Goal: Task Accomplishment & Management: Complete application form

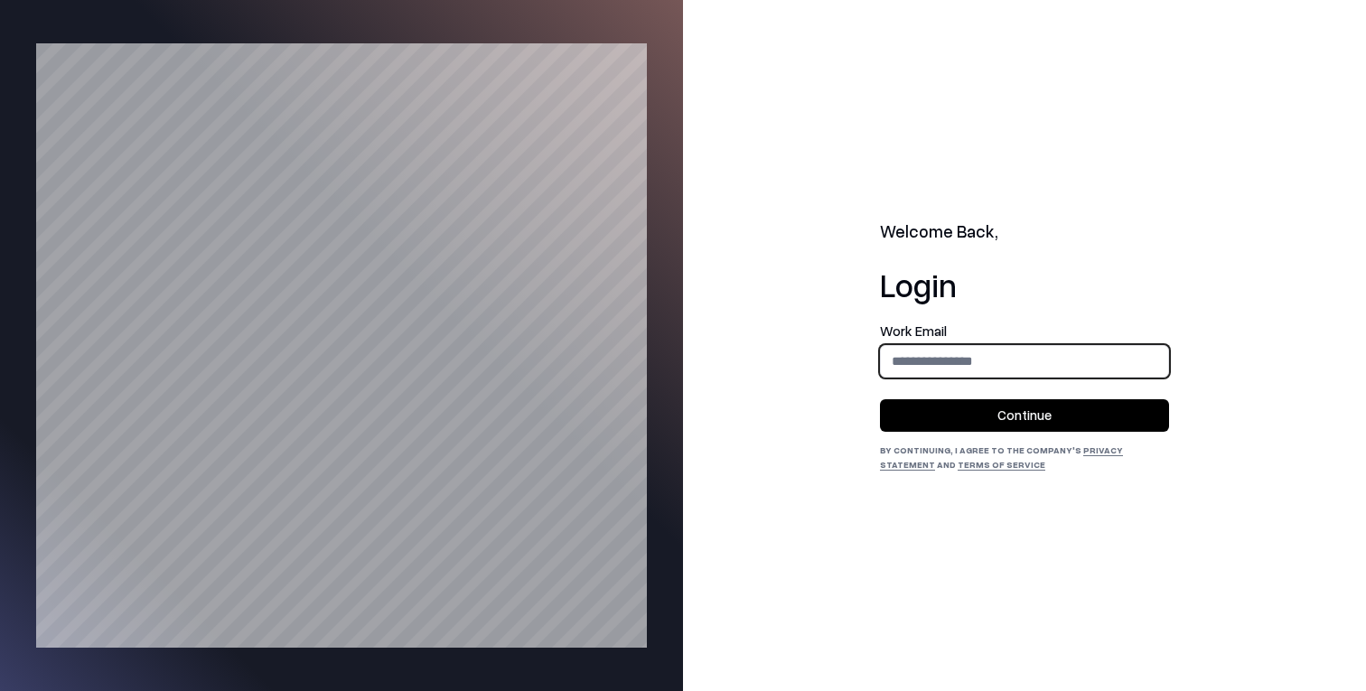
click at [1016, 365] on input "email" at bounding box center [1024, 360] width 287 height 33
type input "**********"
click at [1029, 406] on button "Continue" at bounding box center [1024, 415] width 289 height 33
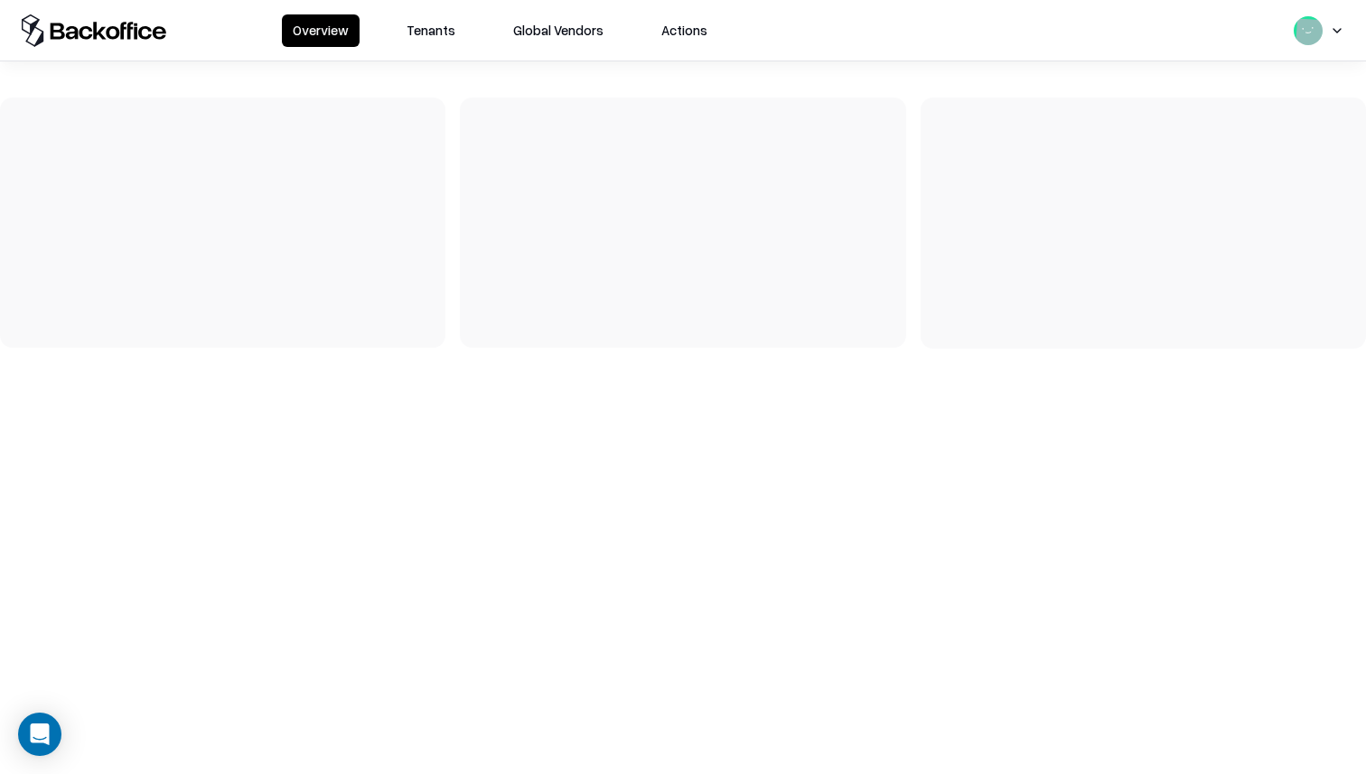
click at [434, 27] on button "Tenants" at bounding box center [431, 30] width 70 height 33
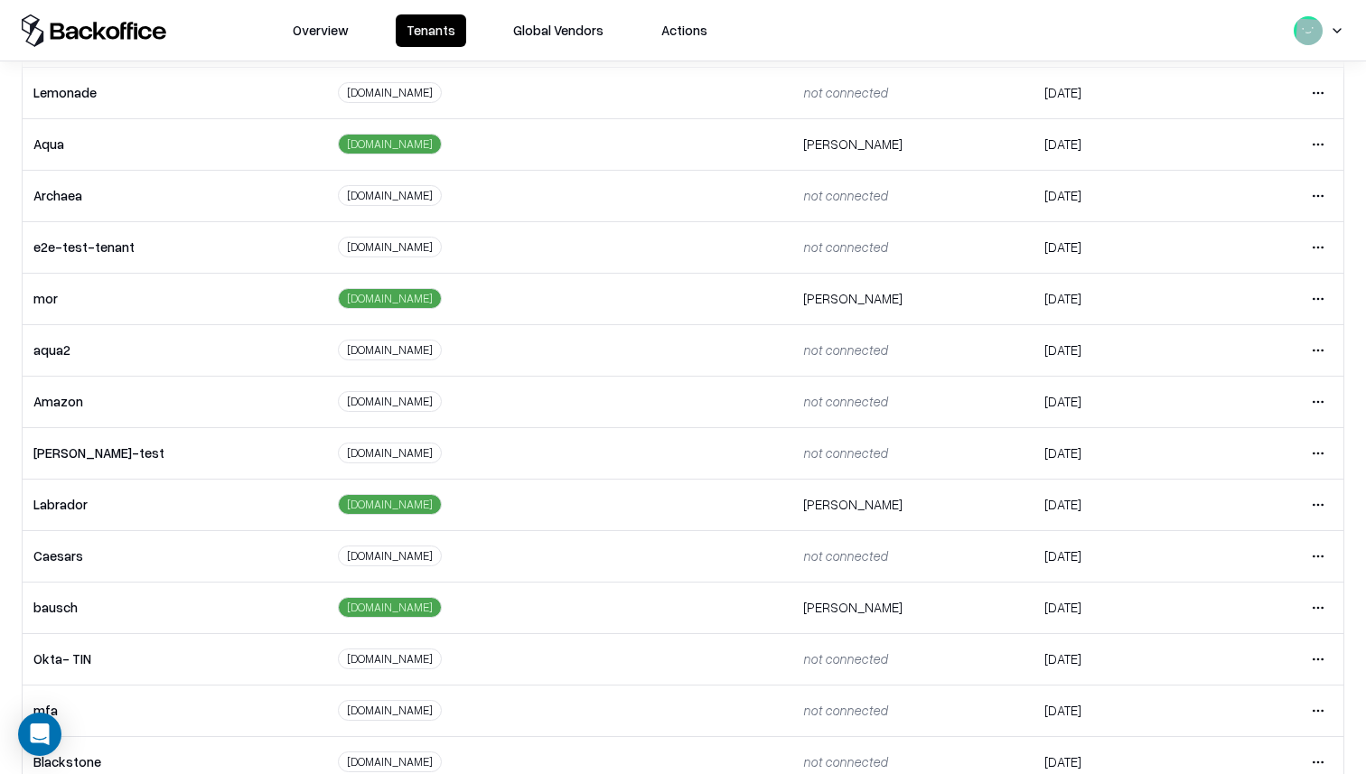
scroll to position [271, 0]
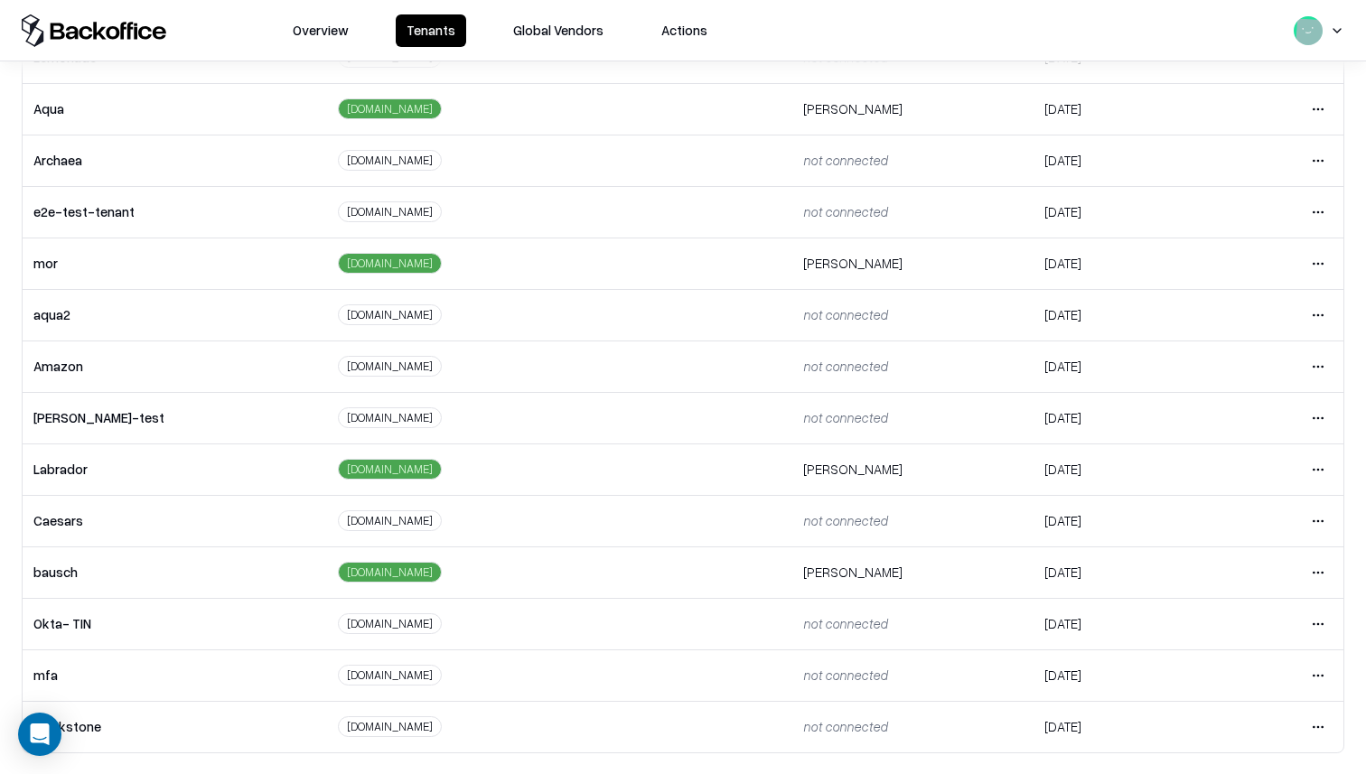
click at [1322, 472] on html "Overview Tenants Global Vendors Actions Tenants Add Tenant Tenant name Domain A…" at bounding box center [683, 387] width 1366 height 774
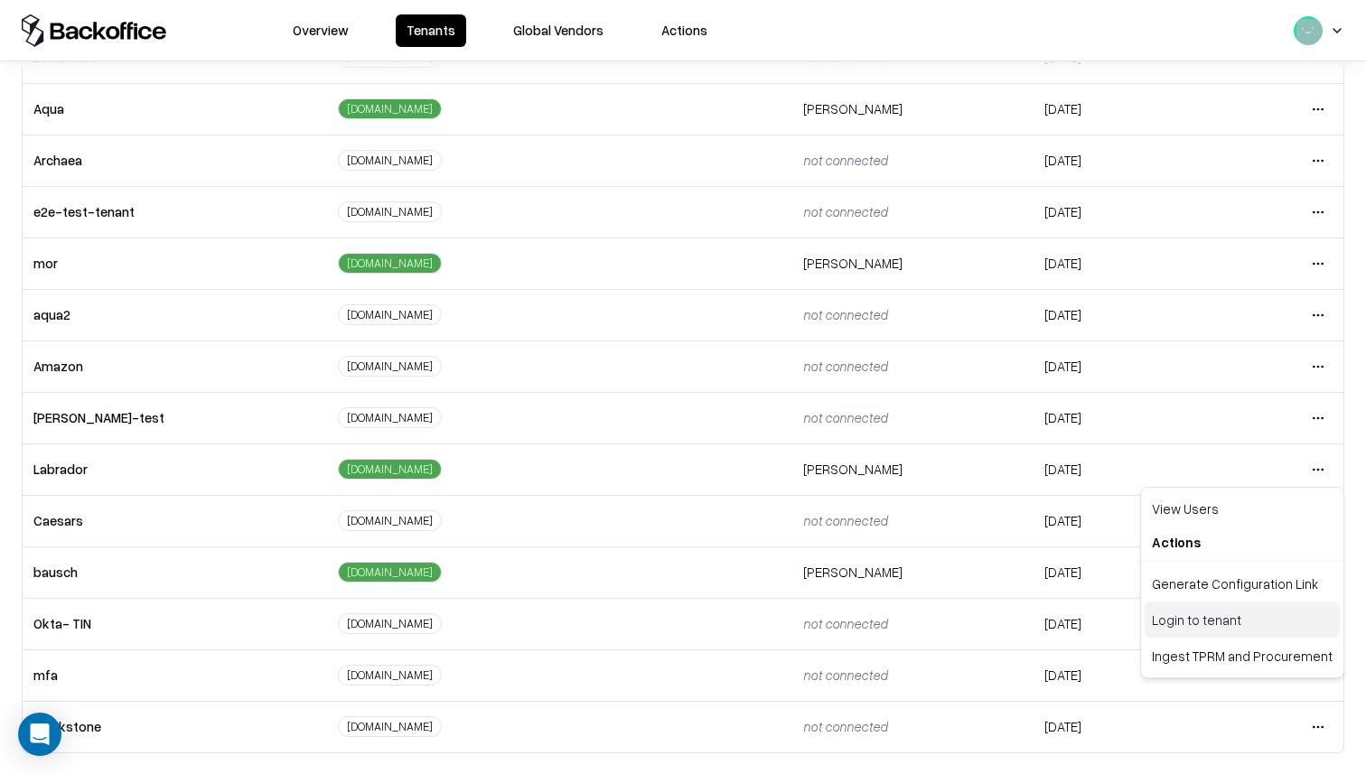
click at [1172, 618] on div "Login to tenant" at bounding box center [1241, 620] width 195 height 36
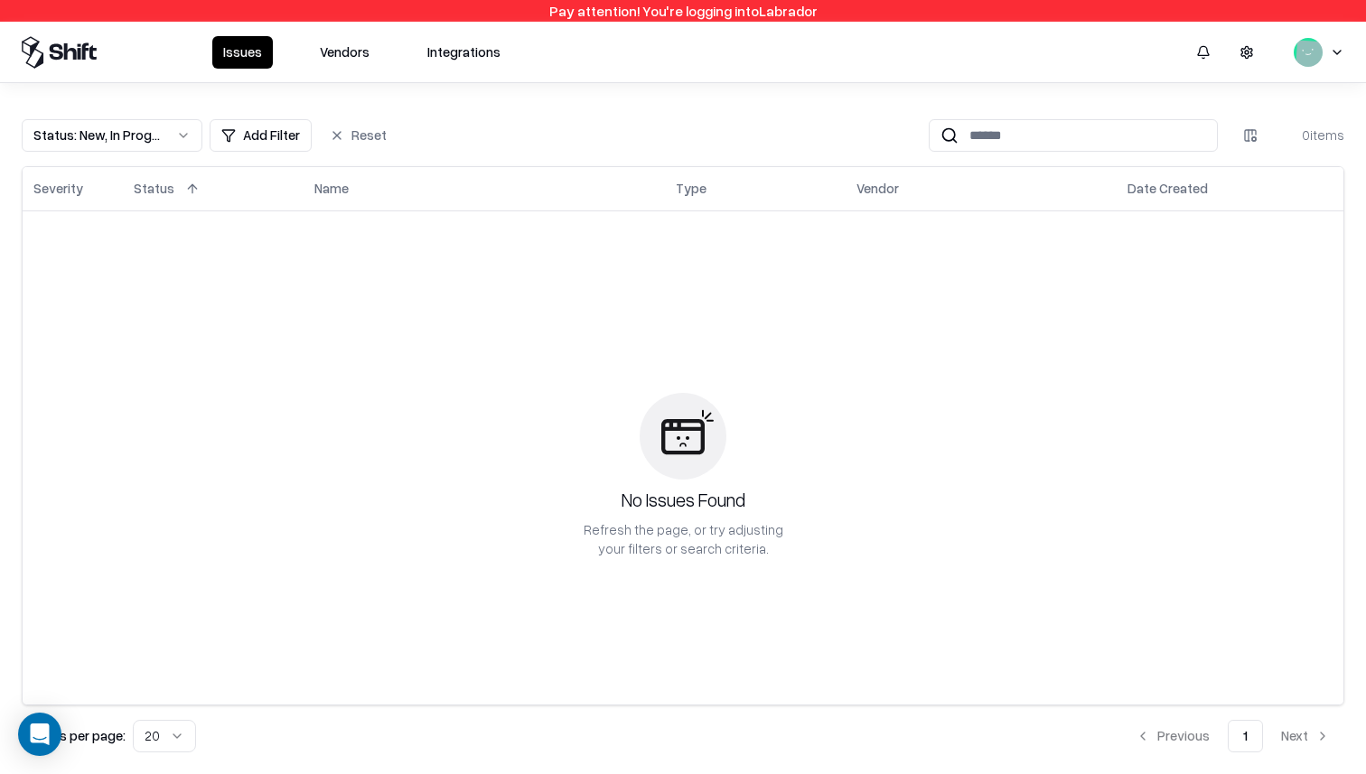
click at [323, 53] on button "Vendors" at bounding box center [344, 52] width 71 height 33
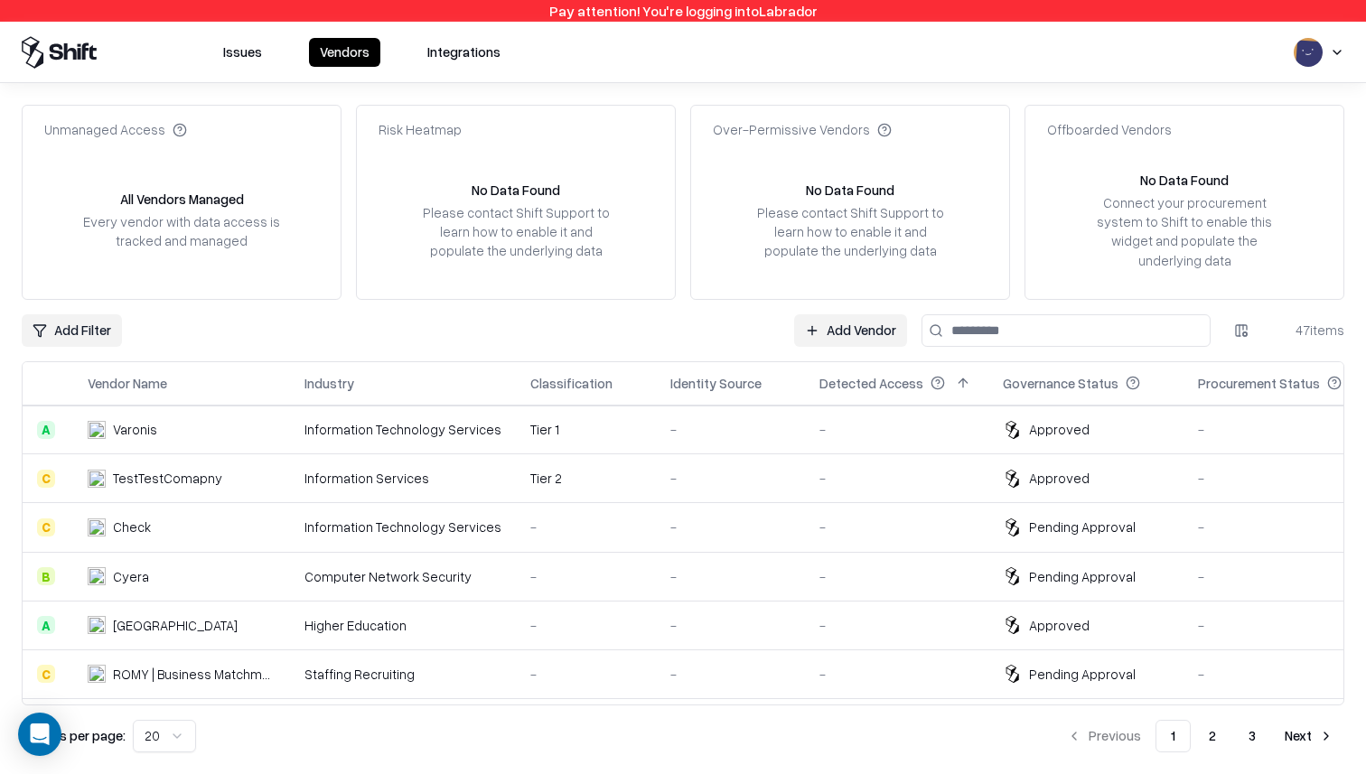
click at [863, 315] on link "Add Vendor" at bounding box center [850, 330] width 113 height 33
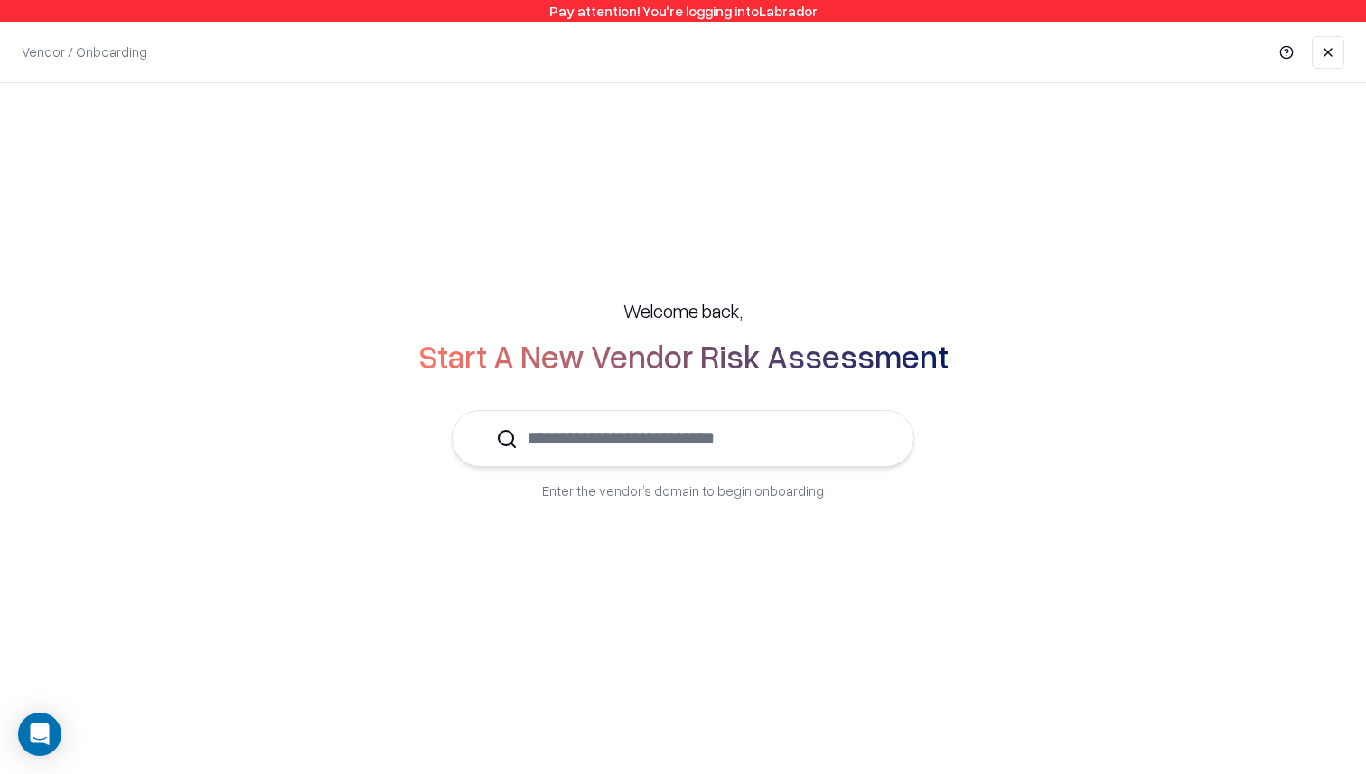
click at [767, 435] on input "text" at bounding box center [694, 438] width 352 height 55
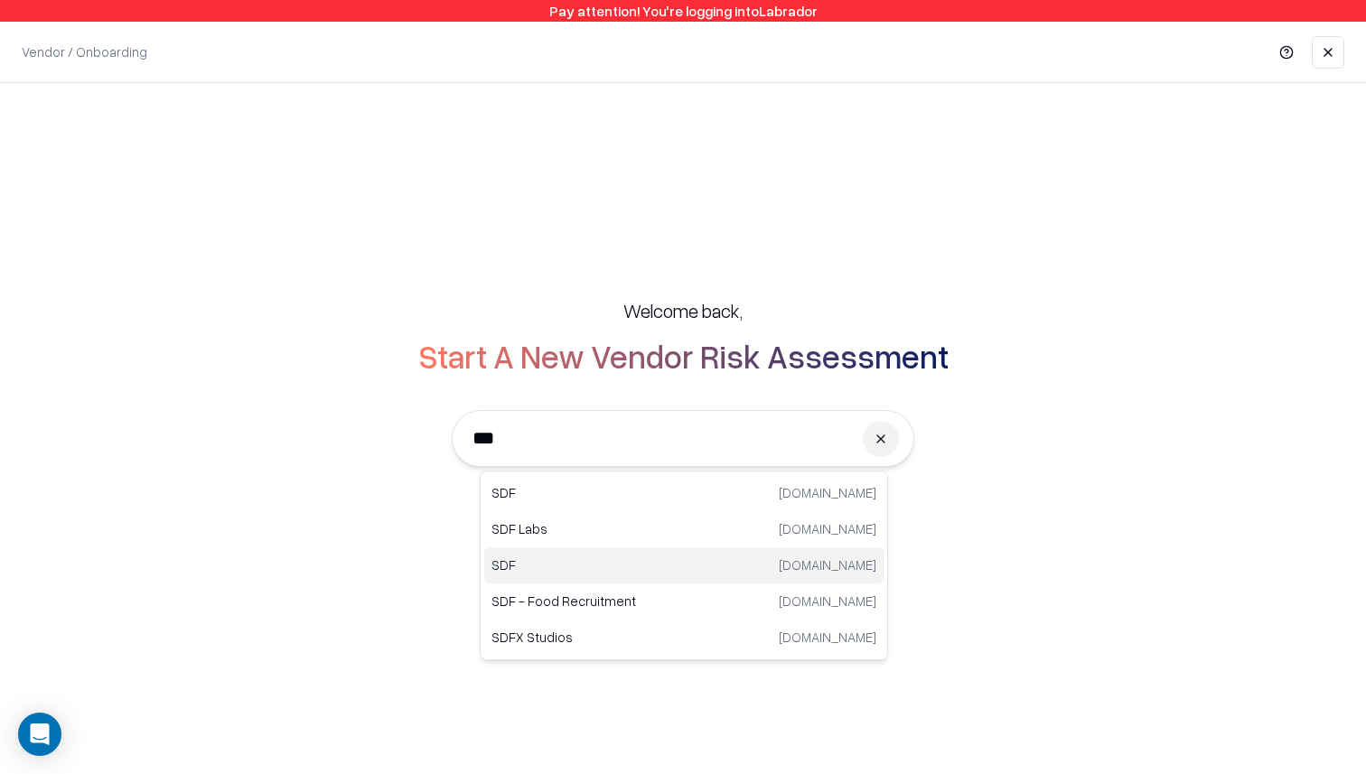
click at [769, 564] on div "SDF sdf-tech.com" at bounding box center [683, 565] width 399 height 36
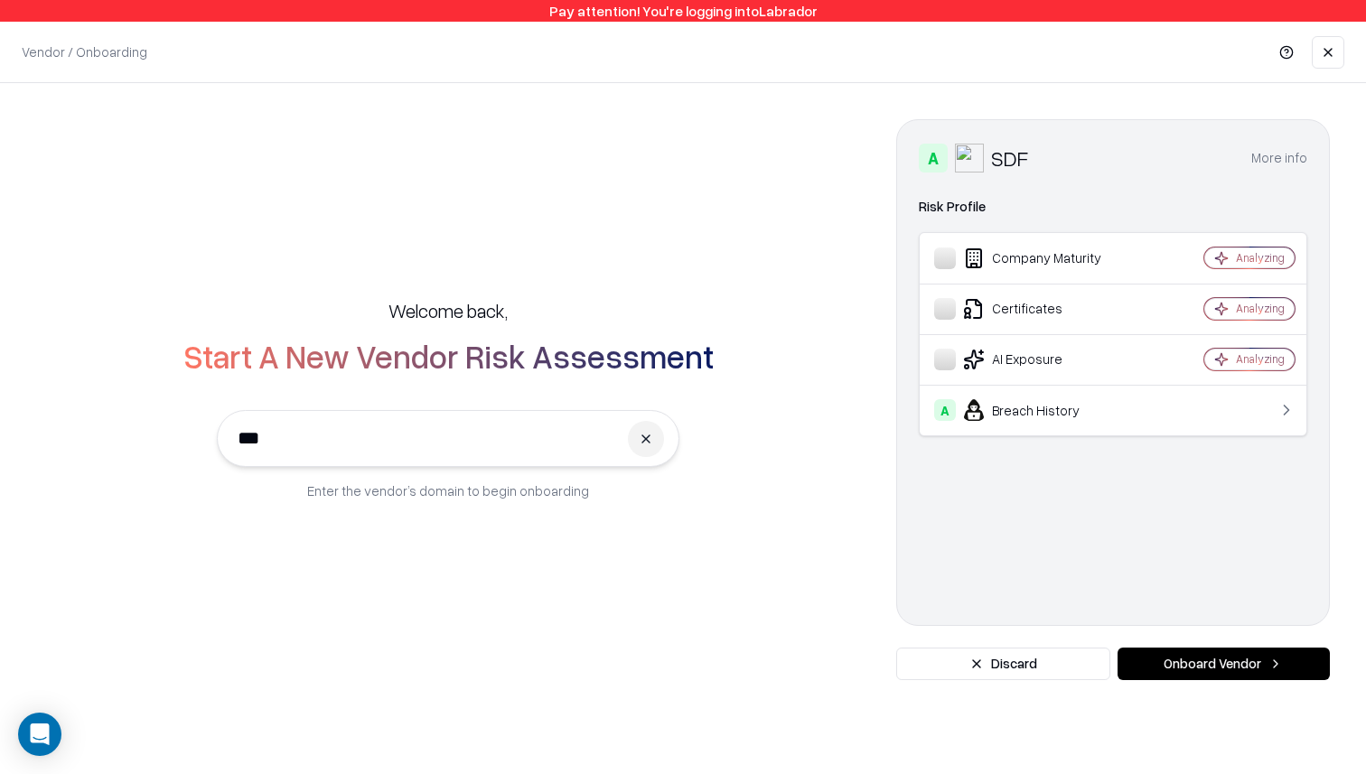
type input "***"
click at [1213, 659] on button "Onboard Vendor" at bounding box center [1223, 664] width 212 height 33
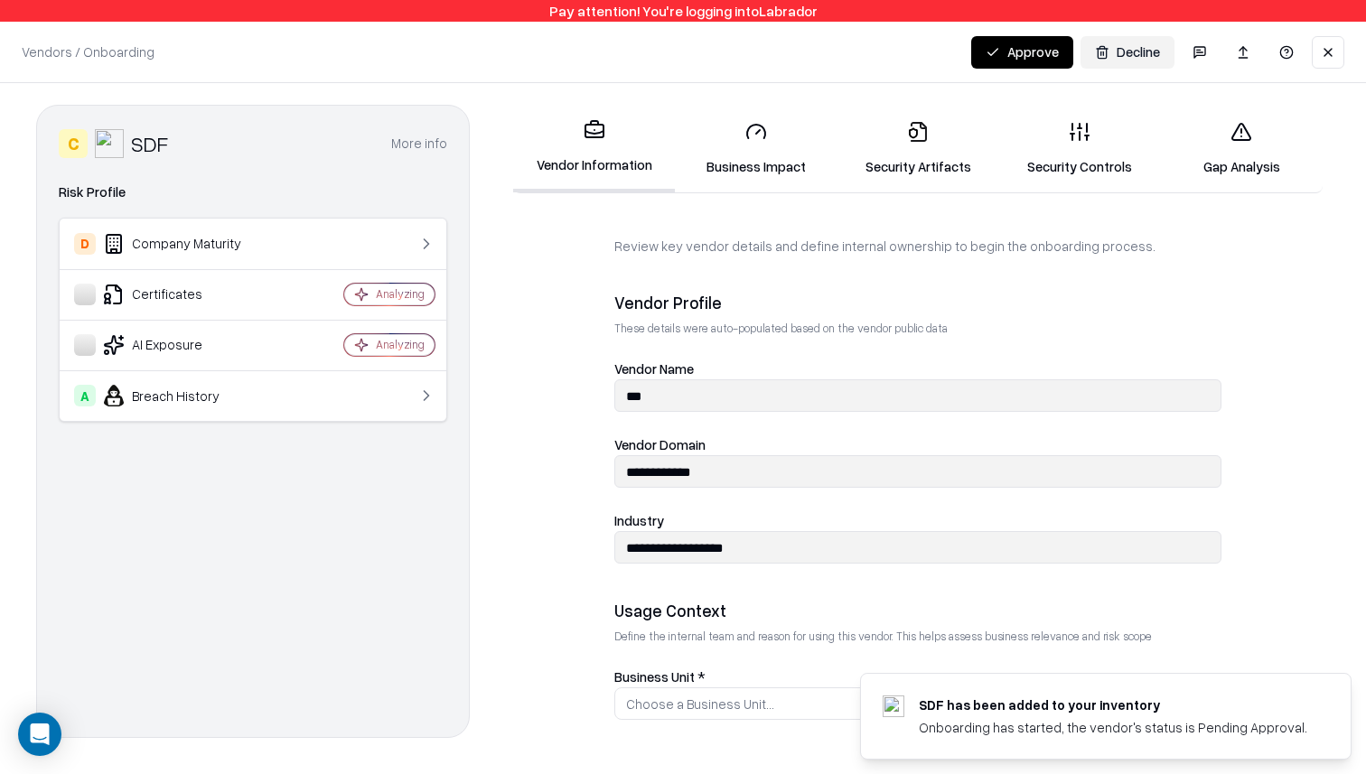
click at [906, 163] on link "Security Artifacts" at bounding box center [917, 149] width 162 height 84
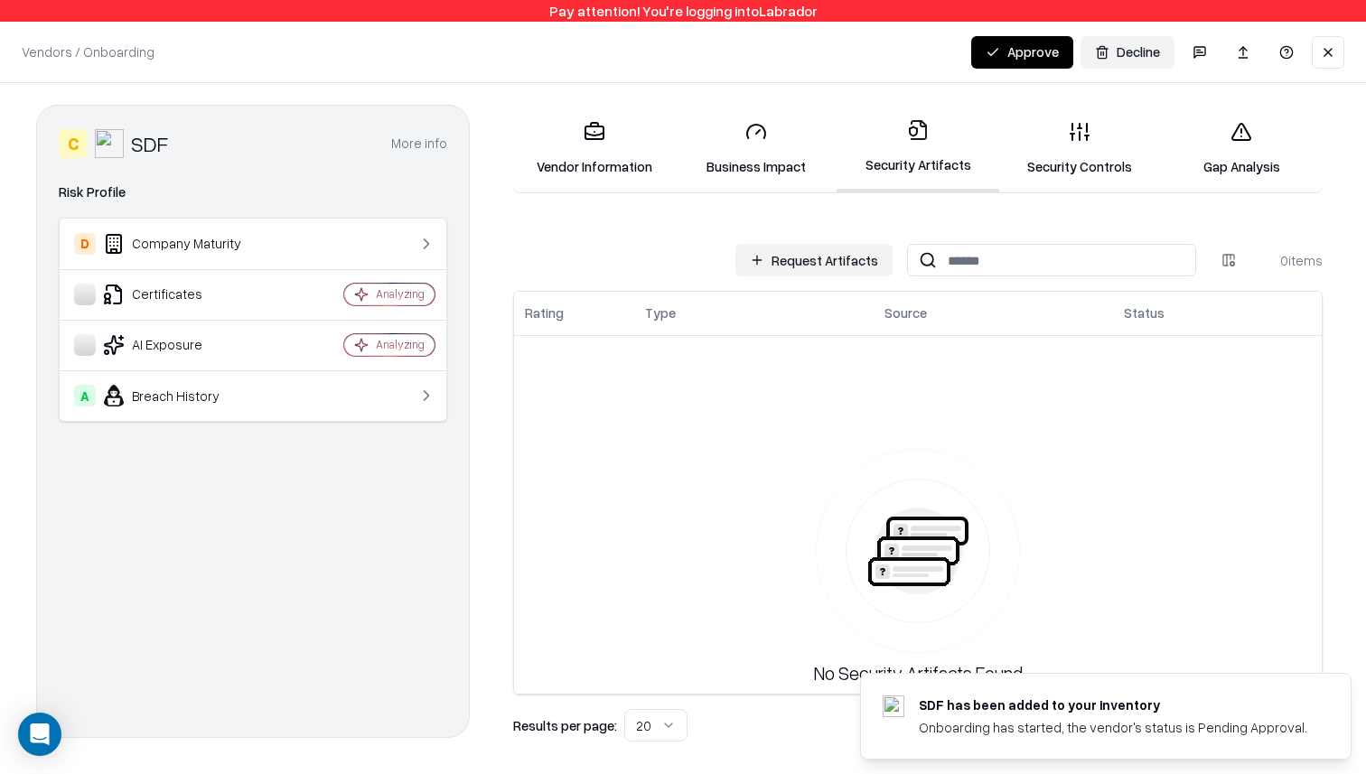
click at [805, 263] on button "Request Artifacts" at bounding box center [813, 260] width 157 height 33
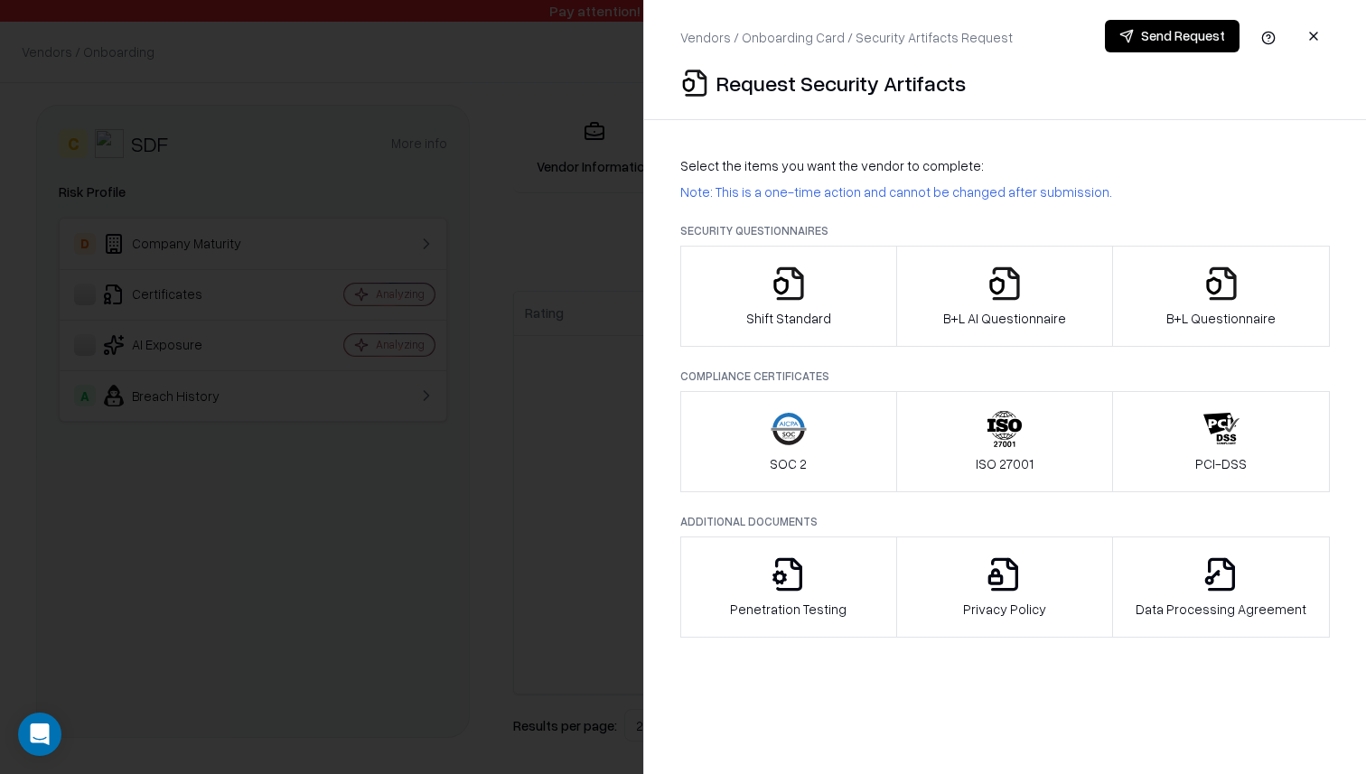
click at [799, 312] on p "Shift Standard" at bounding box center [788, 318] width 85 height 19
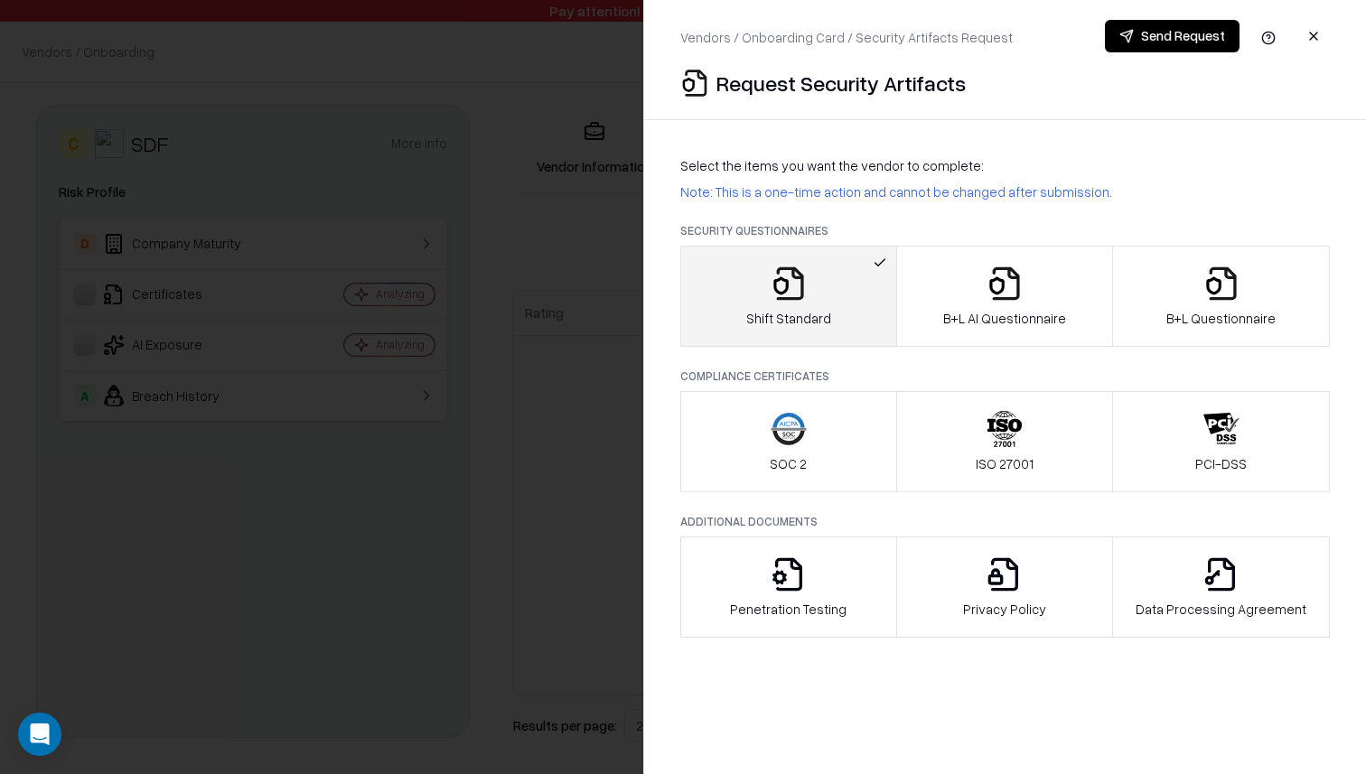
click at [785, 451] on div "SOC 2" at bounding box center [788, 442] width 37 height 62
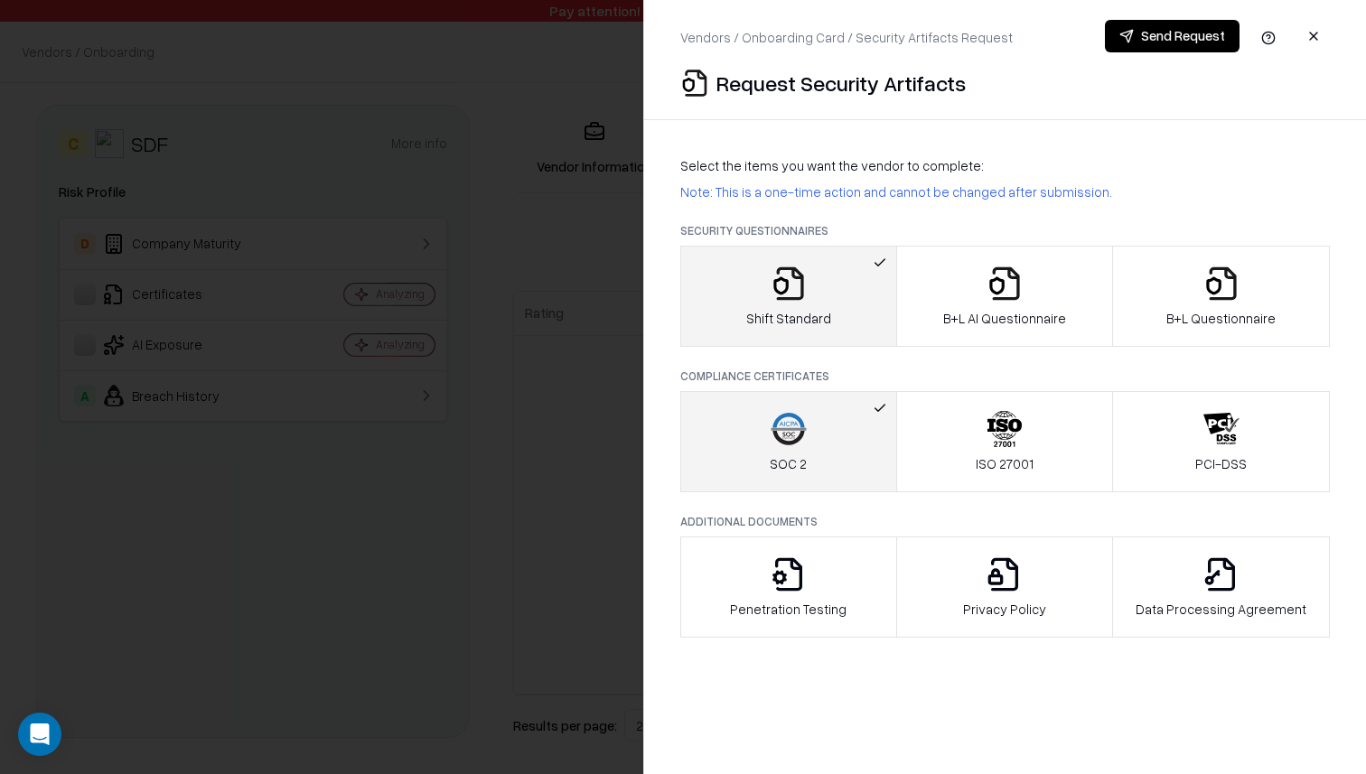
click at [812, 623] on button "Penetration Testing" at bounding box center [788, 587] width 217 height 101
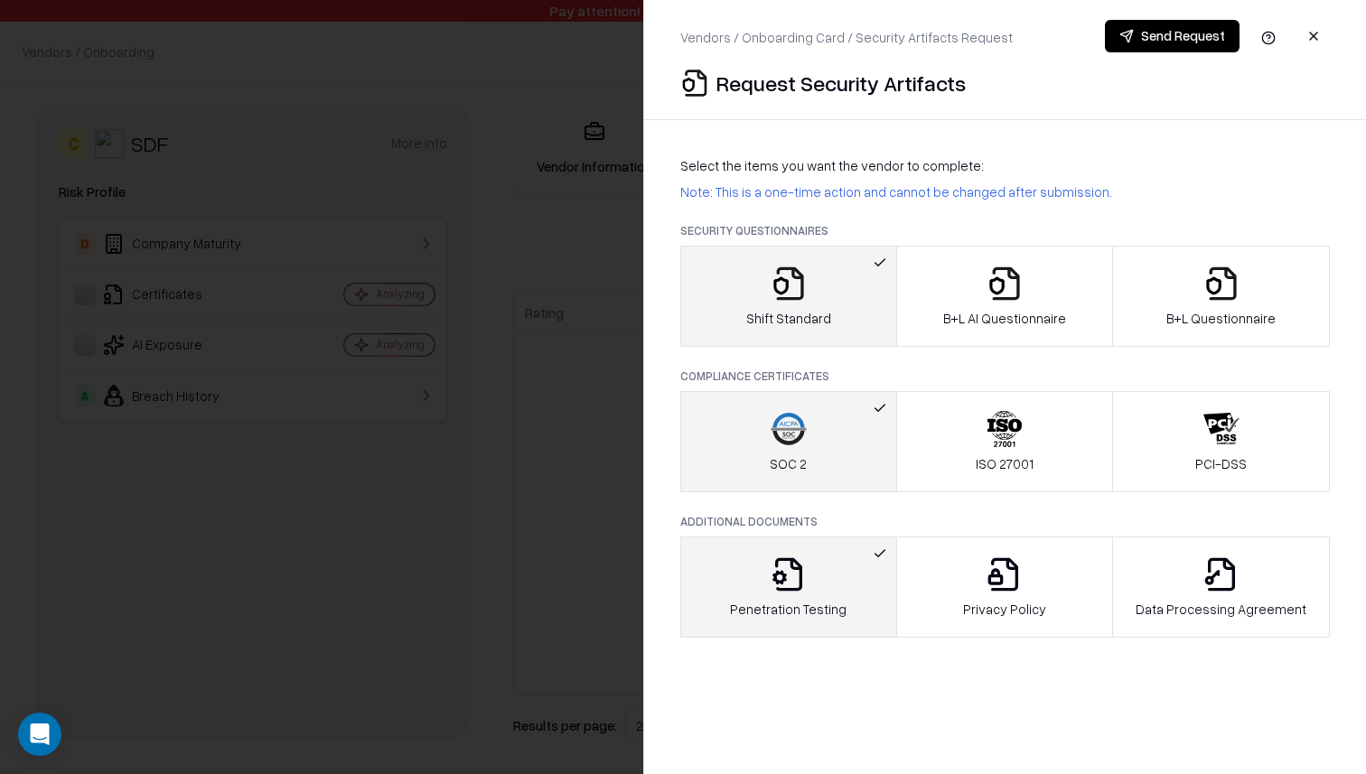
click at [1030, 428] on div "ISO 27001" at bounding box center [1005, 442] width 58 height 62
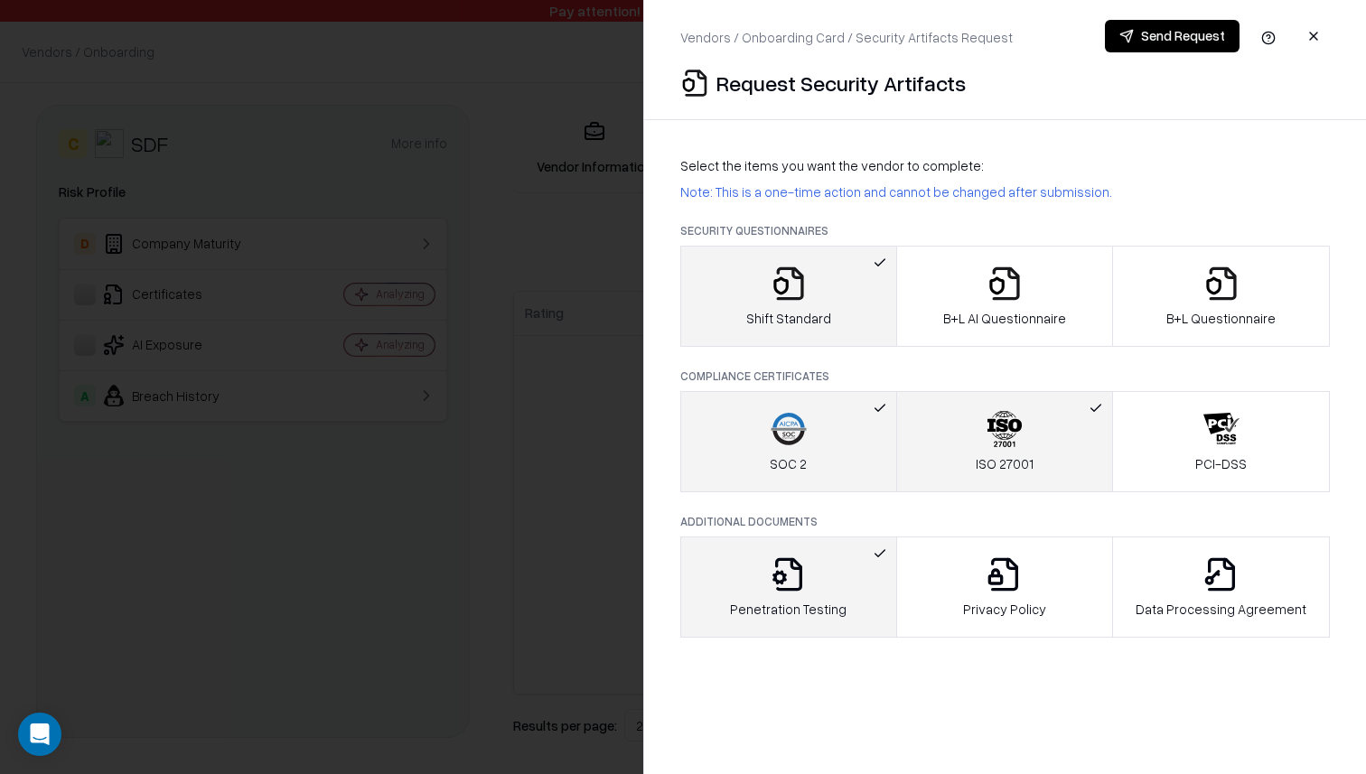
click at [1250, 423] on button "PCI-DSS" at bounding box center [1221, 441] width 218 height 101
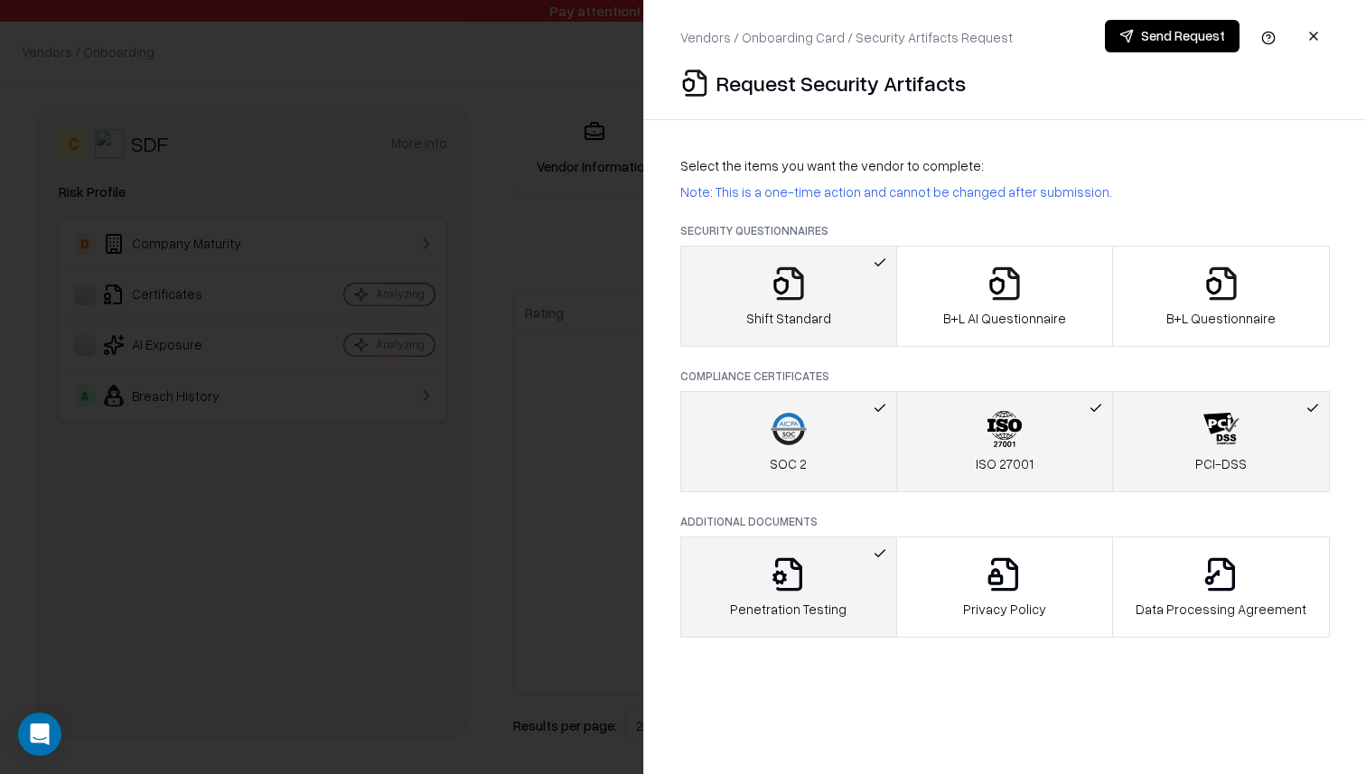
click at [1022, 554] on button "Privacy Policy" at bounding box center [1005, 587] width 218 height 101
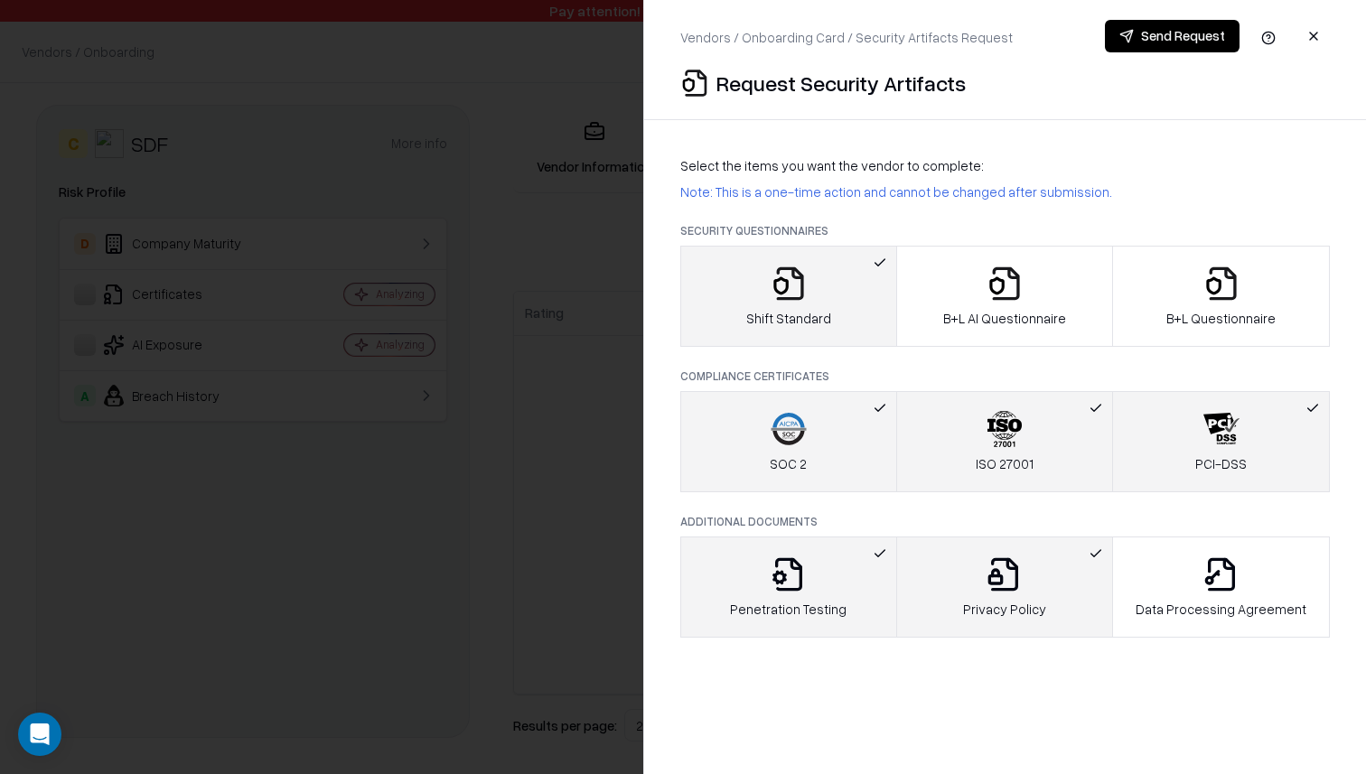
click at [1282, 554] on button "Data Processing Agreement" at bounding box center [1221, 587] width 218 height 101
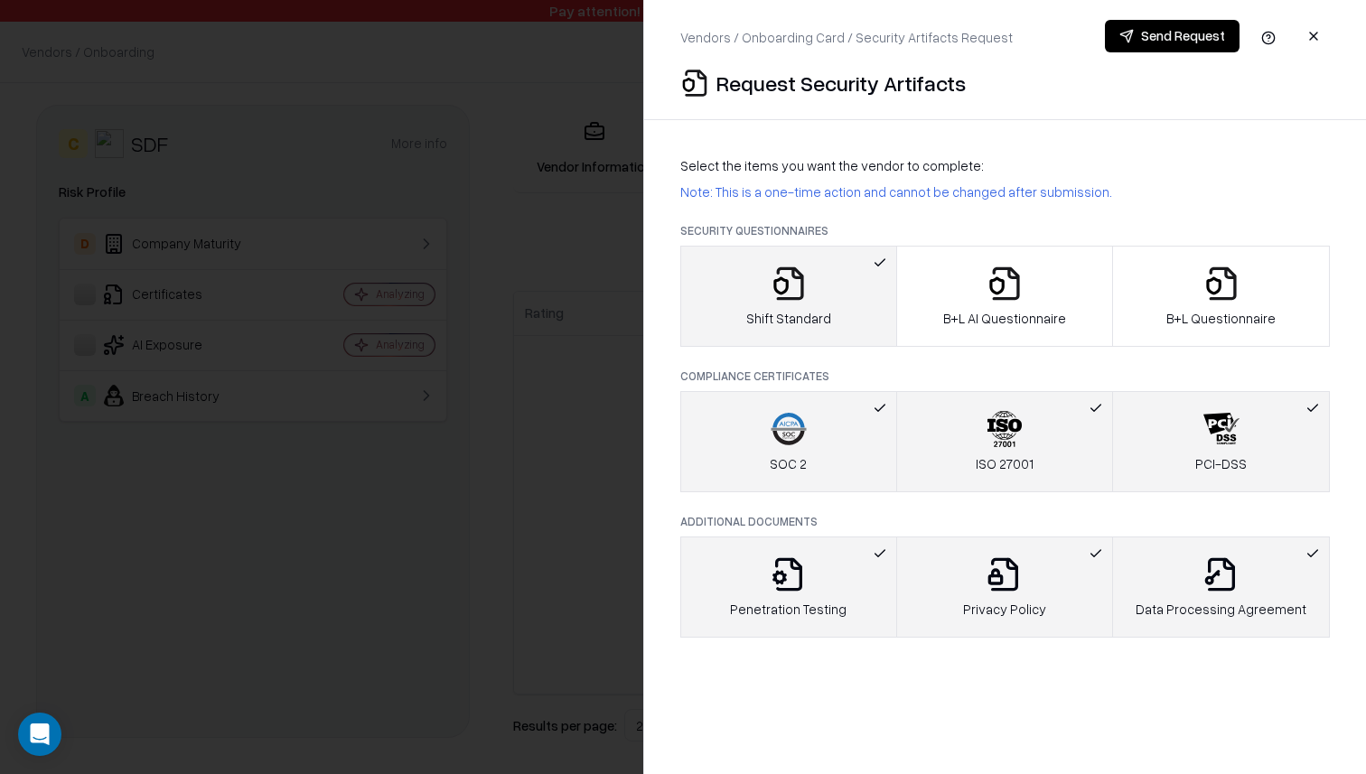
click at [1048, 495] on form "Security Questionnaires Shift Standard B+L AI Questionnaire B+L Questionnaire C…" at bounding box center [1004, 430] width 649 height 415
drag, startPoint x: 971, startPoint y: 559, endPoint x: 1040, endPoint y: 483, distance: 102.3
click at [971, 559] on div "Privacy Policy" at bounding box center [1004, 587] width 83 height 62
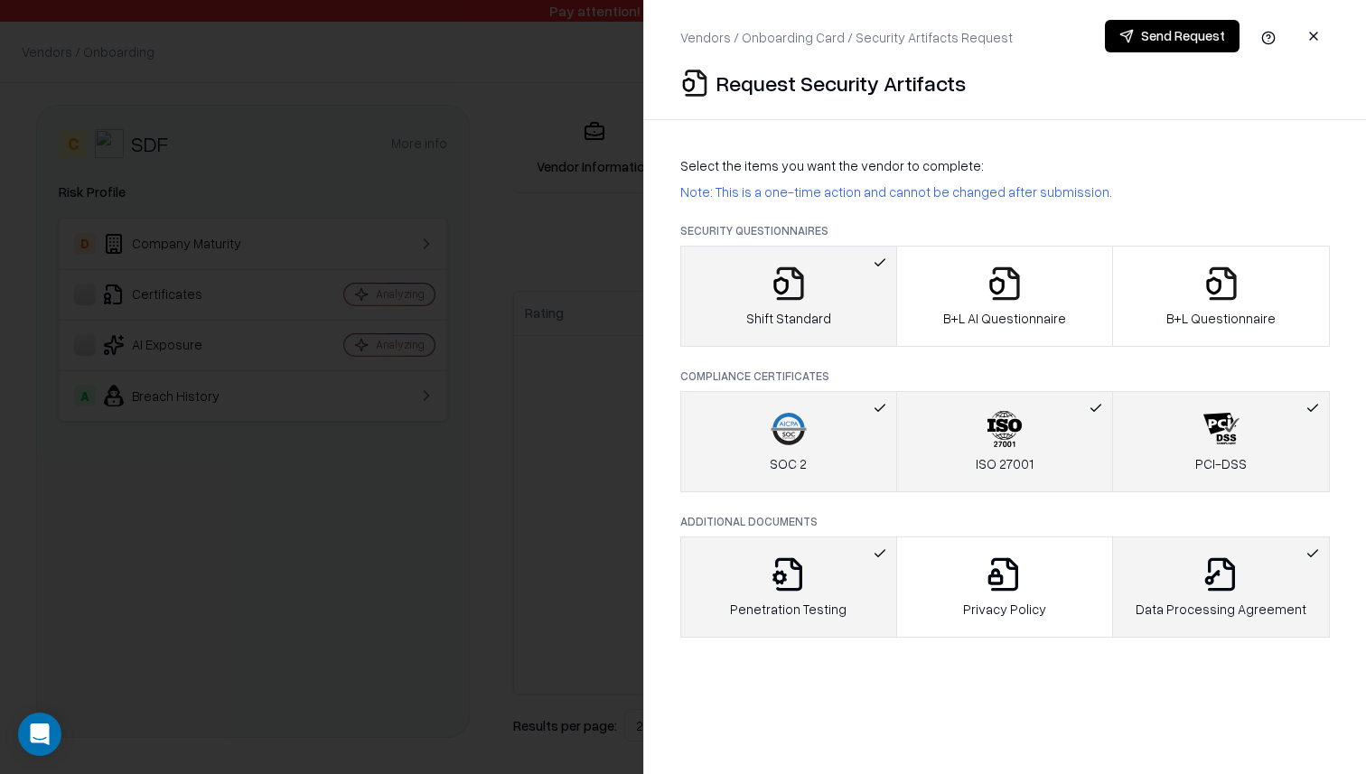
click at [1072, 387] on div "Compliance Certificates SOC 2 ISO 27001 PCI-DSS" at bounding box center [1004, 431] width 649 height 124
drag, startPoint x: 1039, startPoint y: 448, endPoint x: 1159, endPoint y: 343, distance: 159.4
click at [1043, 448] on button "ISO 27001" at bounding box center [1005, 441] width 218 height 101
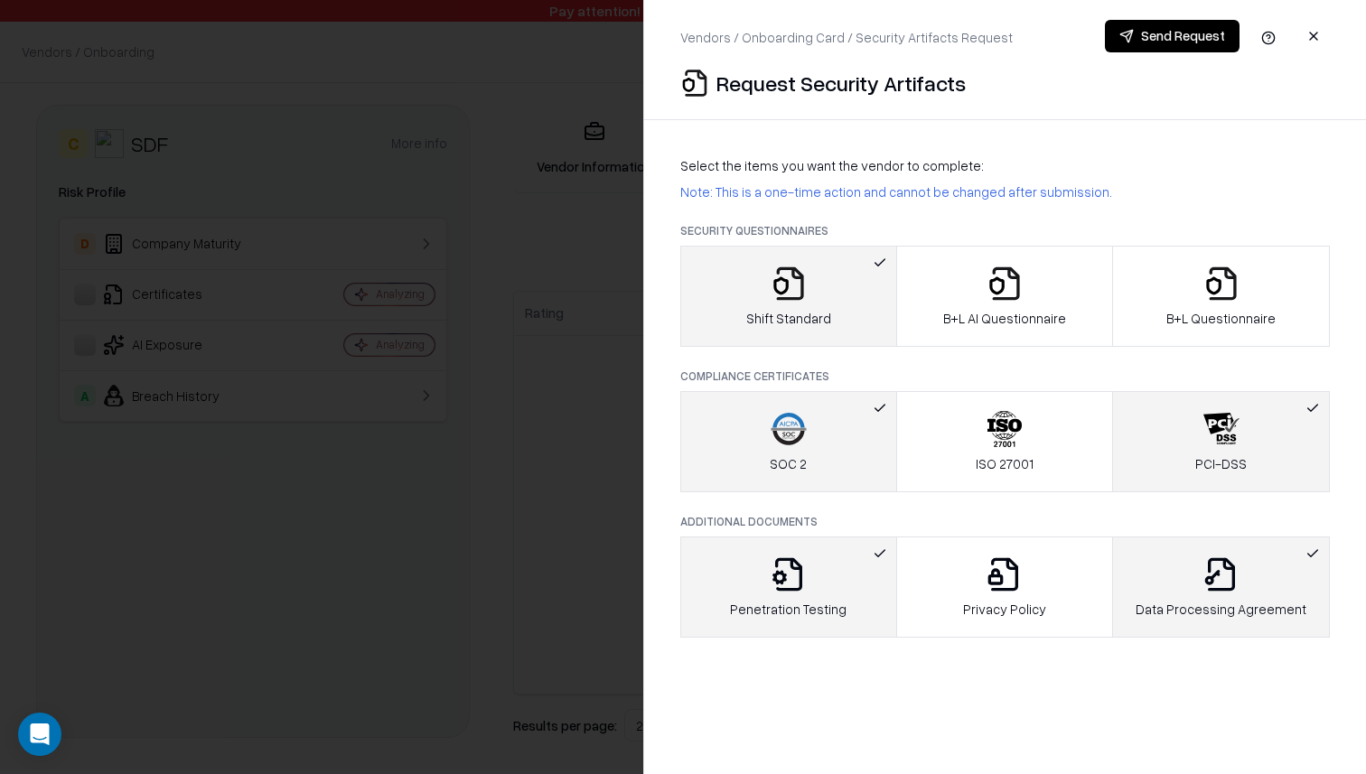
click at [1180, 474] on button "PCI-DSS" at bounding box center [1221, 441] width 218 height 101
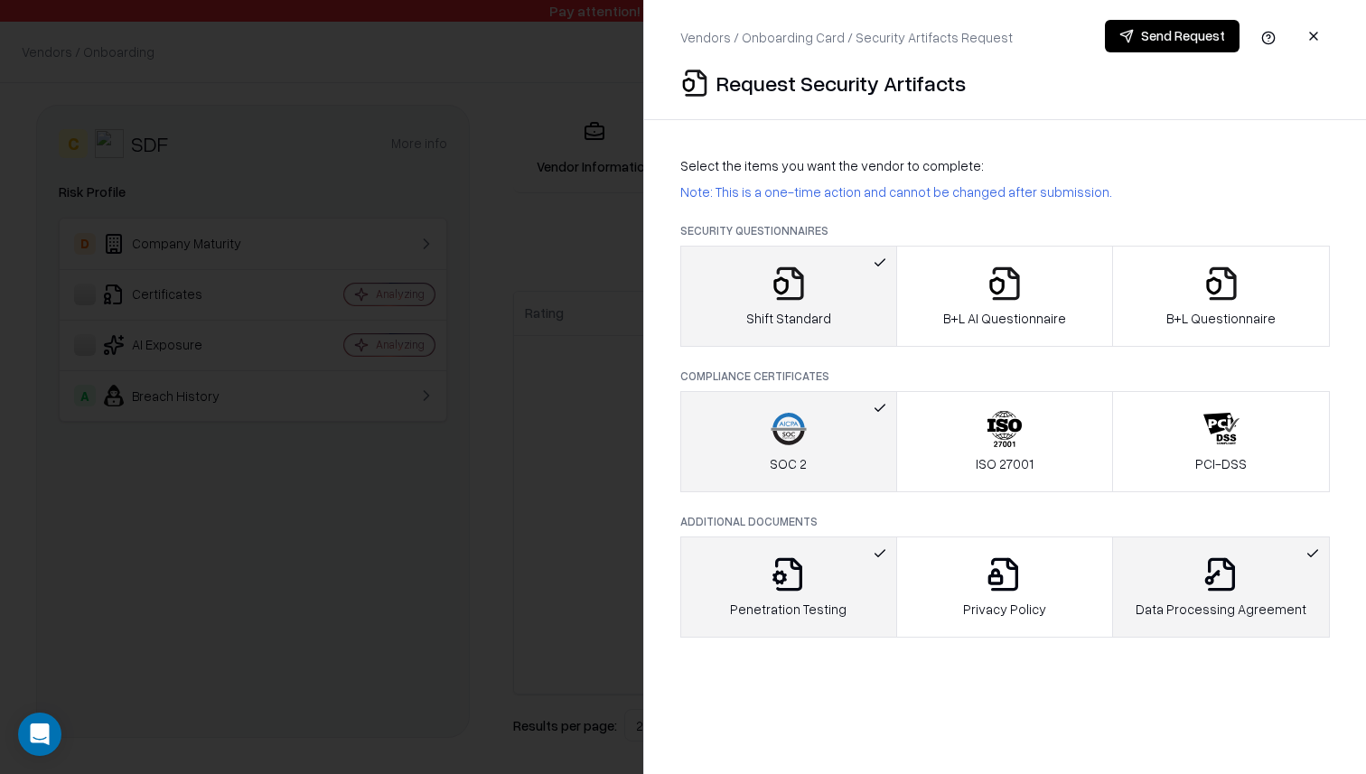
drag, startPoint x: 1189, startPoint y: 603, endPoint x: 1198, endPoint y: 602, distance: 9.2
click at [1190, 603] on p "Data Processing Agreement" at bounding box center [1220, 609] width 171 height 19
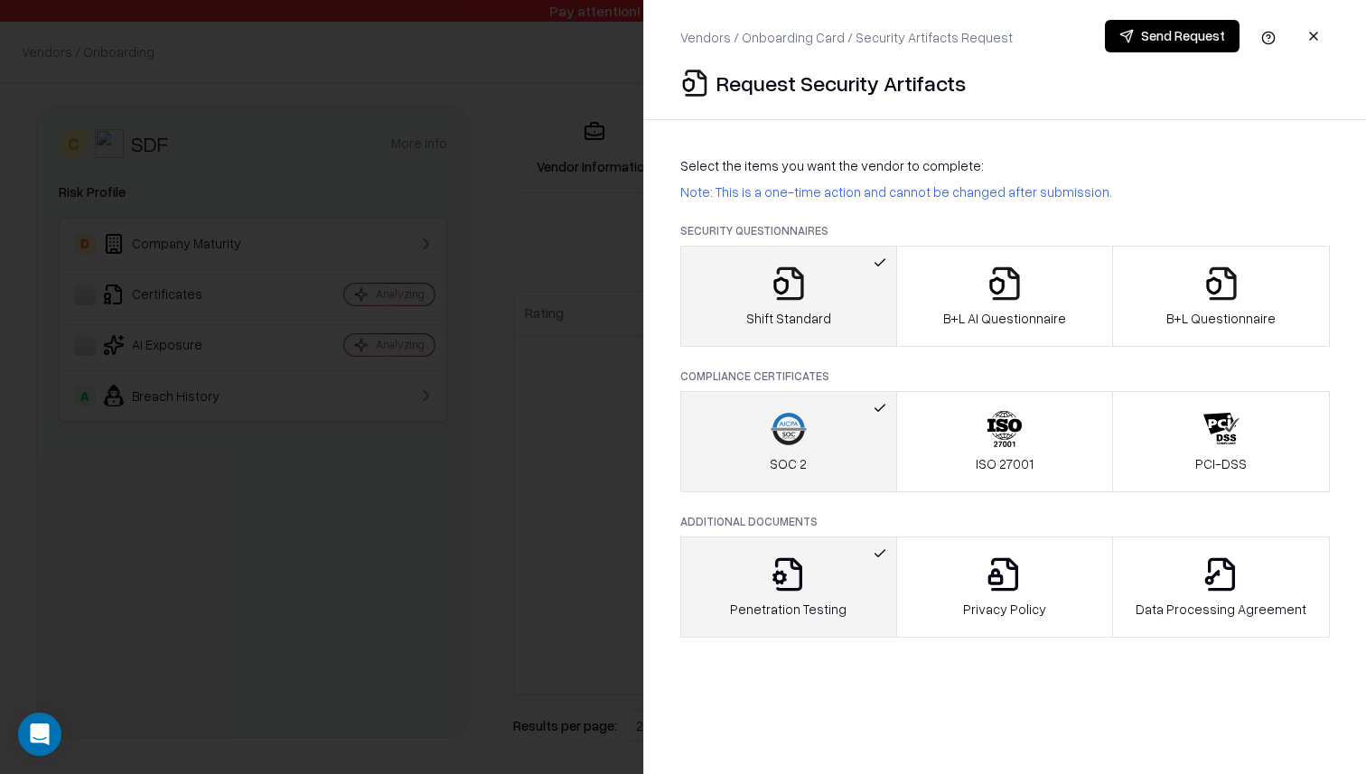
click at [888, 572] on button "Penetration Testing" at bounding box center [788, 587] width 217 height 101
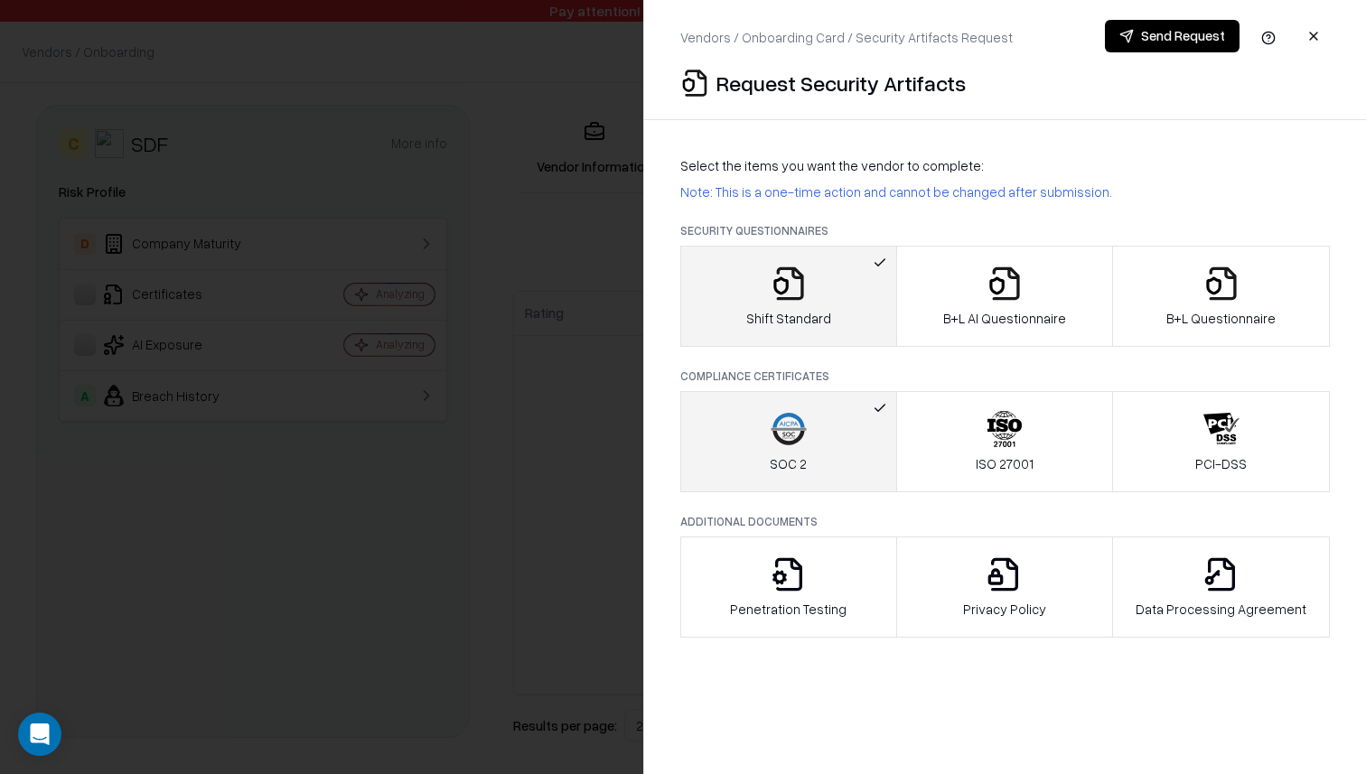
drag, startPoint x: 1090, startPoint y: 446, endPoint x: 1153, endPoint y: 446, distance: 63.2
click at [1091, 446] on button "ISO 27001" at bounding box center [1005, 441] width 218 height 101
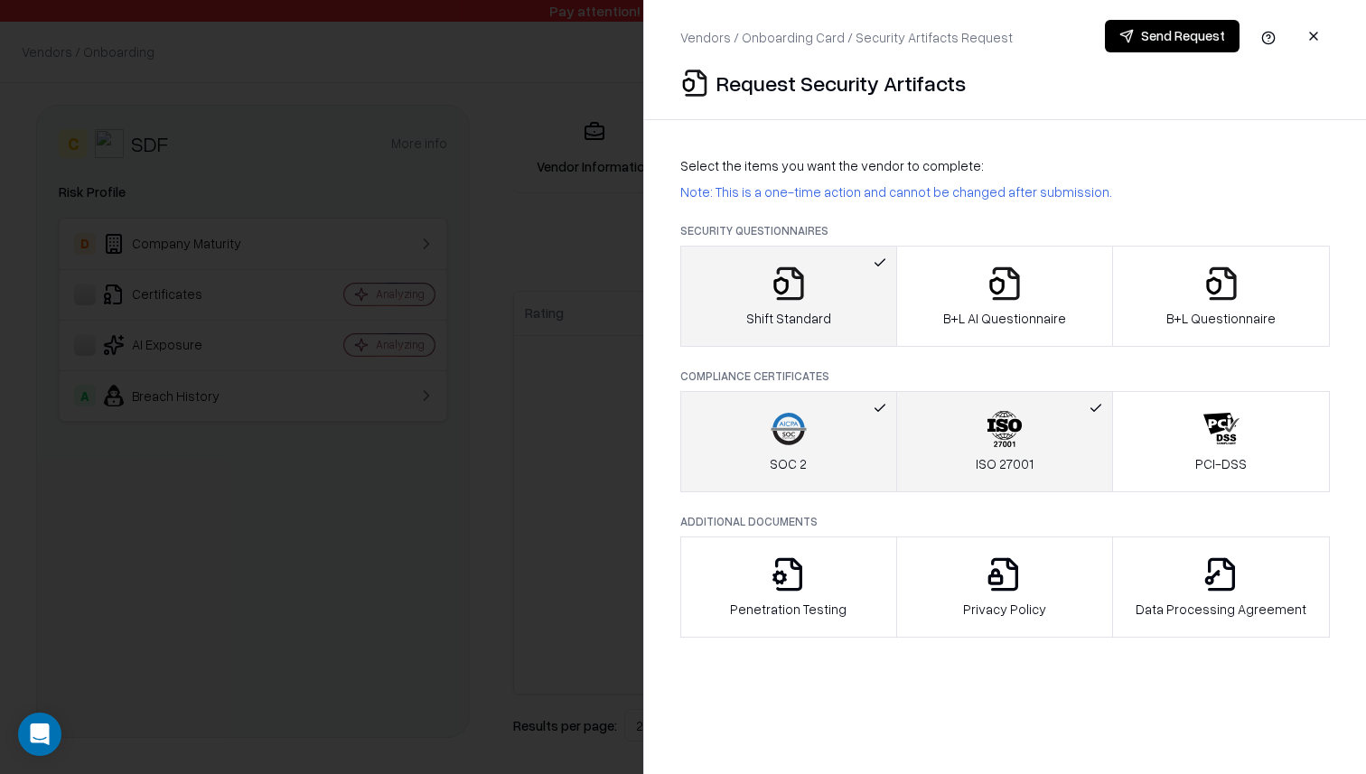
click at [1209, 446] on icon "button" at bounding box center [1221, 429] width 36 height 36
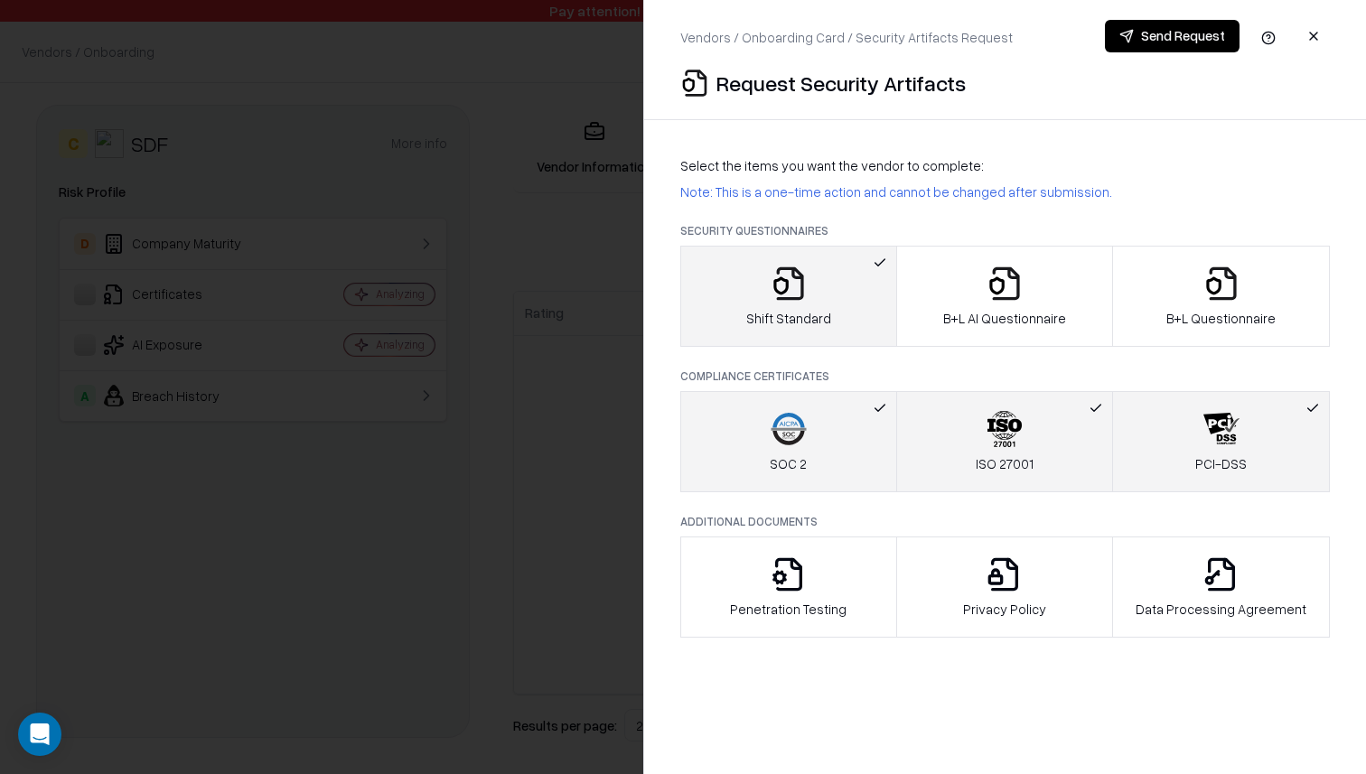
click at [802, 295] on icon "button" at bounding box center [789, 282] width 27 height 33
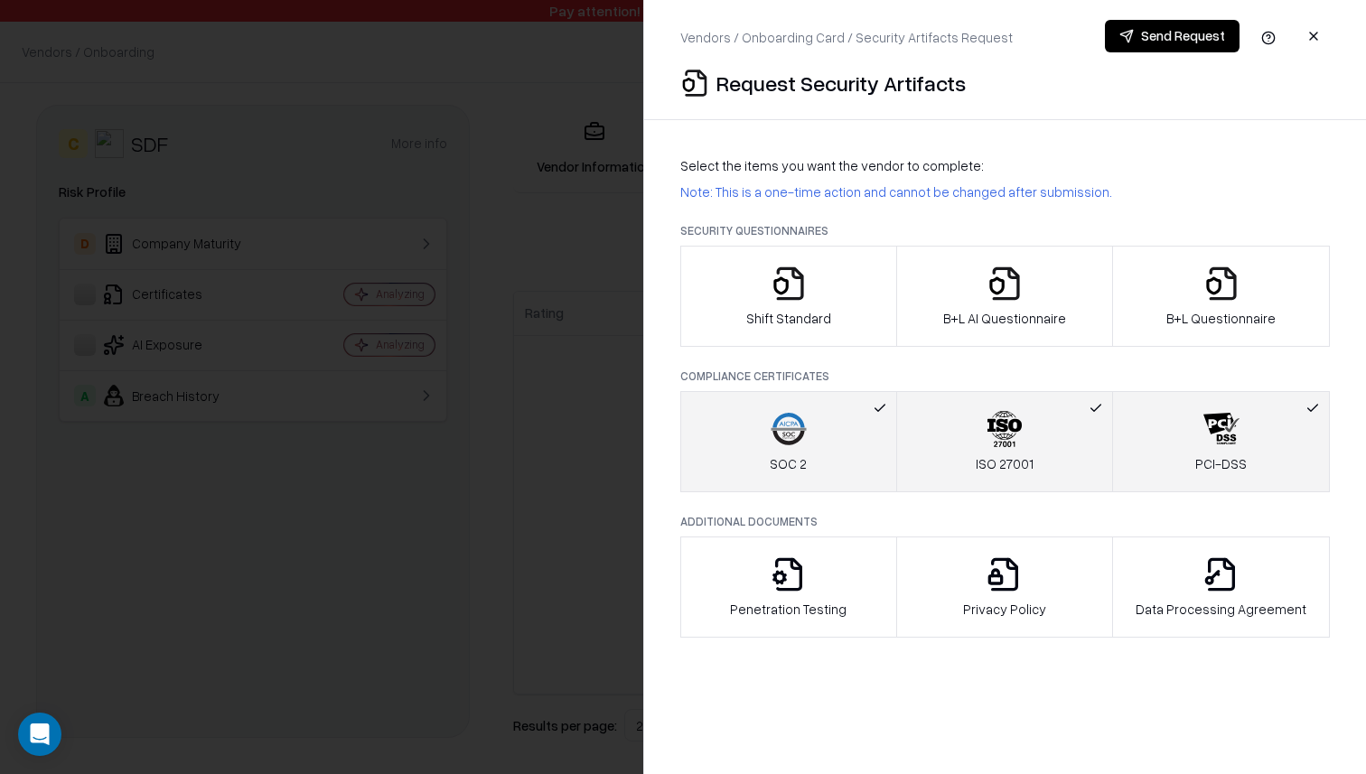
click at [1267, 436] on button "PCI-DSS" at bounding box center [1221, 441] width 218 height 101
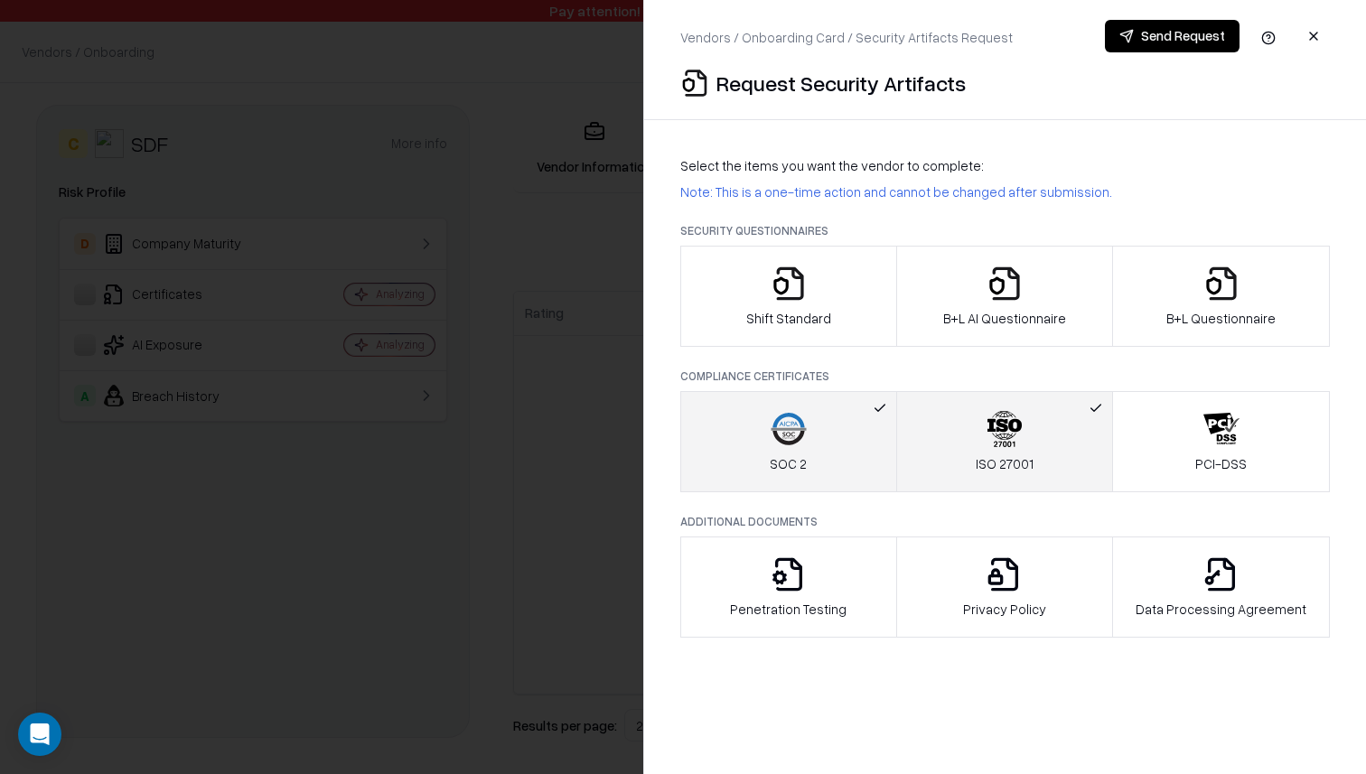
click at [528, 375] on div at bounding box center [683, 387] width 1366 height 774
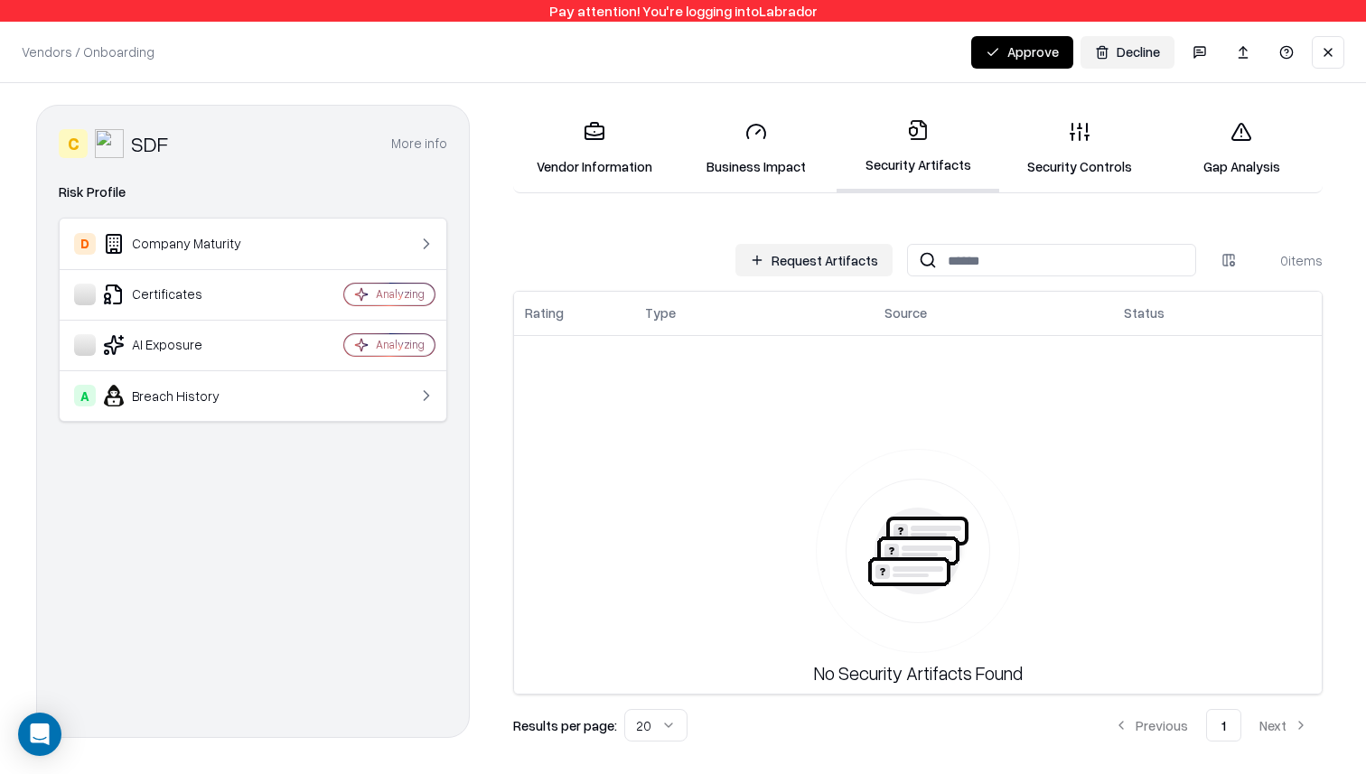
click at [1333, 50] on button at bounding box center [1328, 52] width 33 height 33
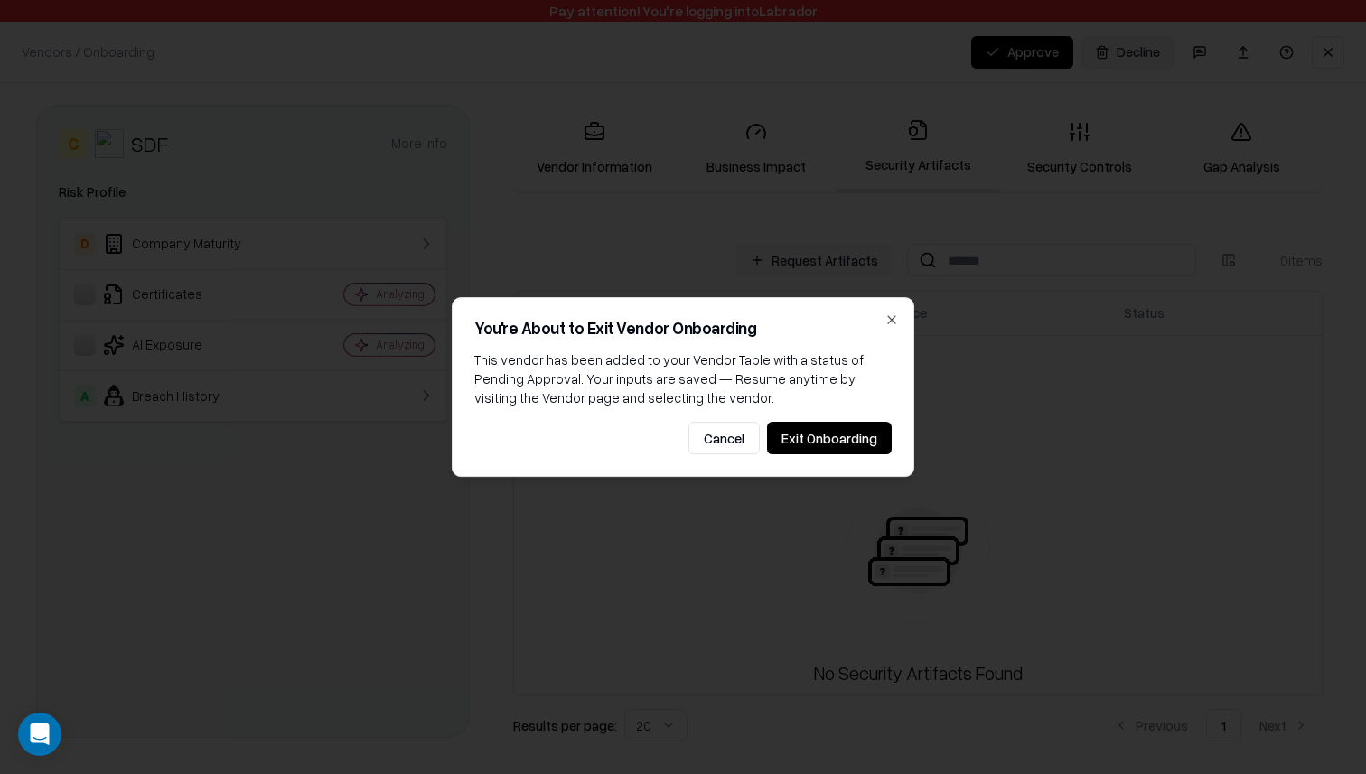
click at [833, 438] on button "Exit Onboarding" at bounding box center [829, 438] width 125 height 33
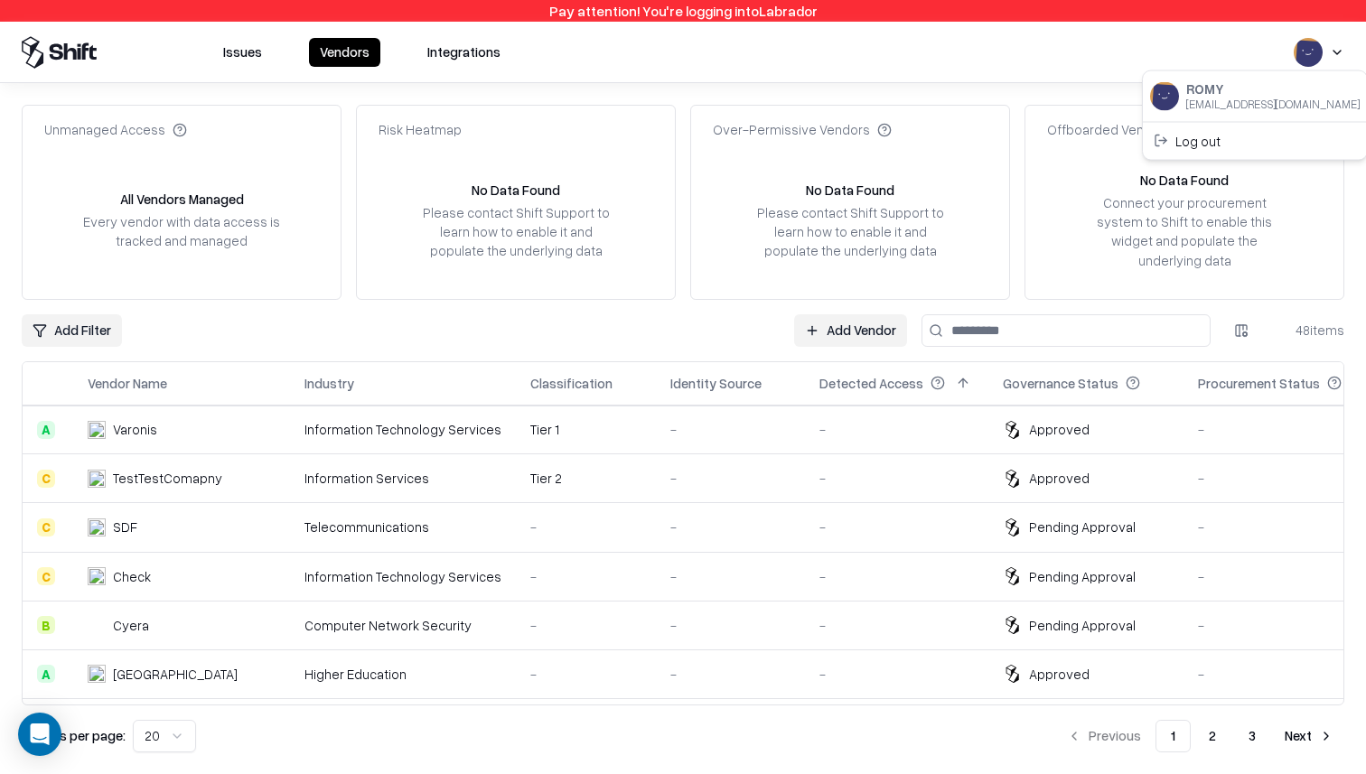
click at [1340, 48] on html "Pay attention! You're logging into Labrador Issues Vendors Integrations Unmanag…" at bounding box center [683, 387] width 1366 height 774
click at [1262, 146] on div "Log out" at bounding box center [1254, 141] width 217 height 30
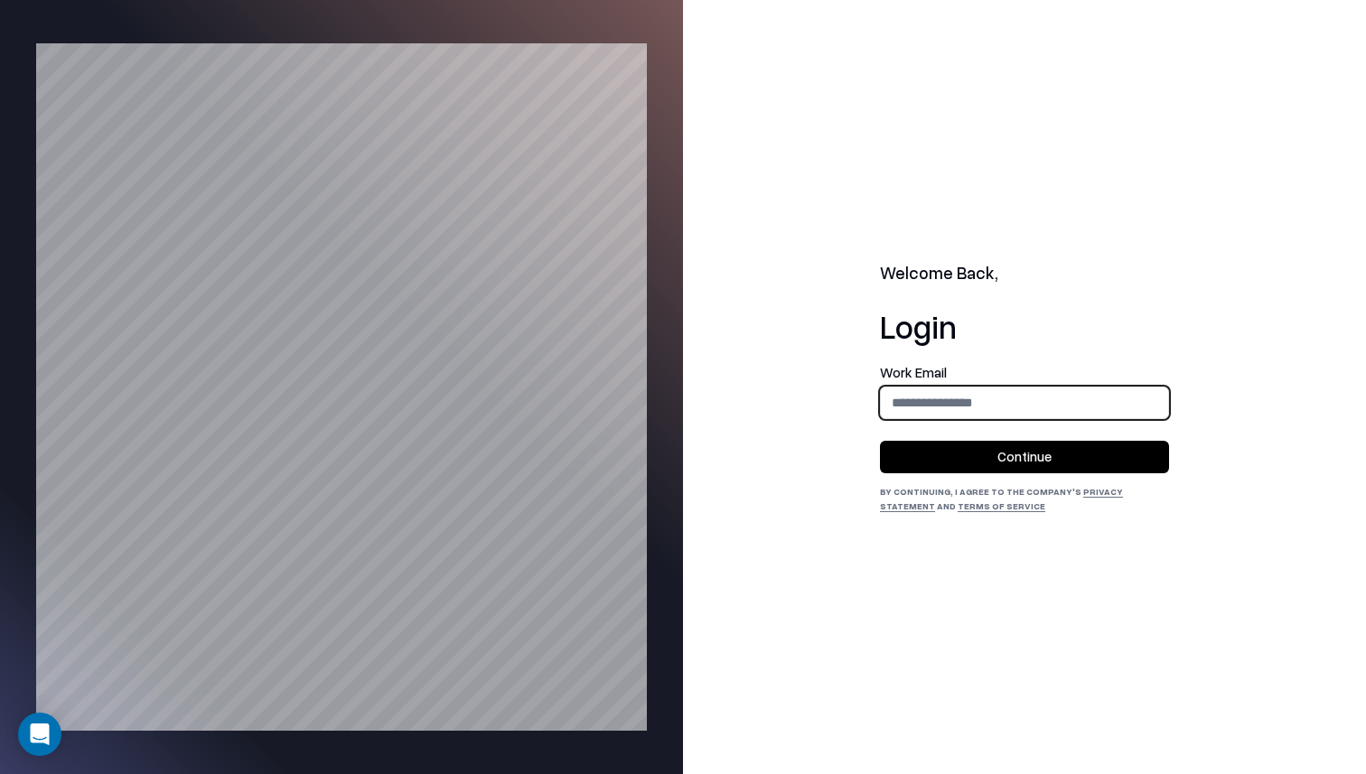
click at [948, 415] on input "email" at bounding box center [1024, 402] width 287 height 33
type input "**********"
click at [996, 453] on button "Continue" at bounding box center [1024, 457] width 289 height 33
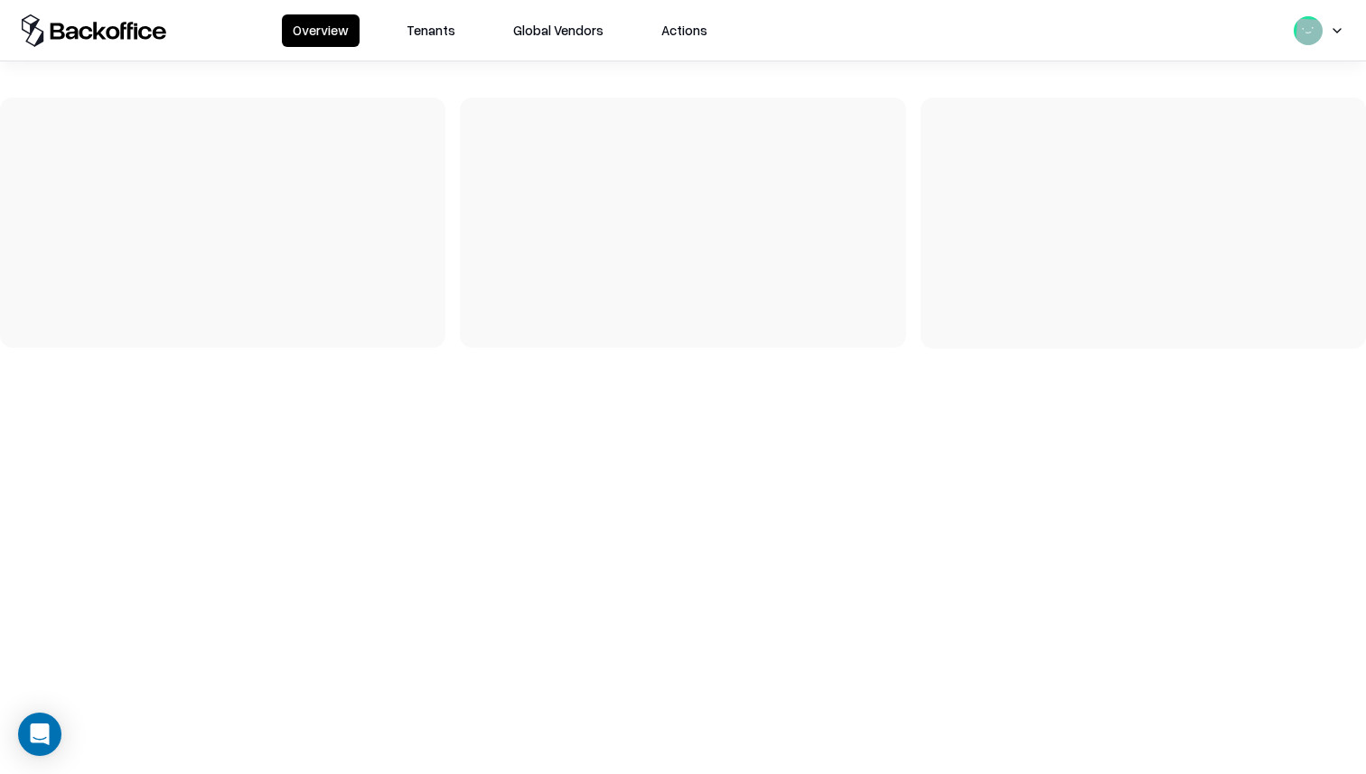
click at [439, 33] on button "Tenants" at bounding box center [431, 30] width 70 height 33
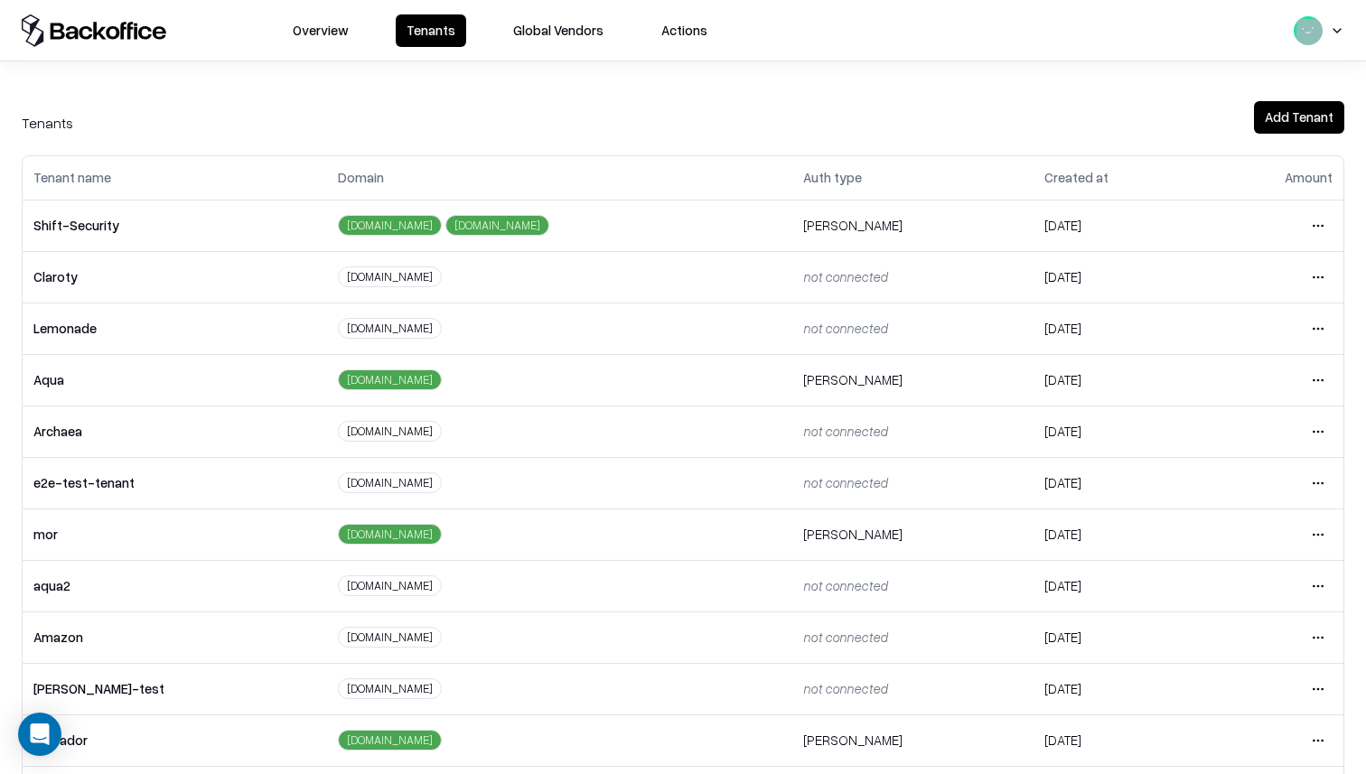
scroll to position [271, 0]
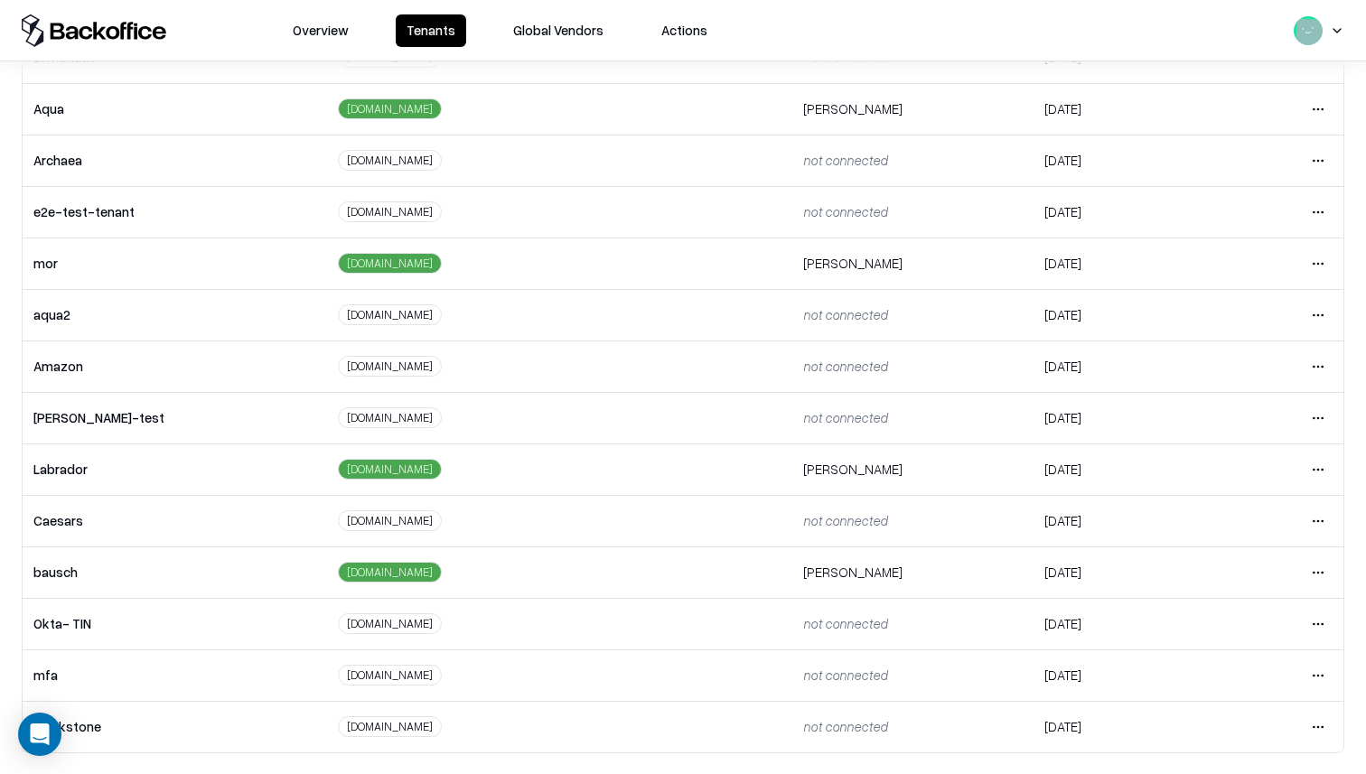
click at [1312, 578] on html "Overview Tenants Global Vendors Actions Tenants Add Tenant Tenant name Domain A…" at bounding box center [683, 387] width 1366 height 774
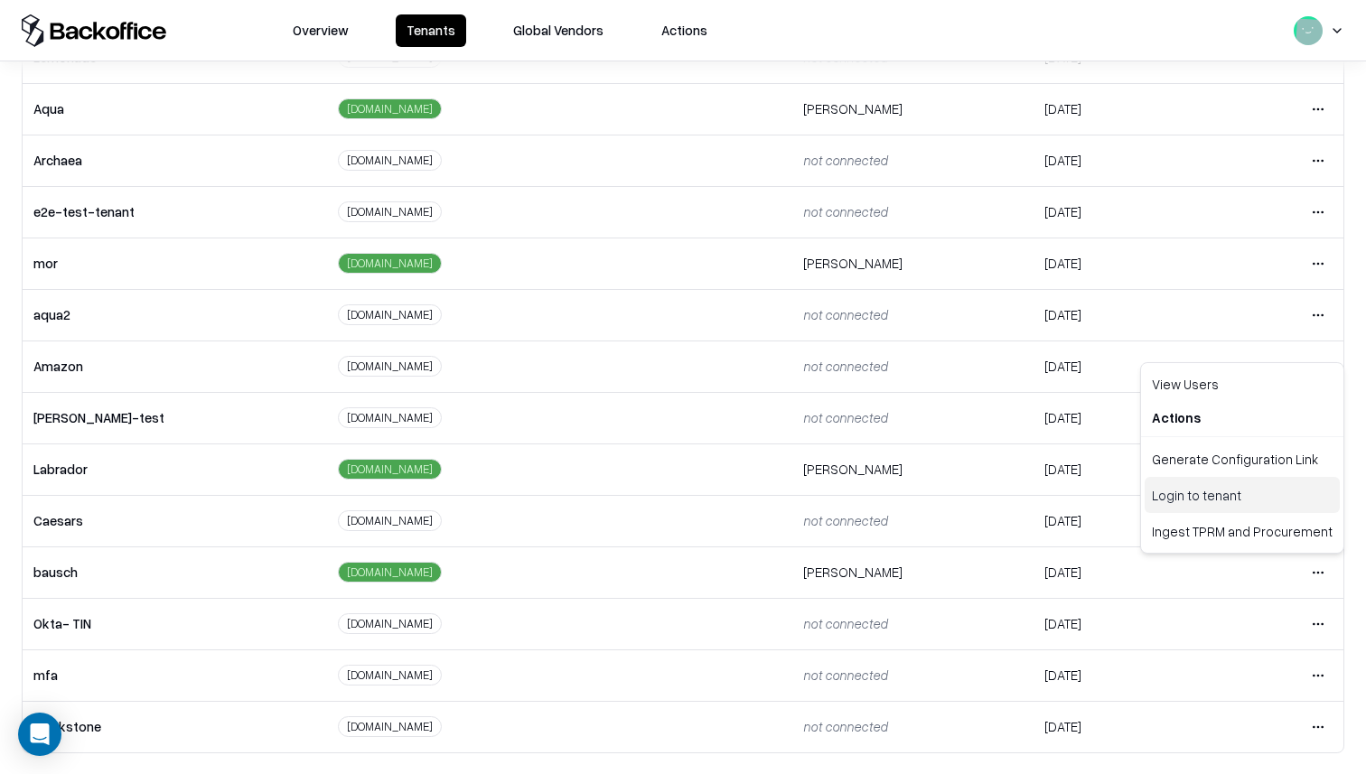
click at [1245, 500] on div "Login to tenant" at bounding box center [1241, 495] width 195 height 36
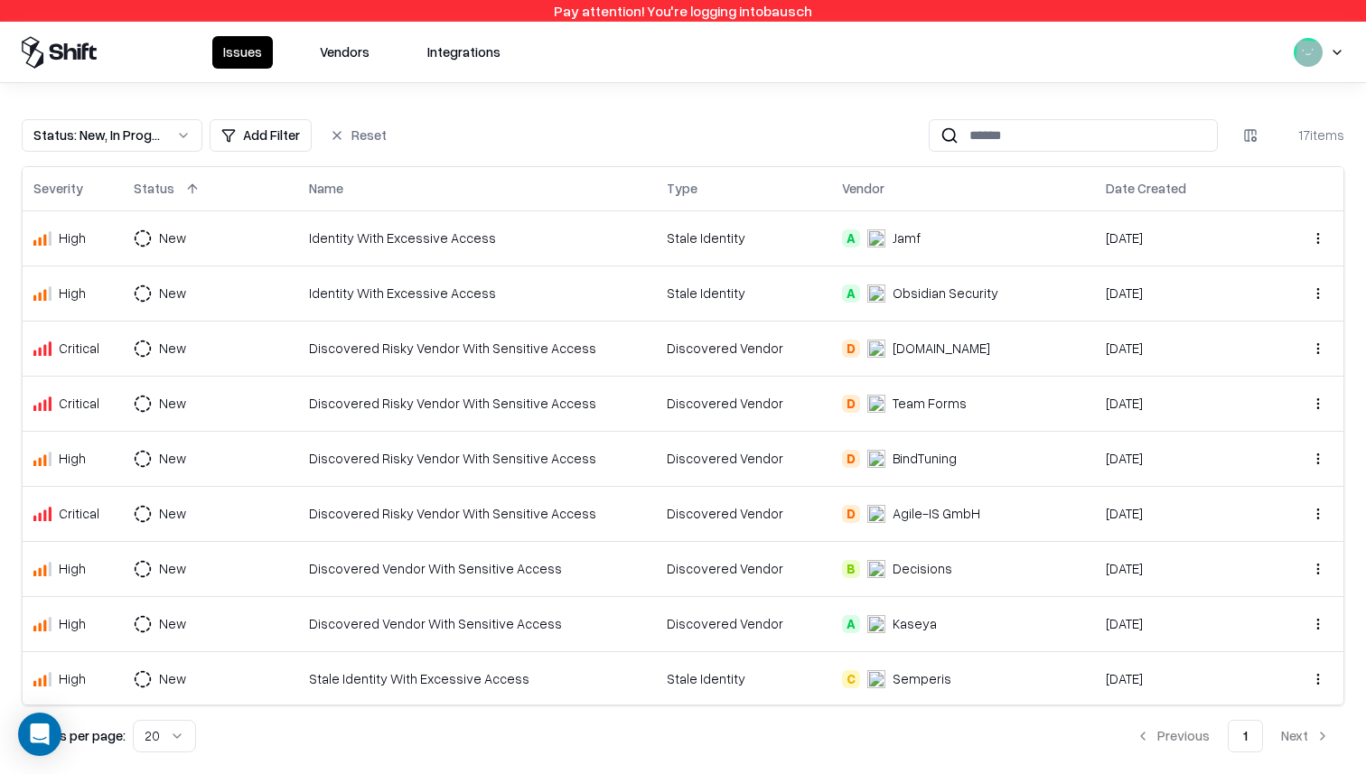
click at [658, 257] on td "Stale Identity" at bounding box center [743, 237] width 174 height 55
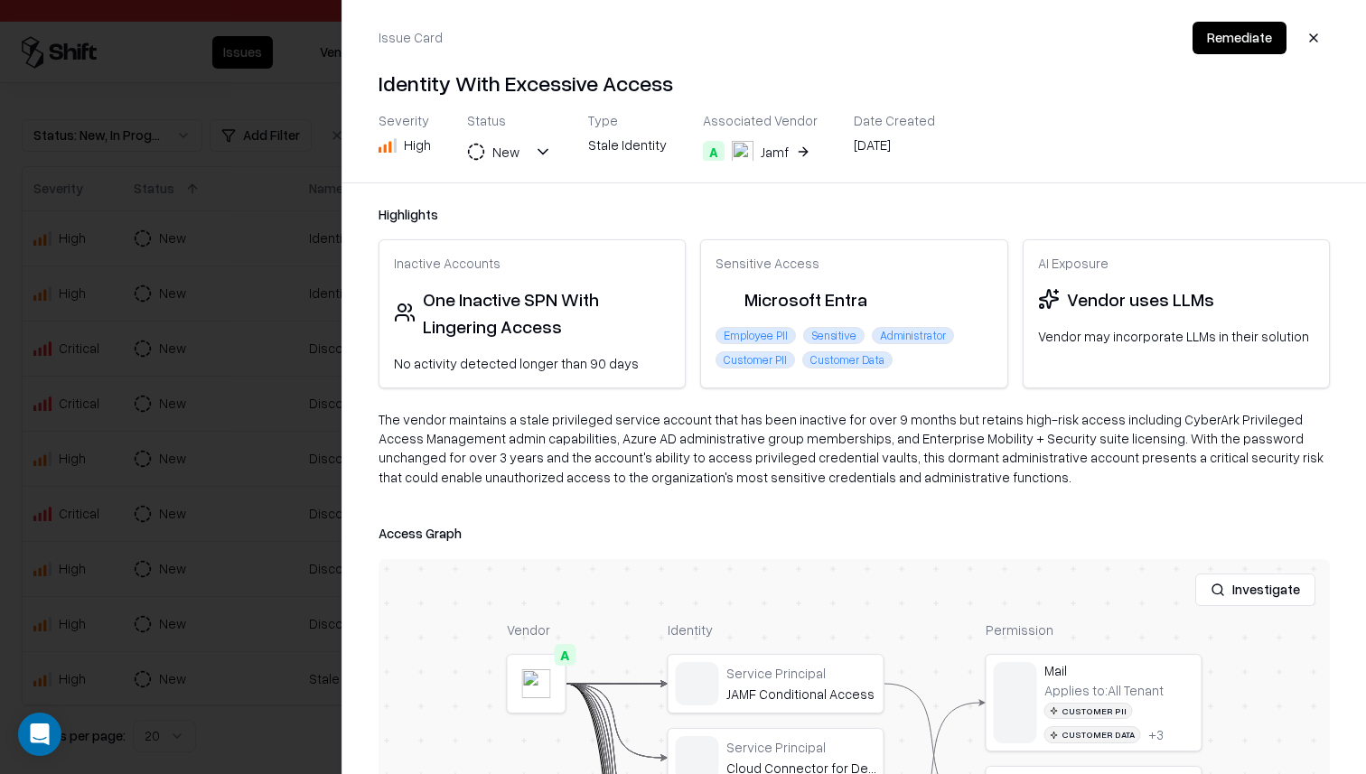
click at [870, 437] on div "The vendor maintains a stale privileged service account that has been inactive …" at bounding box center [853, 455] width 951 height 91
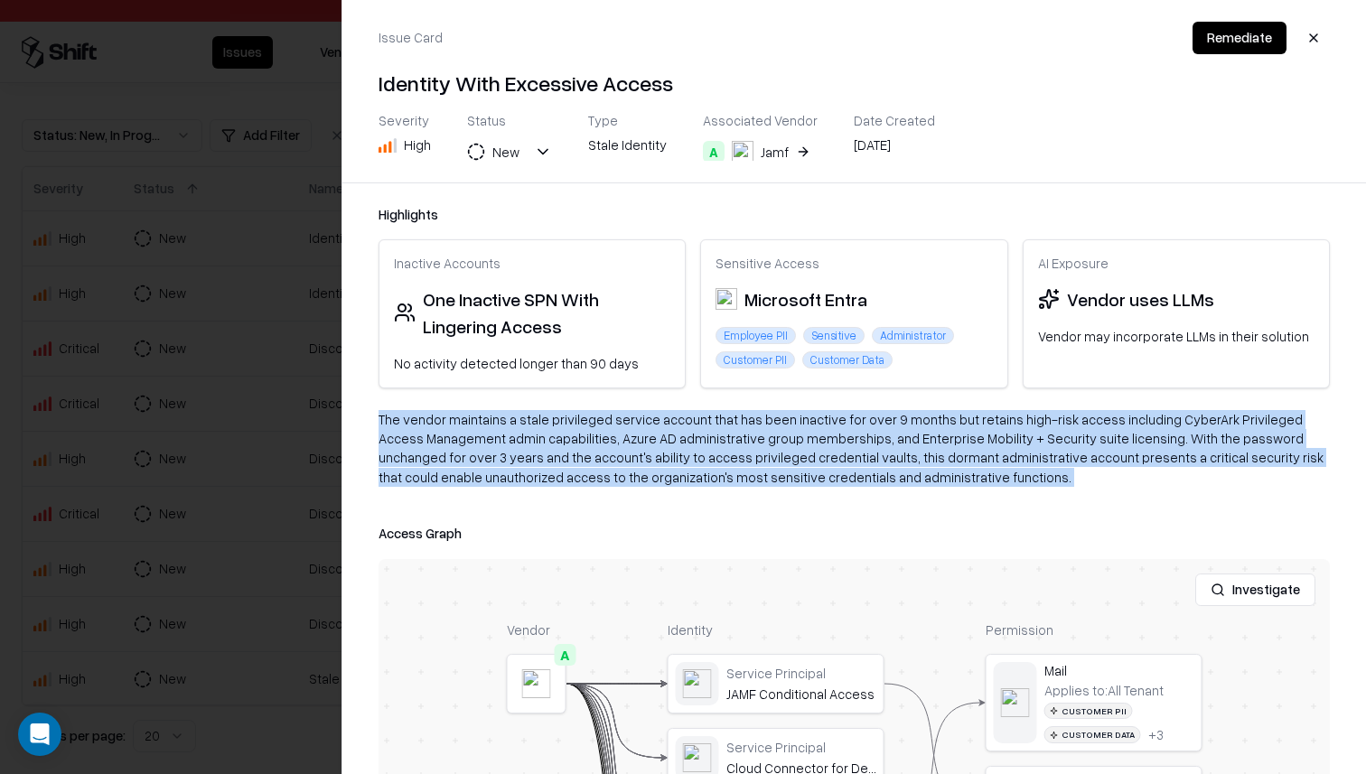
click at [870, 437] on div "The vendor maintains a stale privileged service account that has been inactive …" at bounding box center [853, 455] width 951 height 91
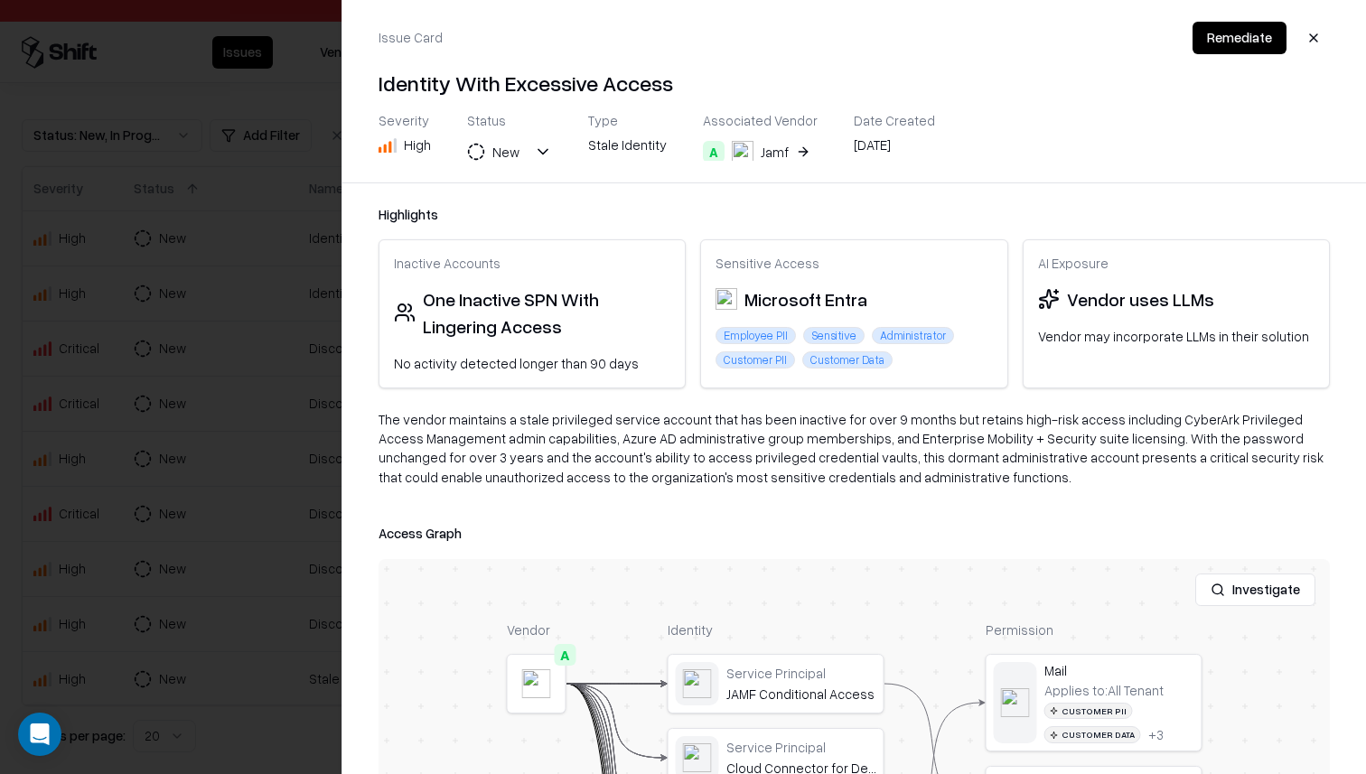
click at [888, 464] on div "The vendor maintains a stale privileged service account that has been inactive …" at bounding box center [853, 455] width 951 height 91
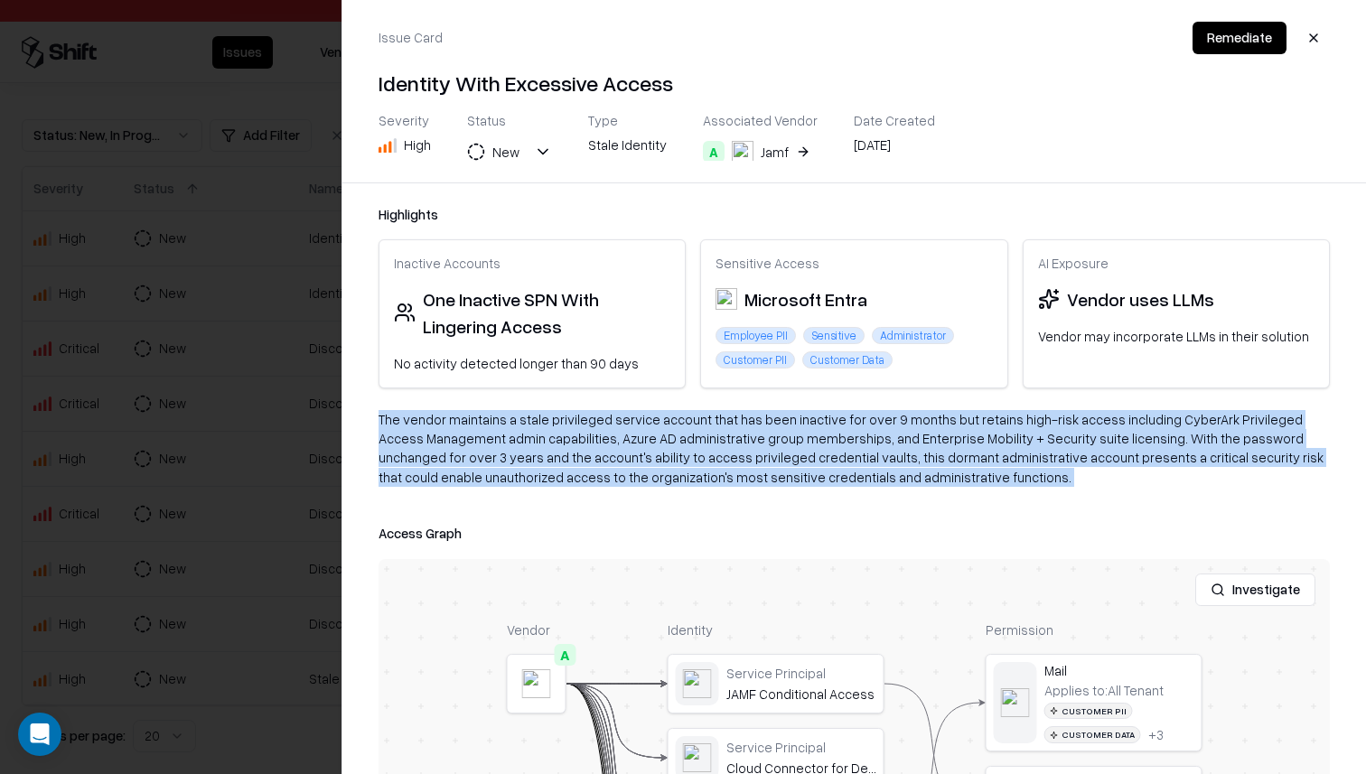
click at [888, 464] on div "The vendor maintains a stale privileged service account that has been inactive …" at bounding box center [853, 455] width 951 height 91
click at [889, 492] on div "The vendor maintains a stale privileged service account that has been inactive …" at bounding box center [853, 455] width 951 height 91
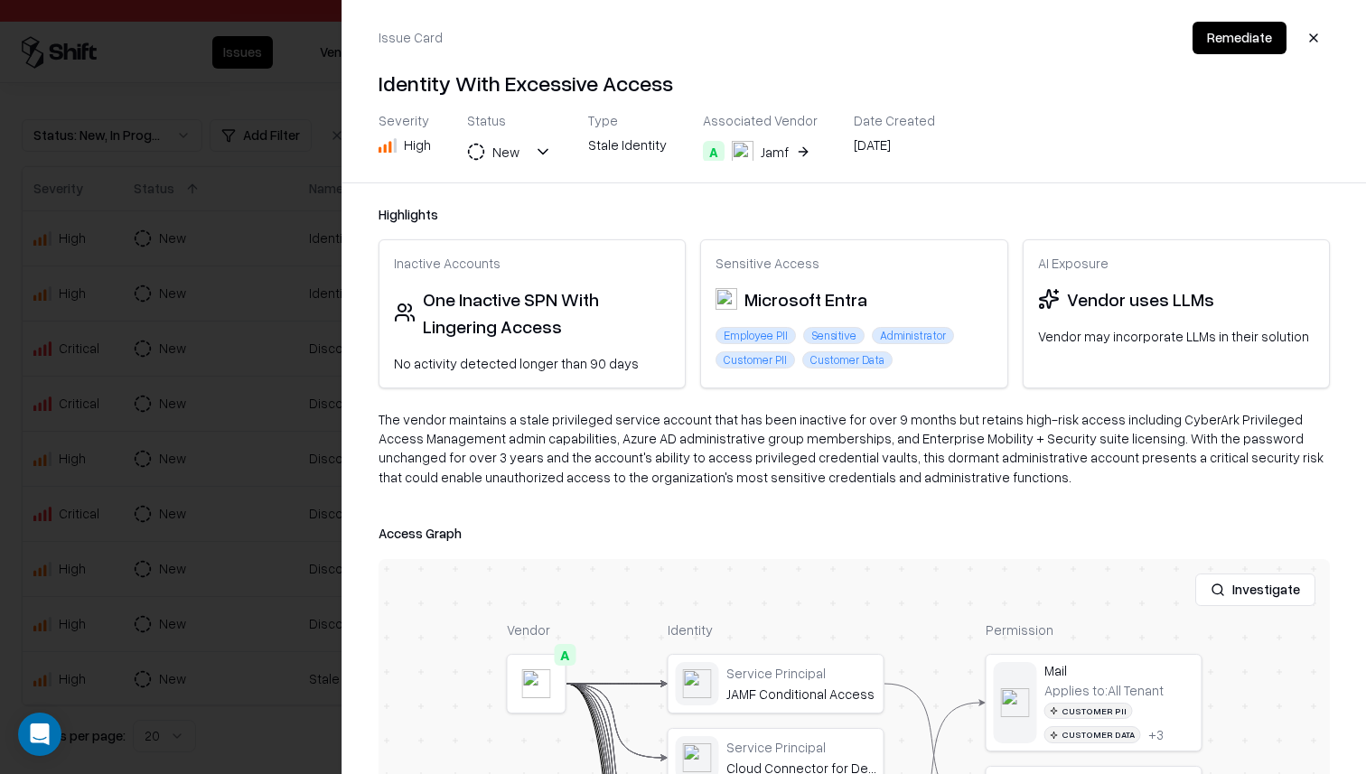
click at [317, 290] on div at bounding box center [683, 387] width 1366 height 774
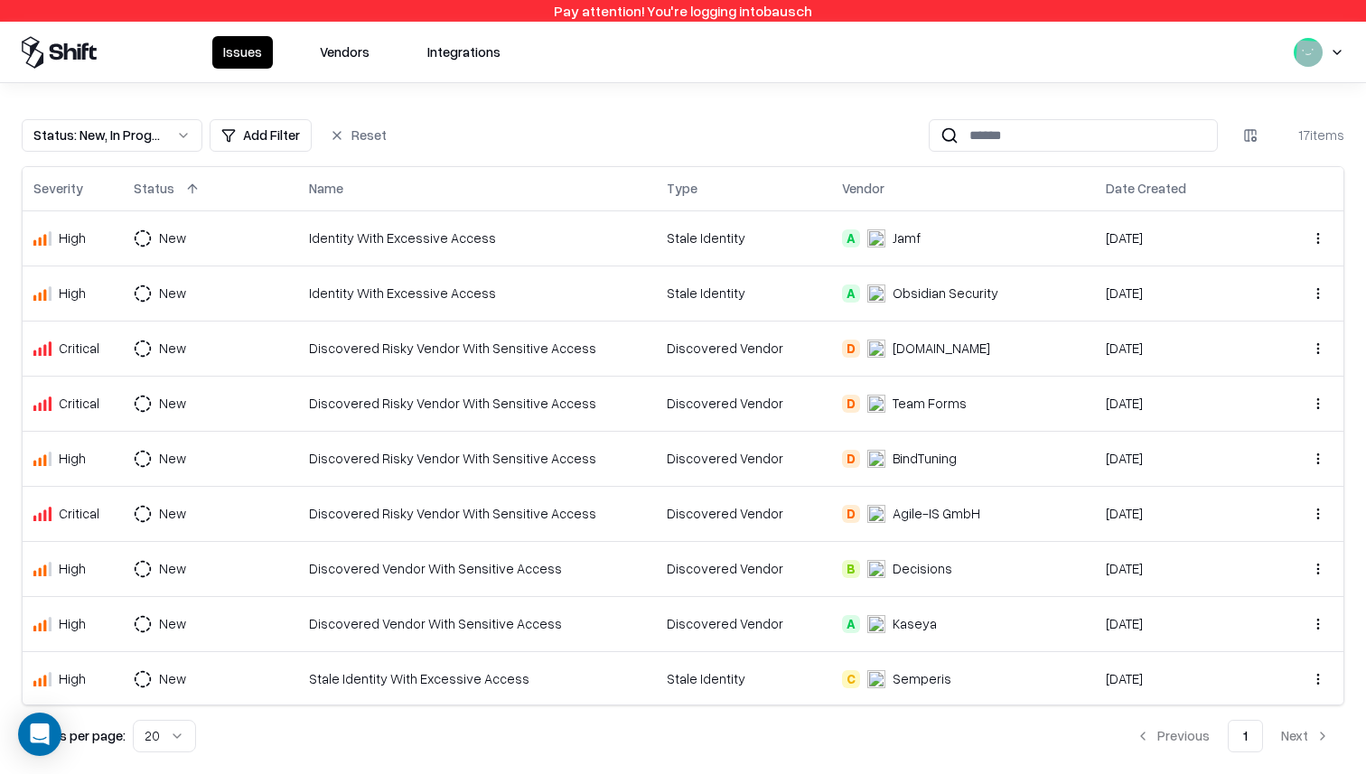
scroll to position [442, 0]
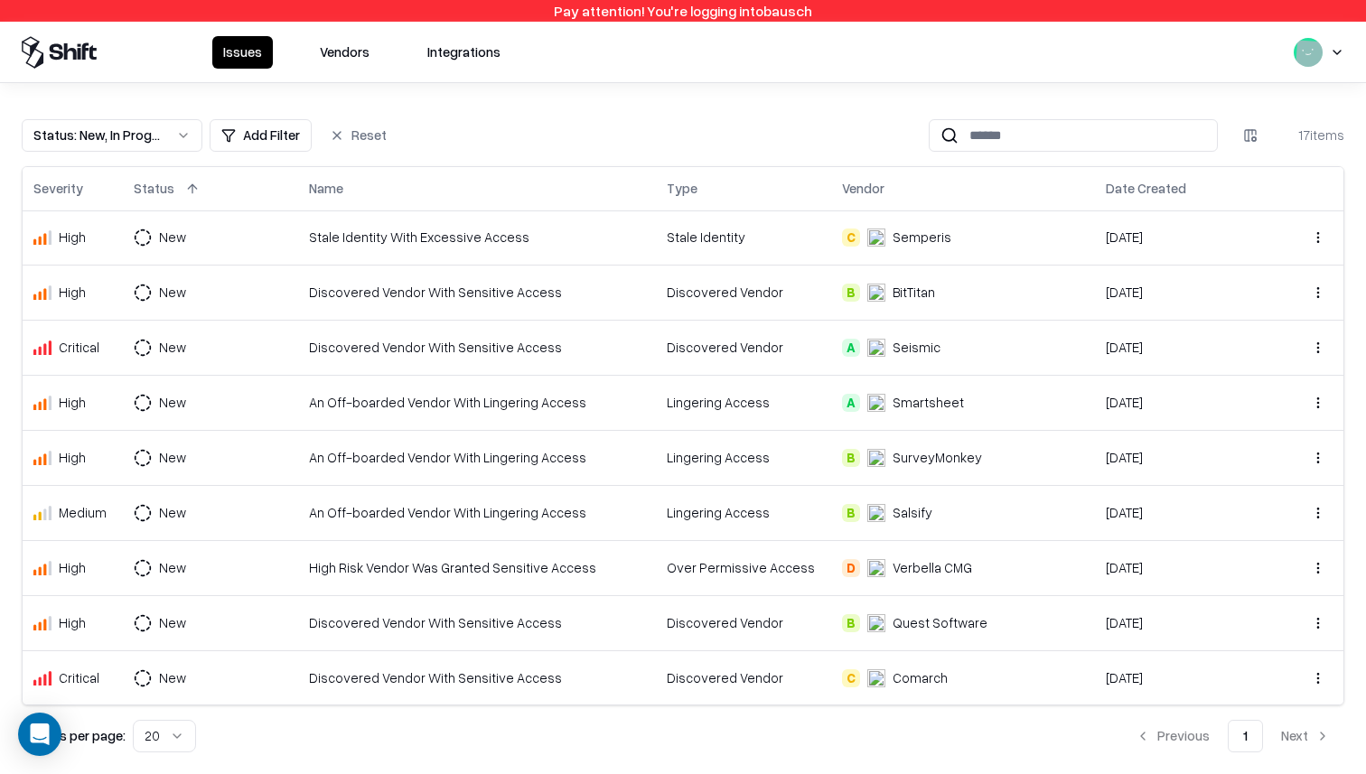
click at [1330, 49] on html "Pay attention! You're logging into bausch Issues Vendors Integrations Status : …" at bounding box center [683, 387] width 1366 height 774
click at [1247, 148] on div "Log out" at bounding box center [1254, 144] width 217 height 36
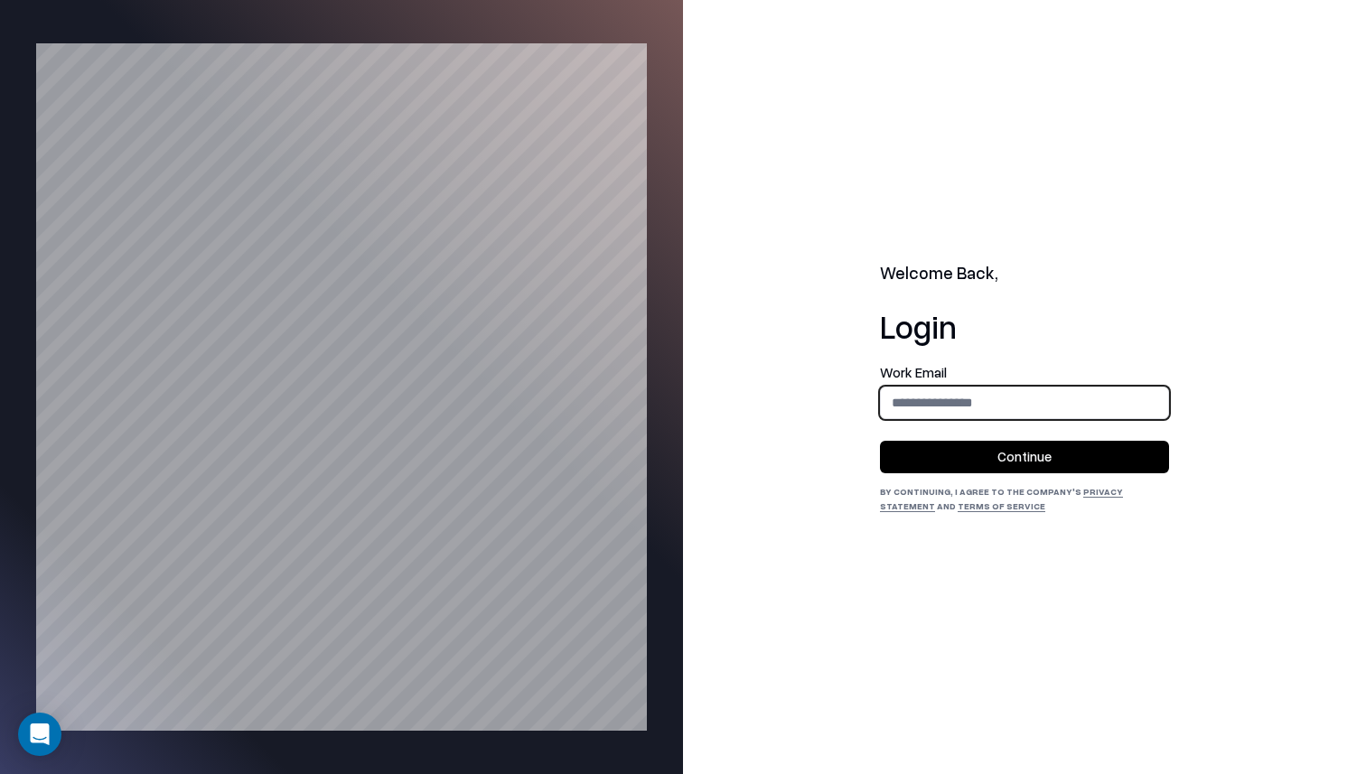
click at [1014, 402] on input "email" at bounding box center [1024, 402] width 287 height 33
type input "**********"
click at [1041, 463] on button "Continue" at bounding box center [1024, 457] width 289 height 33
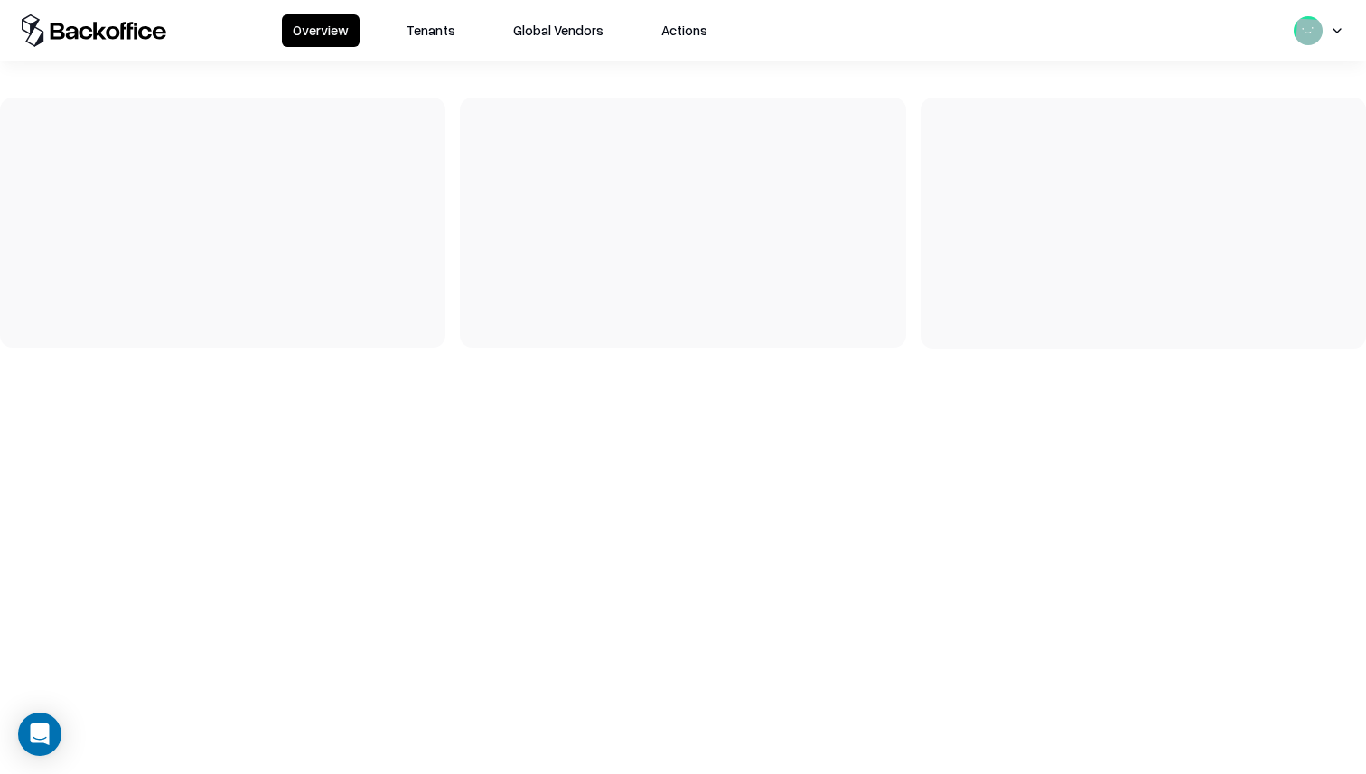
click at [441, 19] on button "Tenants" at bounding box center [431, 30] width 70 height 33
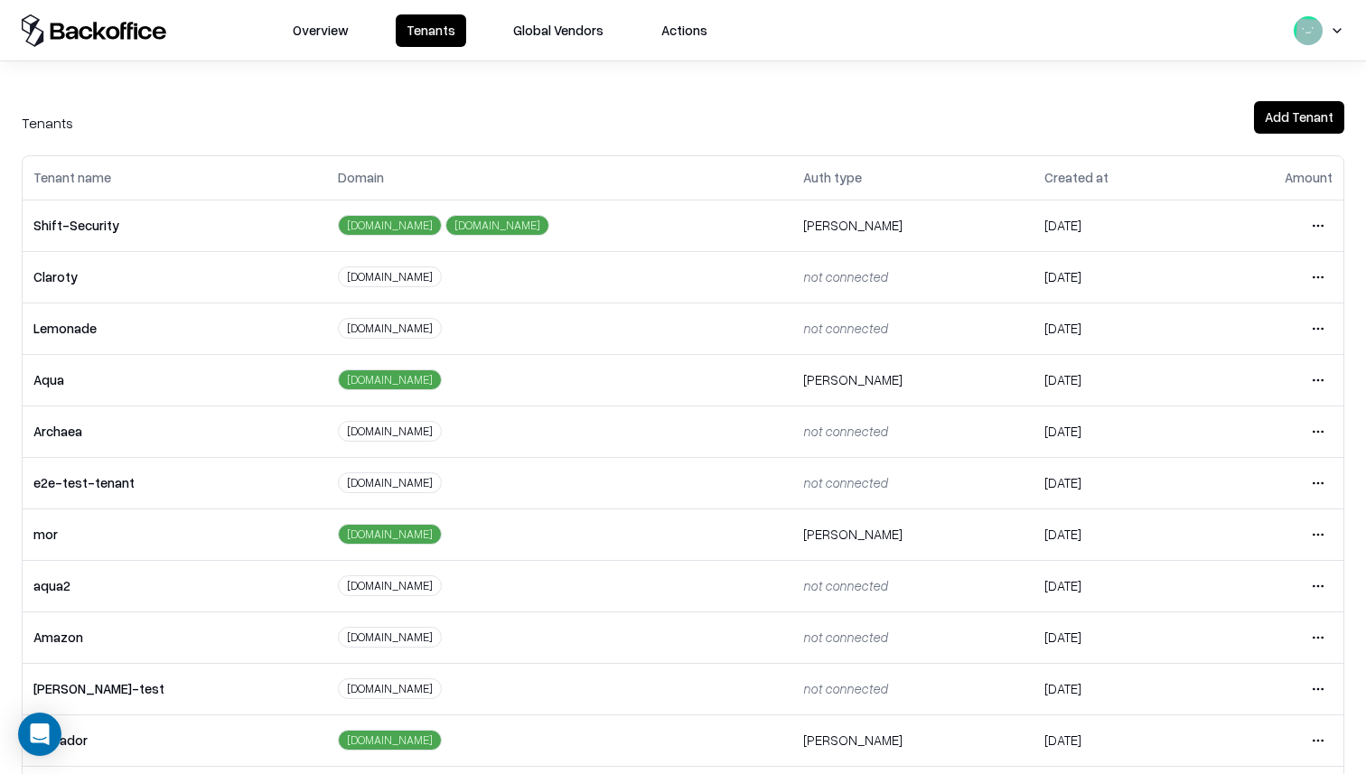
scroll to position [271, 0]
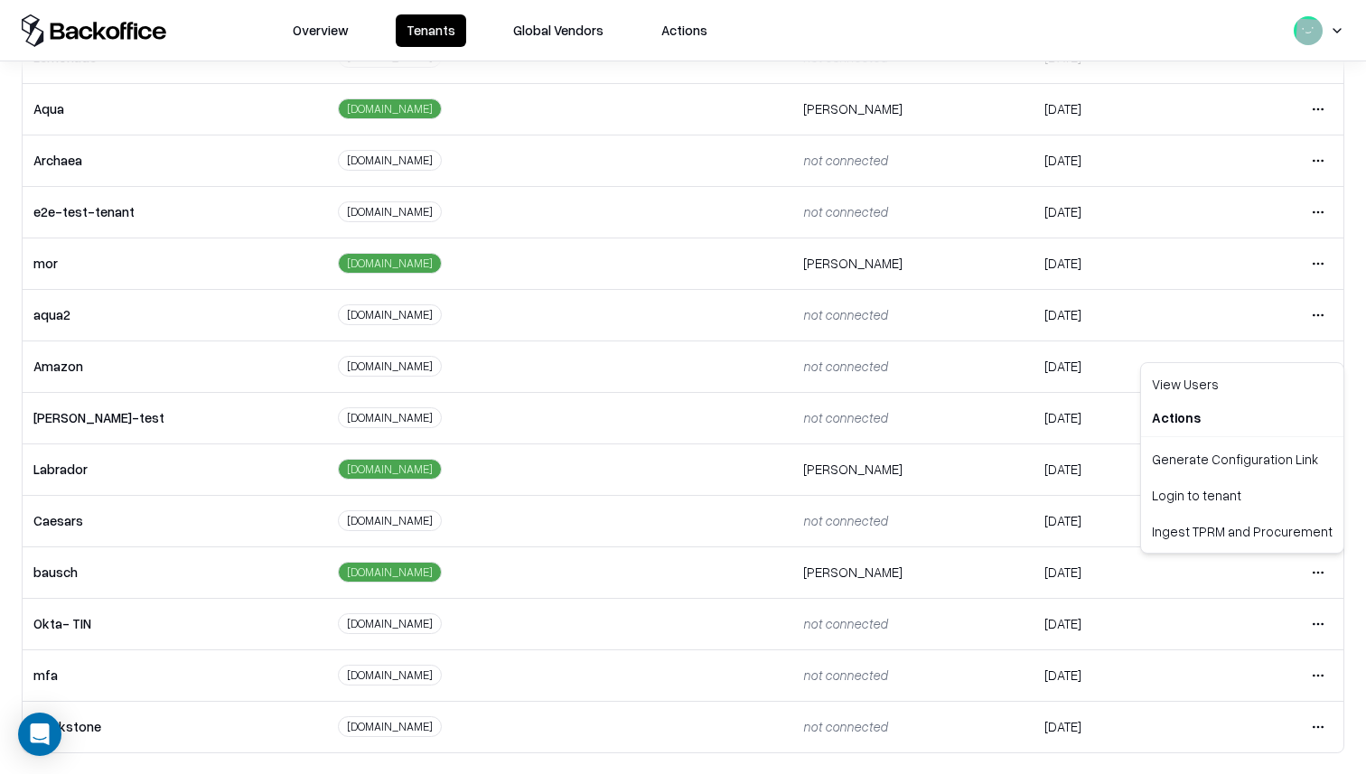
click at [1321, 576] on html "Overview Tenants Global Vendors Actions Tenants Add Tenant Tenant name Domain A…" at bounding box center [683, 387] width 1366 height 774
click at [1258, 506] on div "Login to tenant" at bounding box center [1241, 495] width 195 height 36
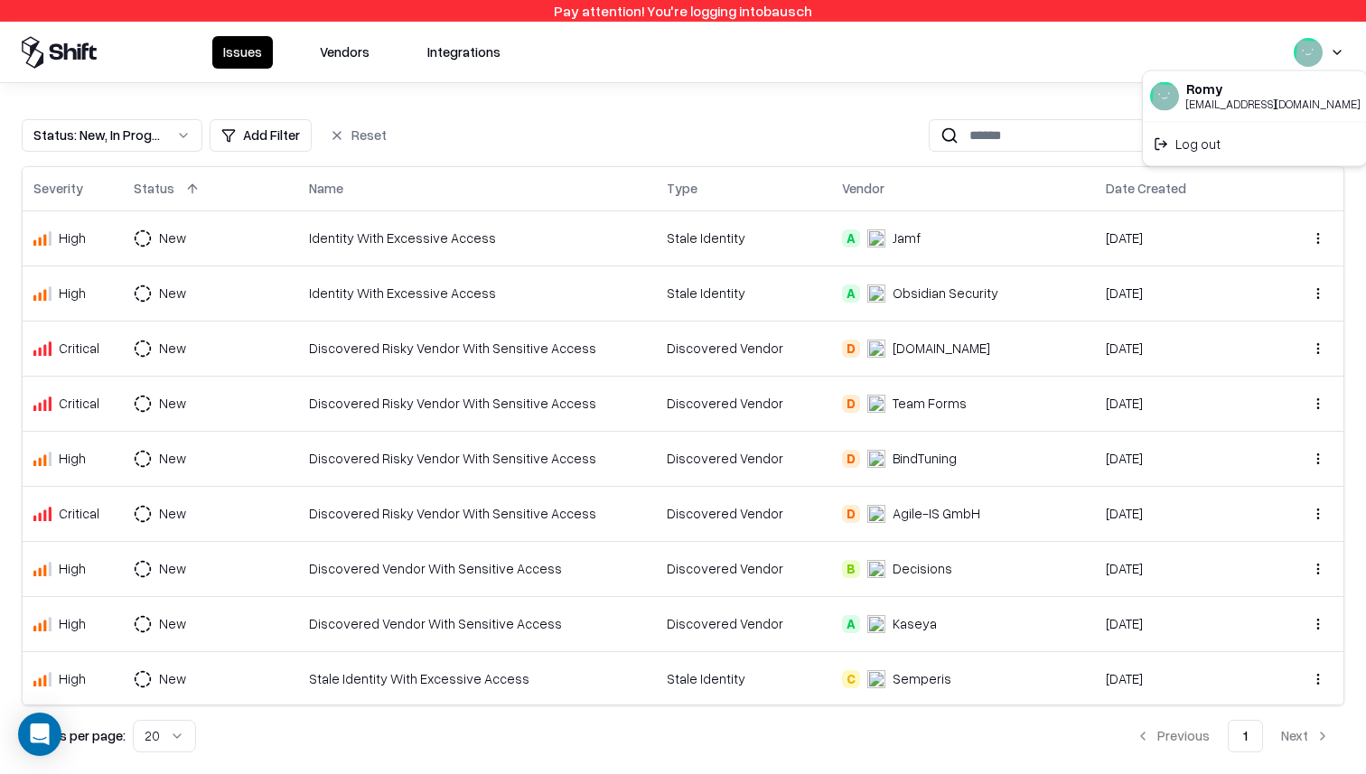
click at [1327, 55] on html "Pay attention! You're logging into bausch Issues Vendors Integrations Status : …" at bounding box center [683, 387] width 1366 height 774
click at [1281, 138] on div "Log out" at bounding box center [1254, 144] width 217 height 36
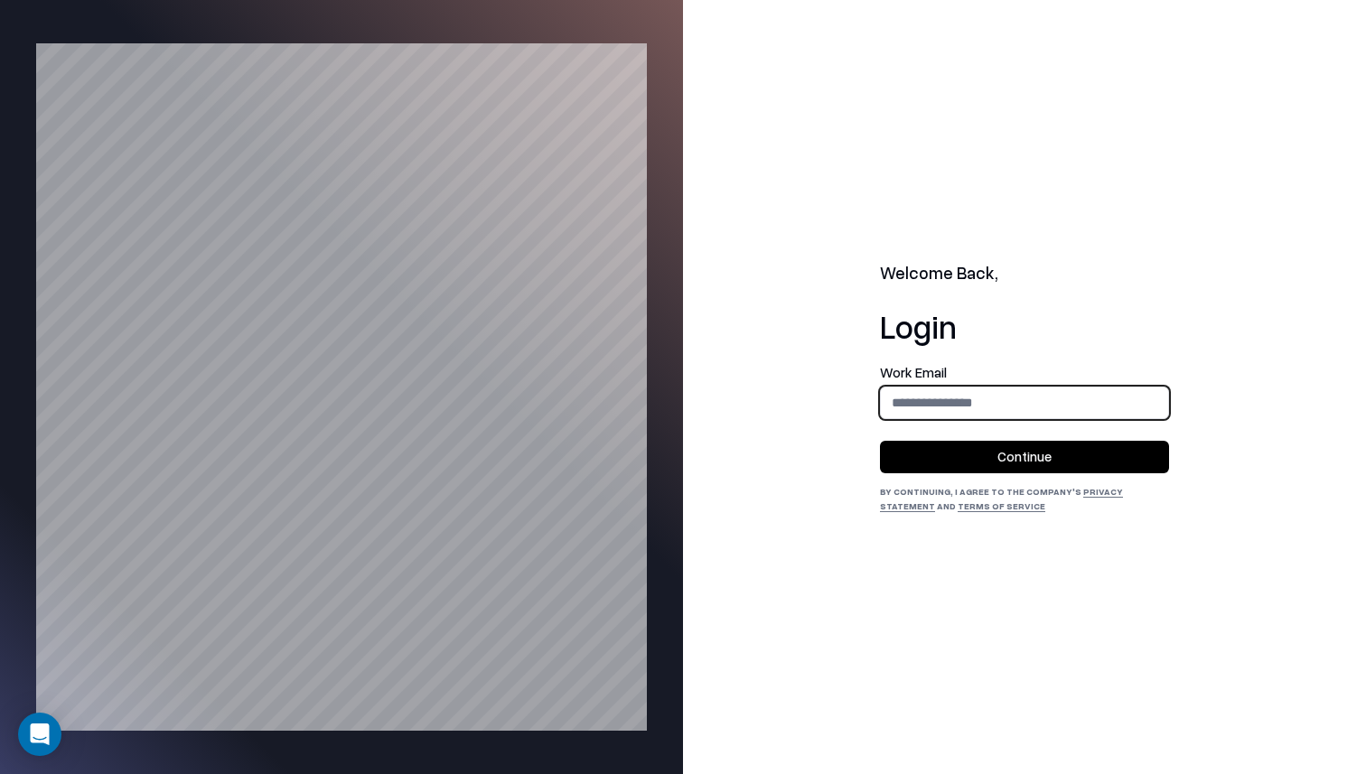
click at [1001, 400] on input "email" at bounding box center [1024, 402] width 287 height 33
type input "**********"
click at [981, 460] on button "Continue" at bounding box center [1024, 457] width 289 height 33
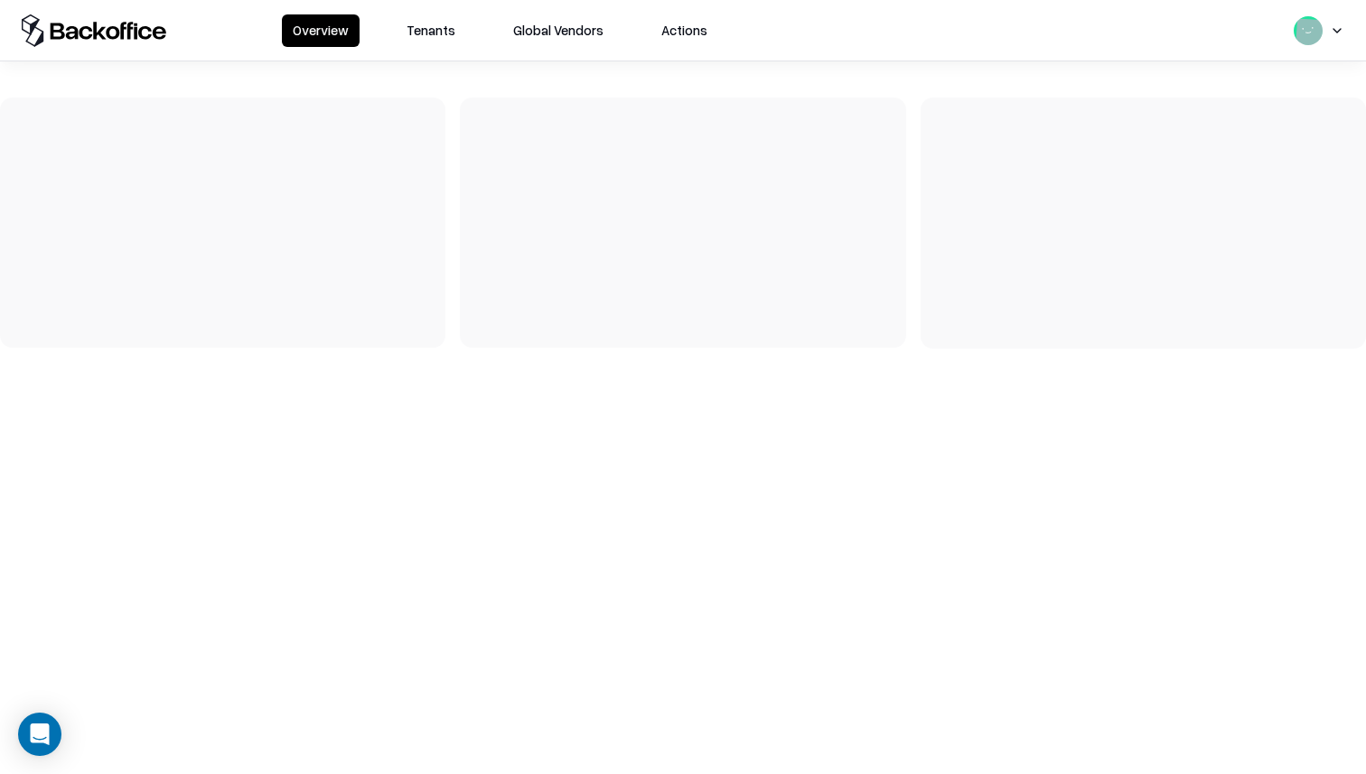
click at [446, 32] on button "Tenants" at bounding box center [431, 30] width 70 height 33
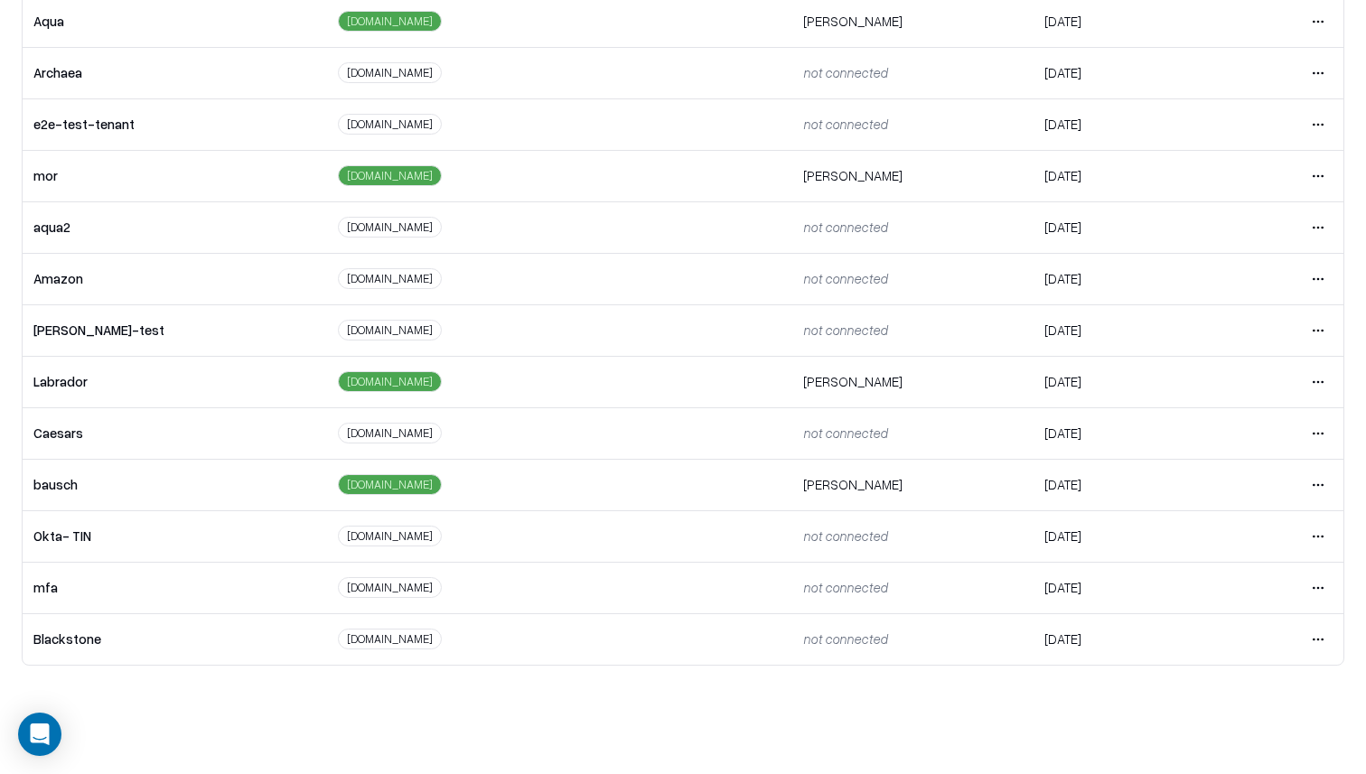
scroll to position [99, 0]
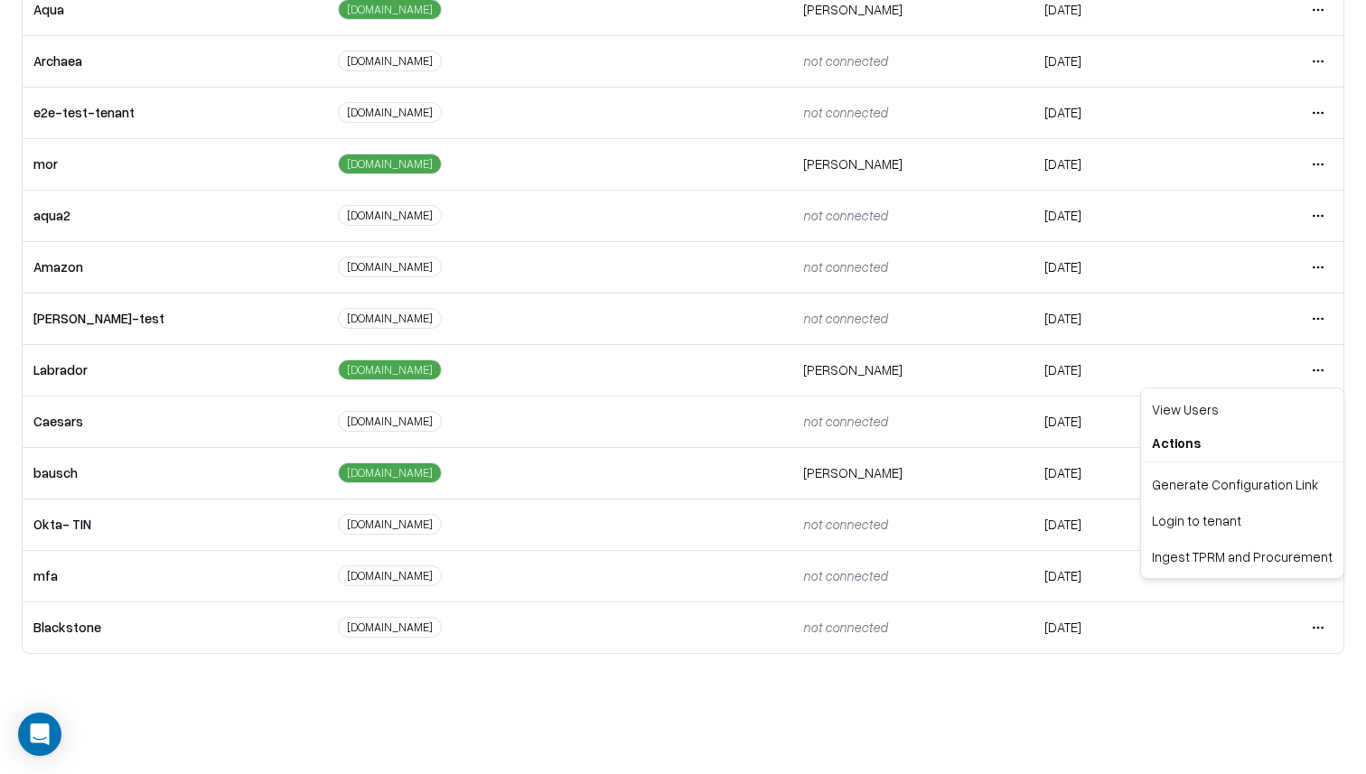
click at [1321, 362] on html "Overview Tenants Global Vendors Actions Tenants Add Tenant Tenant name Domain A…" at bounding box center [683, 288] width 1366 height 774
click at [1161, 511] on div "Login to tenant" at bounding box center [1241, 520] width 195 height 36
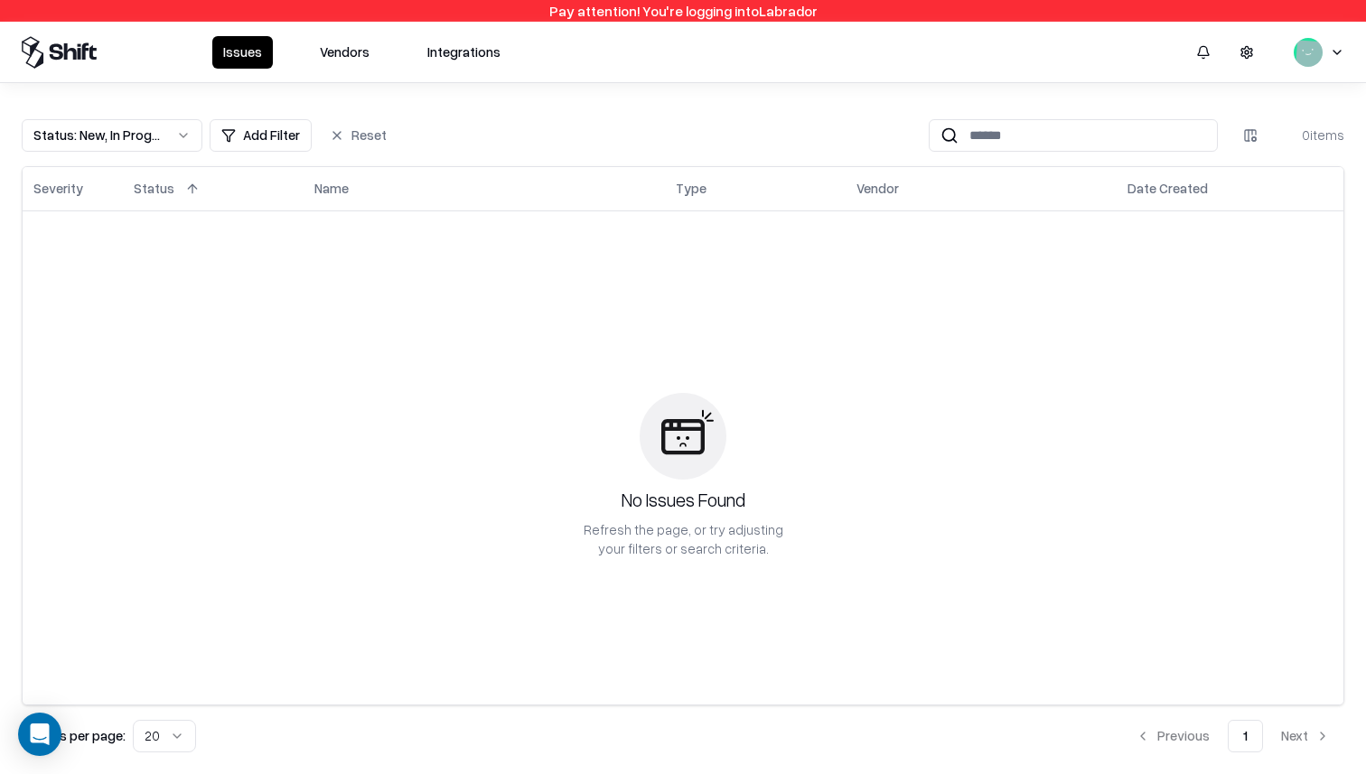
click at [359, 49] on button "Vendors" at bounding box center [344, 52] width 71 height 33
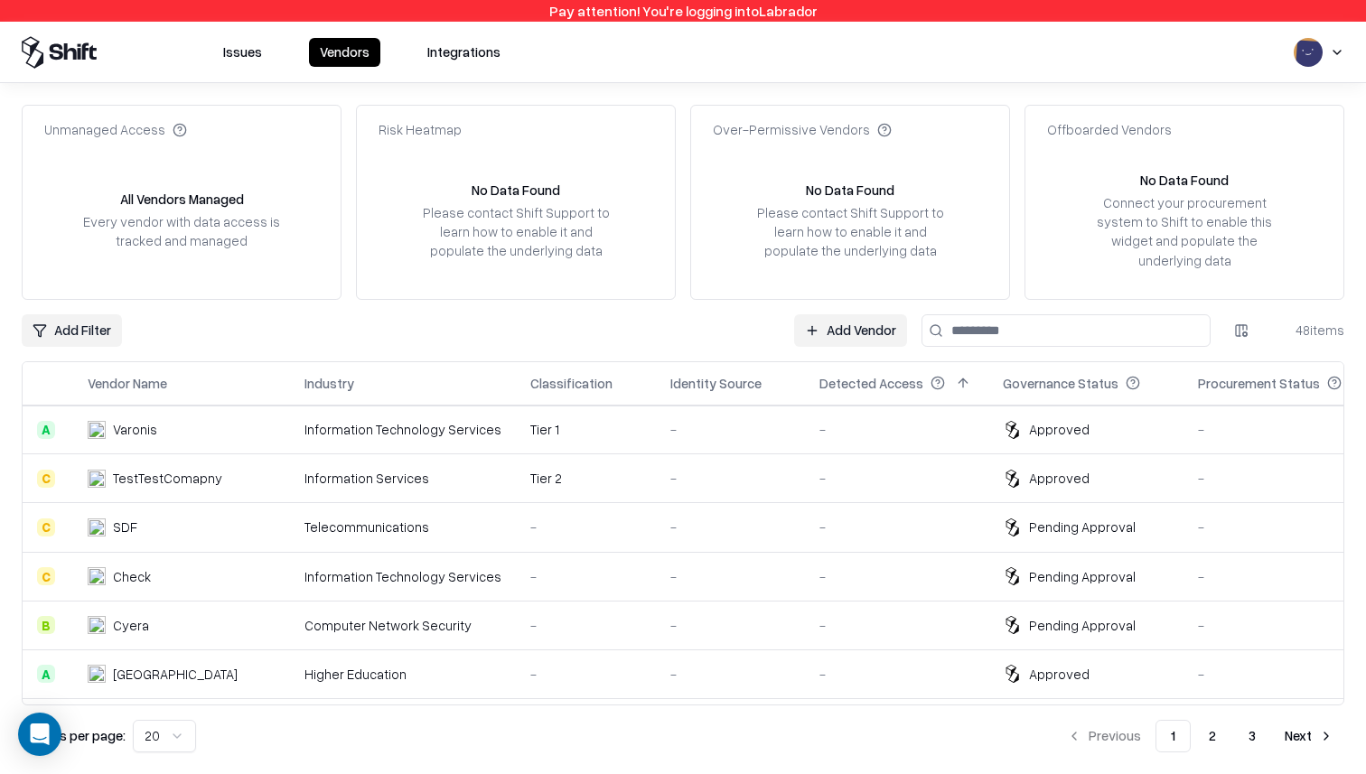
click at [830, 319] on link "Add Vendor" at bounding box center [850, 330] width 113 height 33
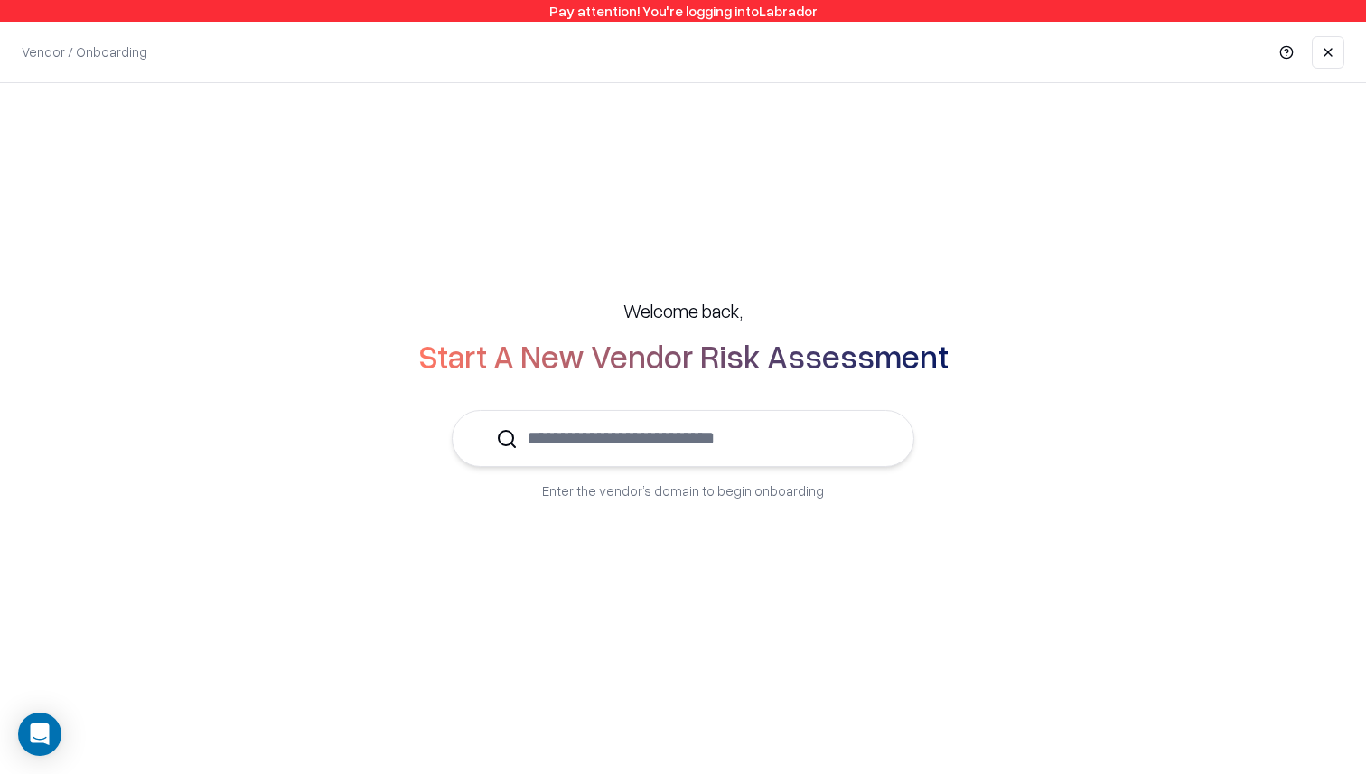
click at [706, 437] on input "text" at bounding box center [694, 438] width 352 height 55
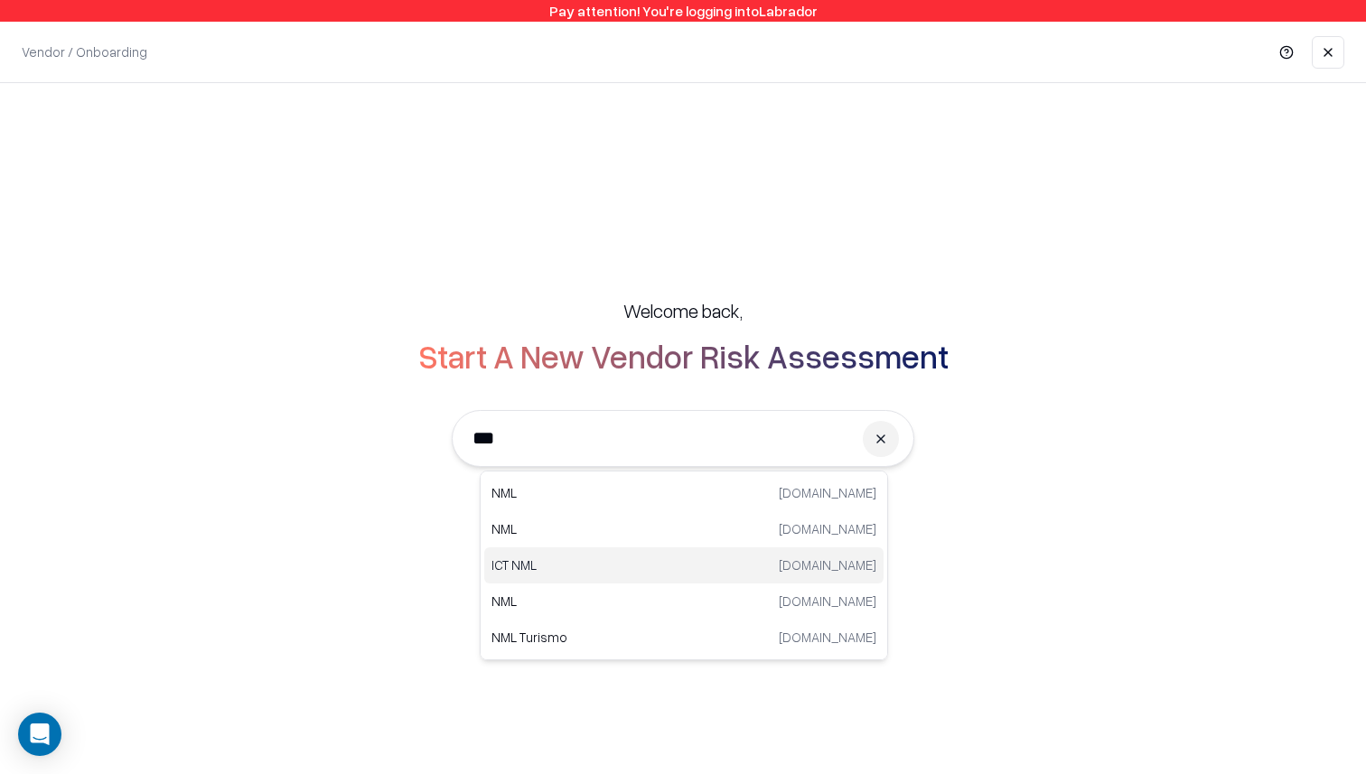
click at [583, 559] on p "ICT NML" at bounding box center [587, 565] width 192 height 19
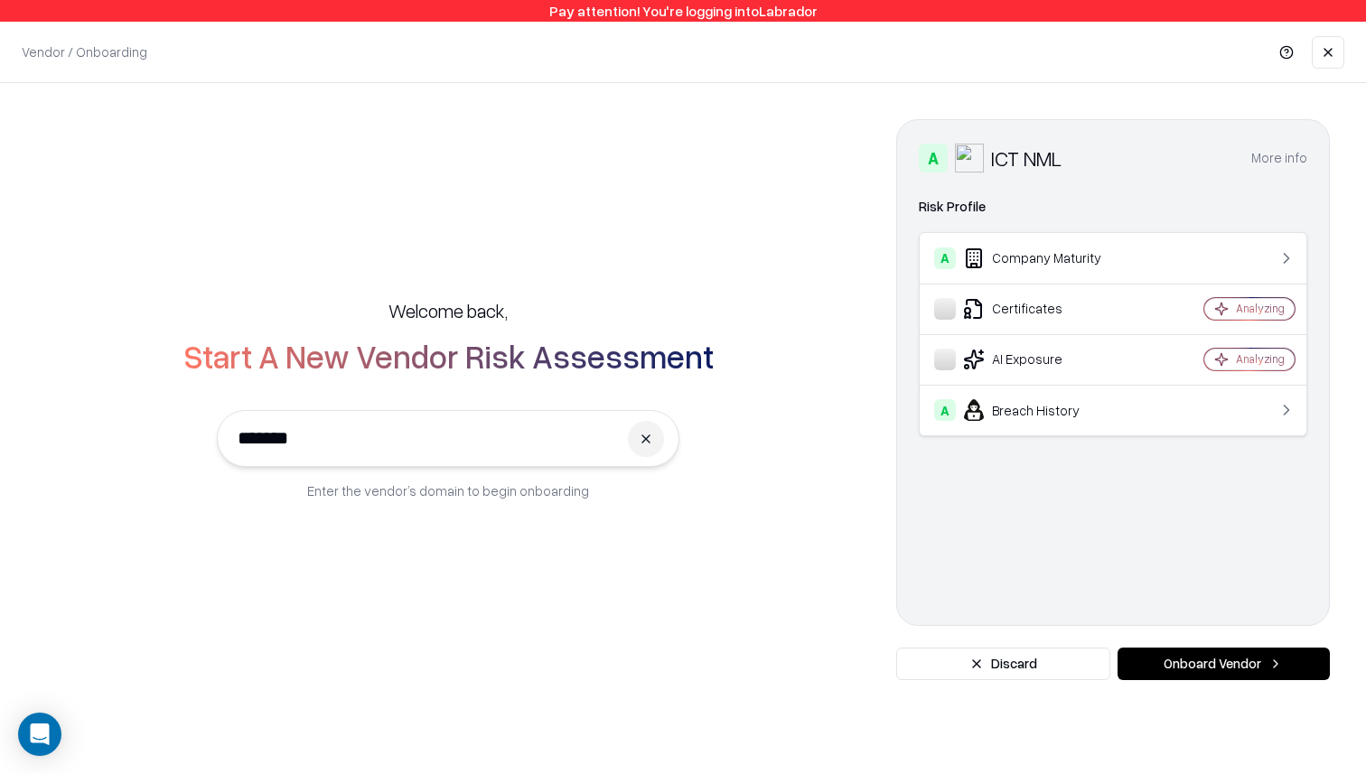
type input "*******"
click at [1185, 670] on button "Onboard Vendor" at bounding box center [1223, 664] width 212 height 33
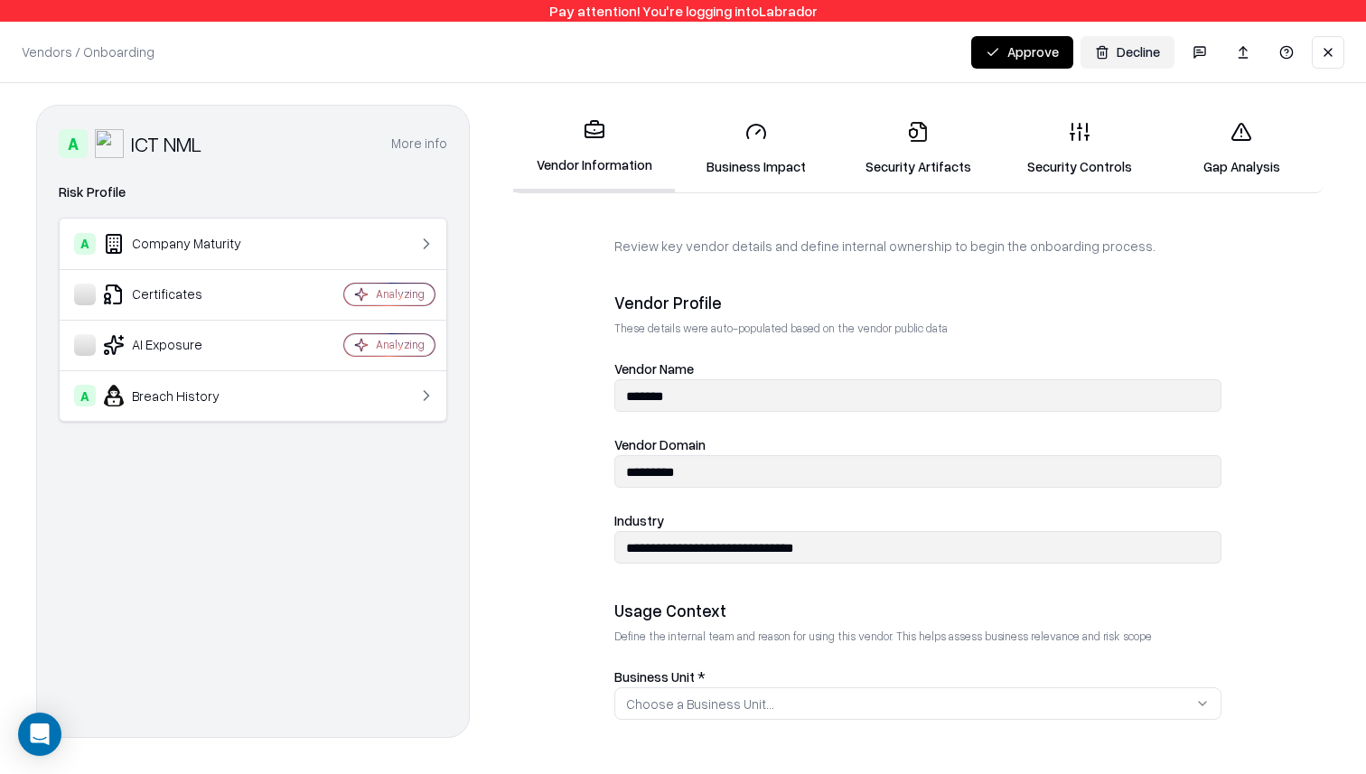
click at [905, 160] on link "Security Artifacts" at bounding box center [917, 149] width 162 height 84
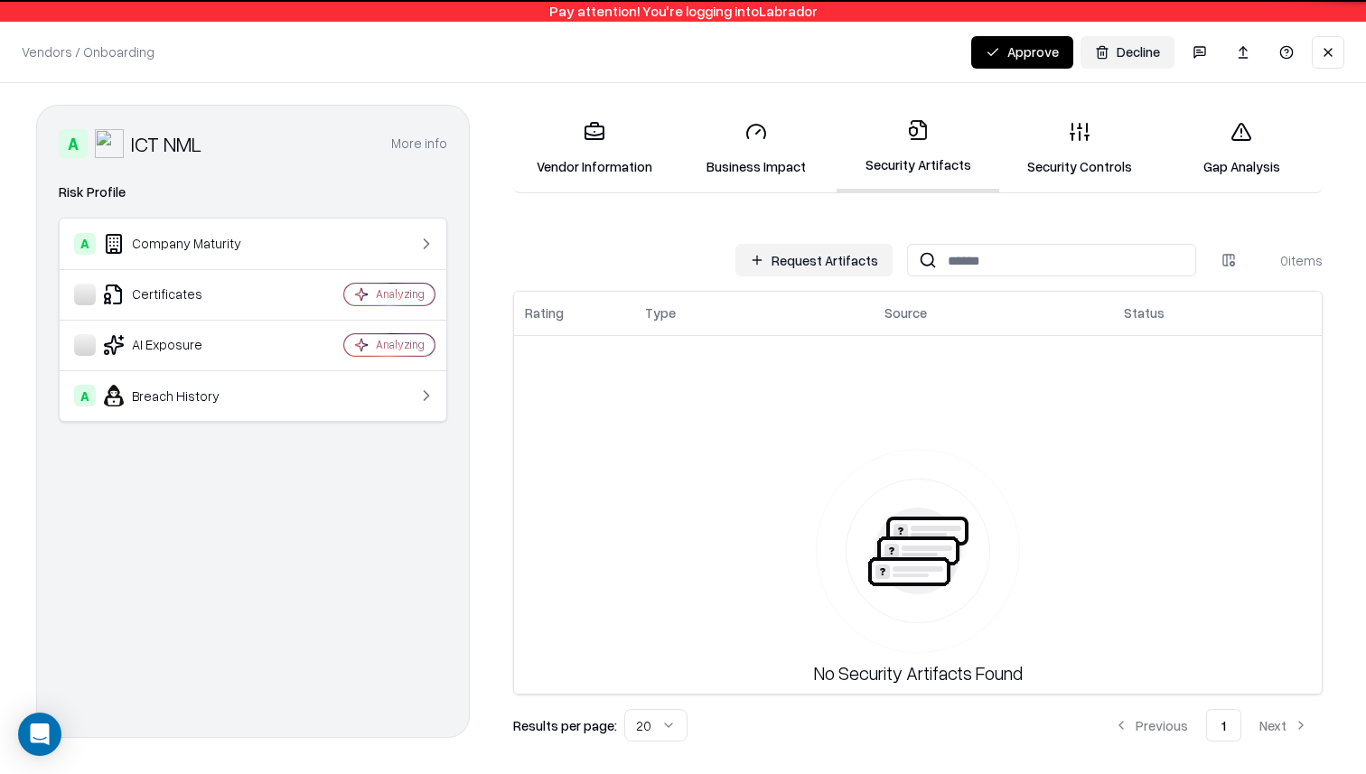
click at [833, 251] on button "Request Artifacts" at bounding box center [813, 260] width 157 height 33
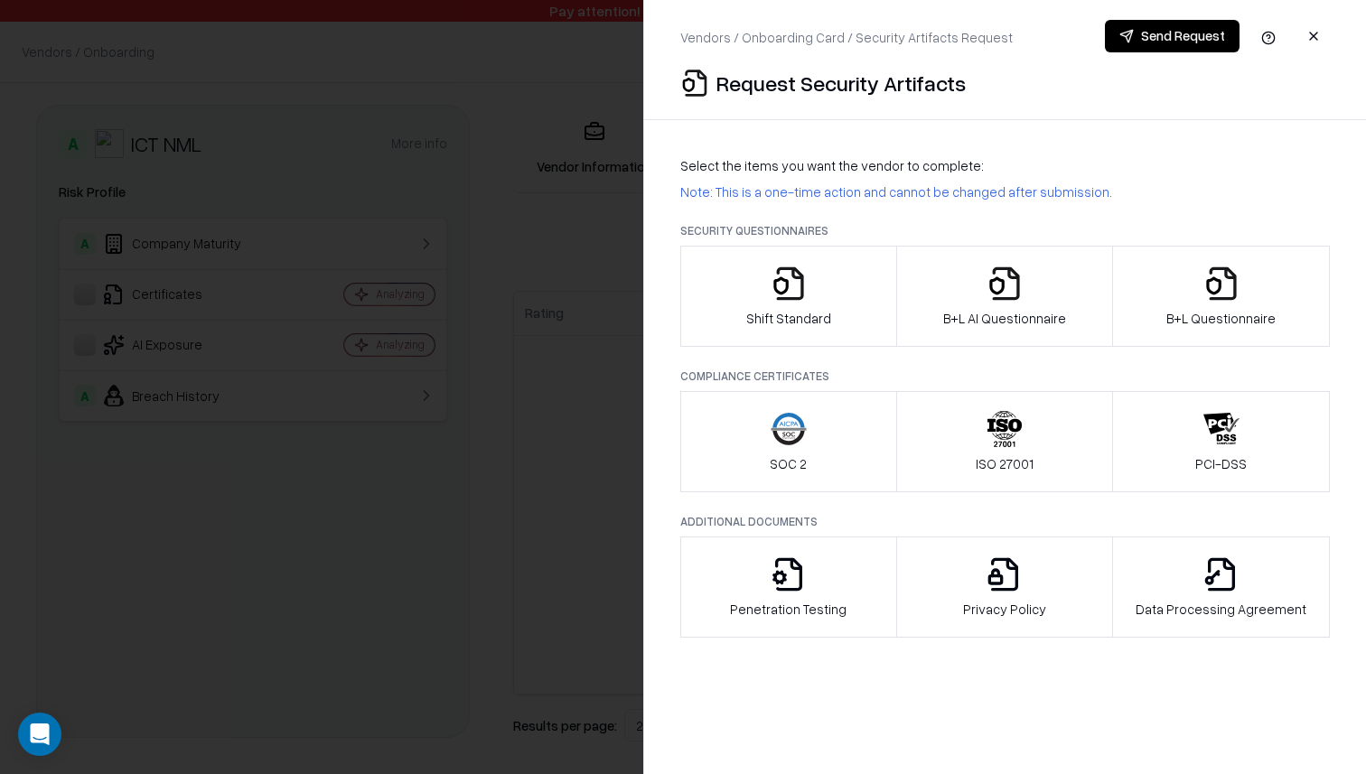
click at [806, 310] on p "Shift Standard" at bounding box center [788, 318] width 85 height 19
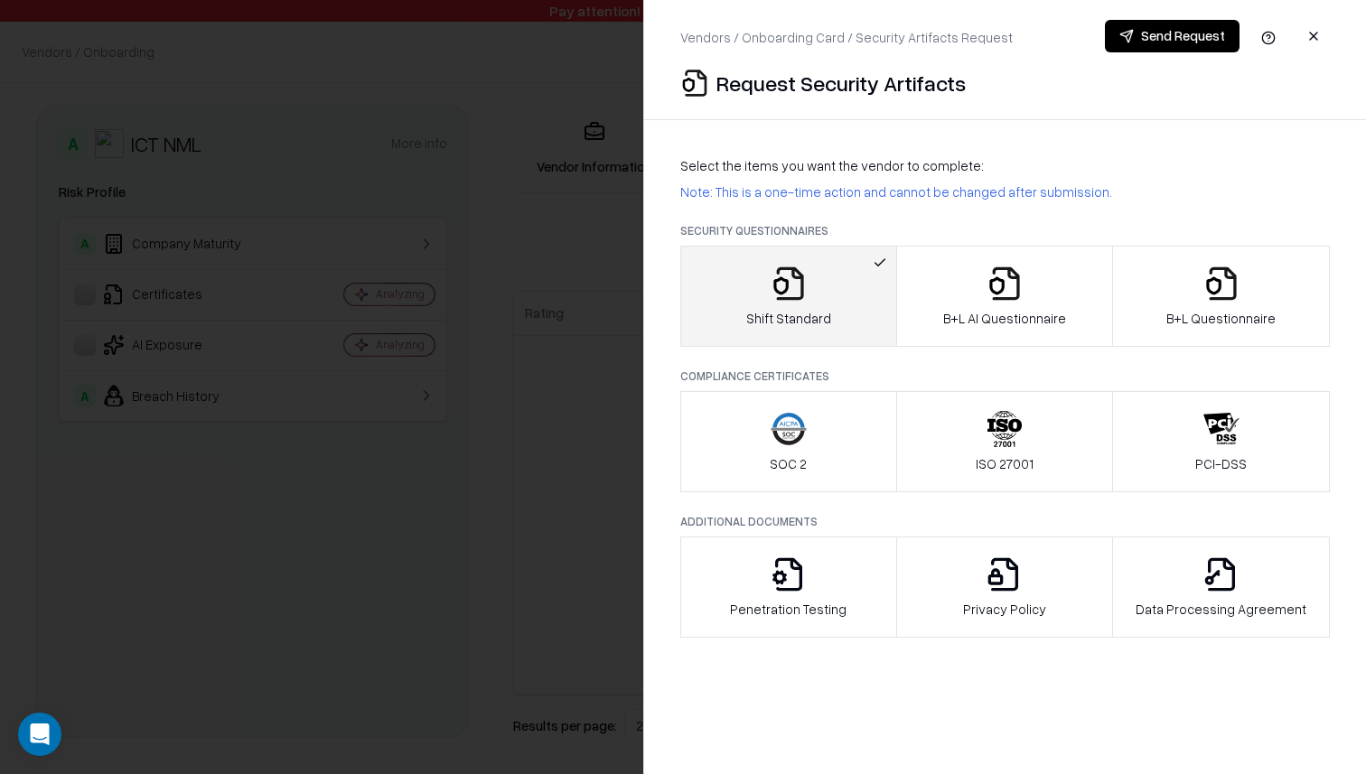
click at [809, 313] on p "Shift Standard" at bounding box center [788, 318] width 85 height 19
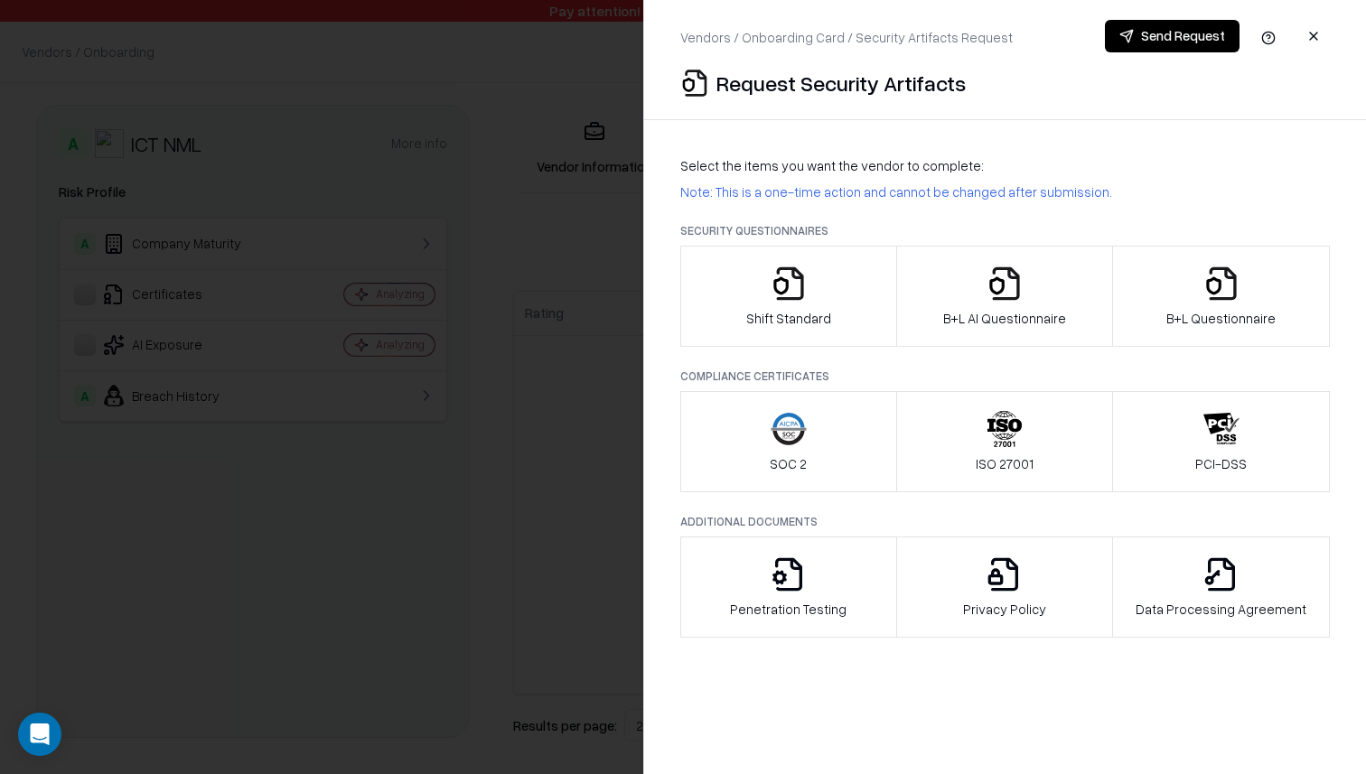
click at [1069, 312] on button "B+L AI Questionnaire" at bounding box center [1005, 296] width 218 height 101
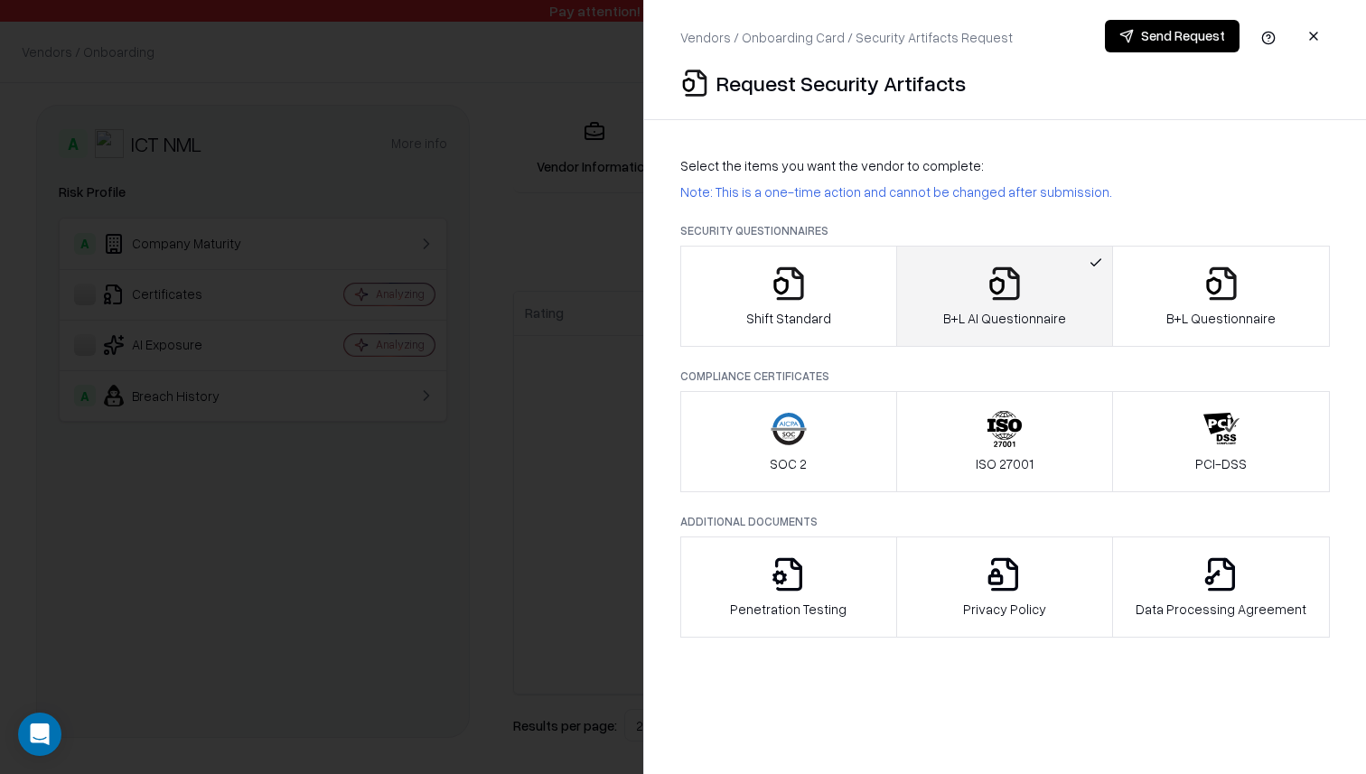
click at [1069, 335] on button "B+L AI Questionnaire" at bounding box center [1005, 296] width 218 height 101
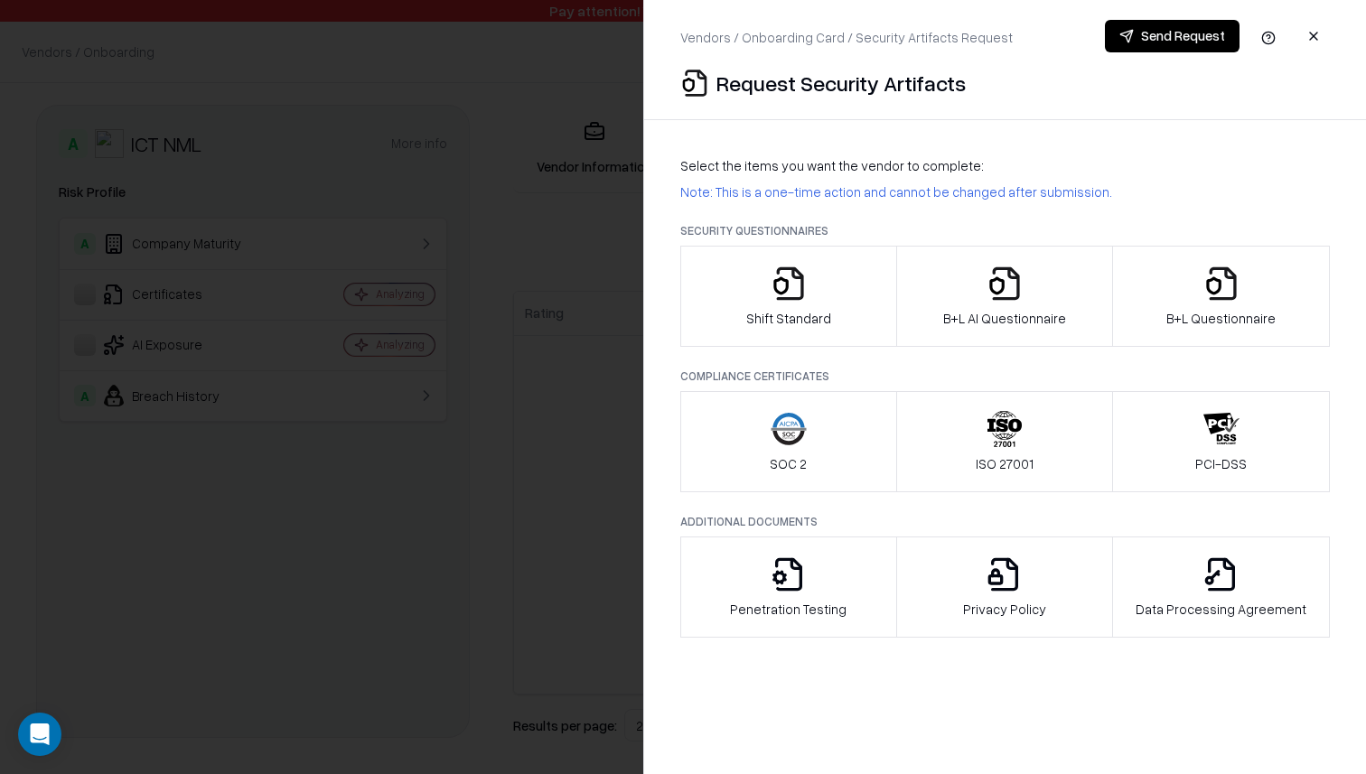
click at [1074, 340] on button "B+L AI Questionnaire" at bounding box center [1005, 296] width 218 height 101
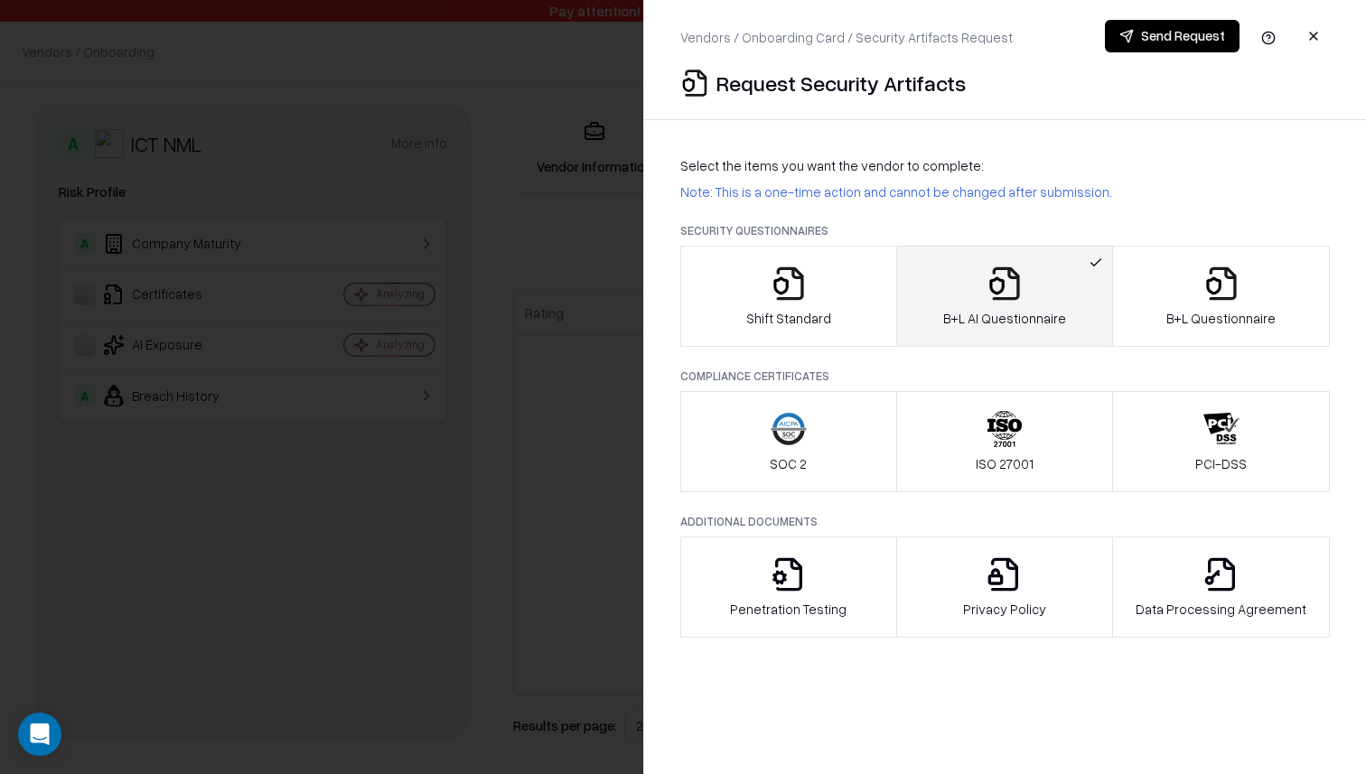
click at [1054, 302] on div "B+L AI Questionnaire" at bounding box center [1004, 297] width 123 height 62
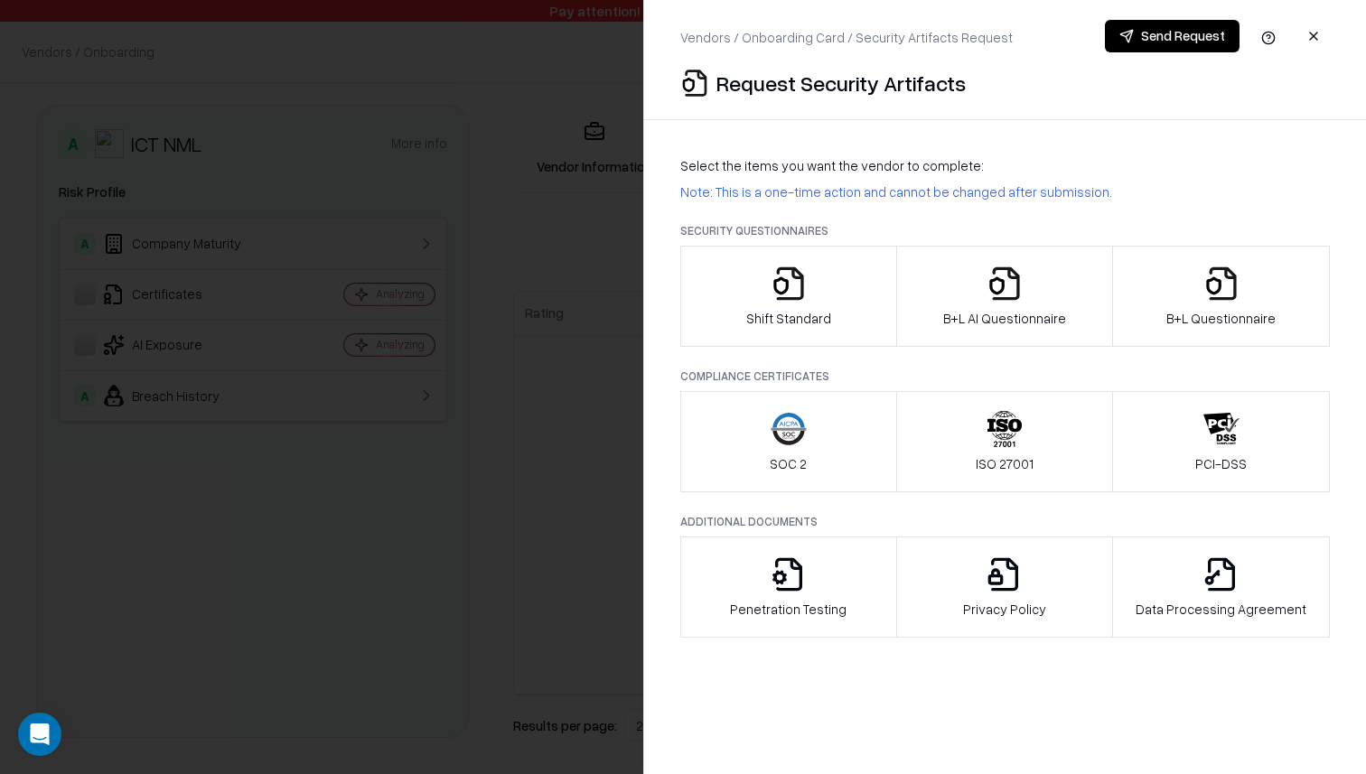
click at [792, 302] on div "Shift Standard" at bounding box center [788, 297] width 85 height 62
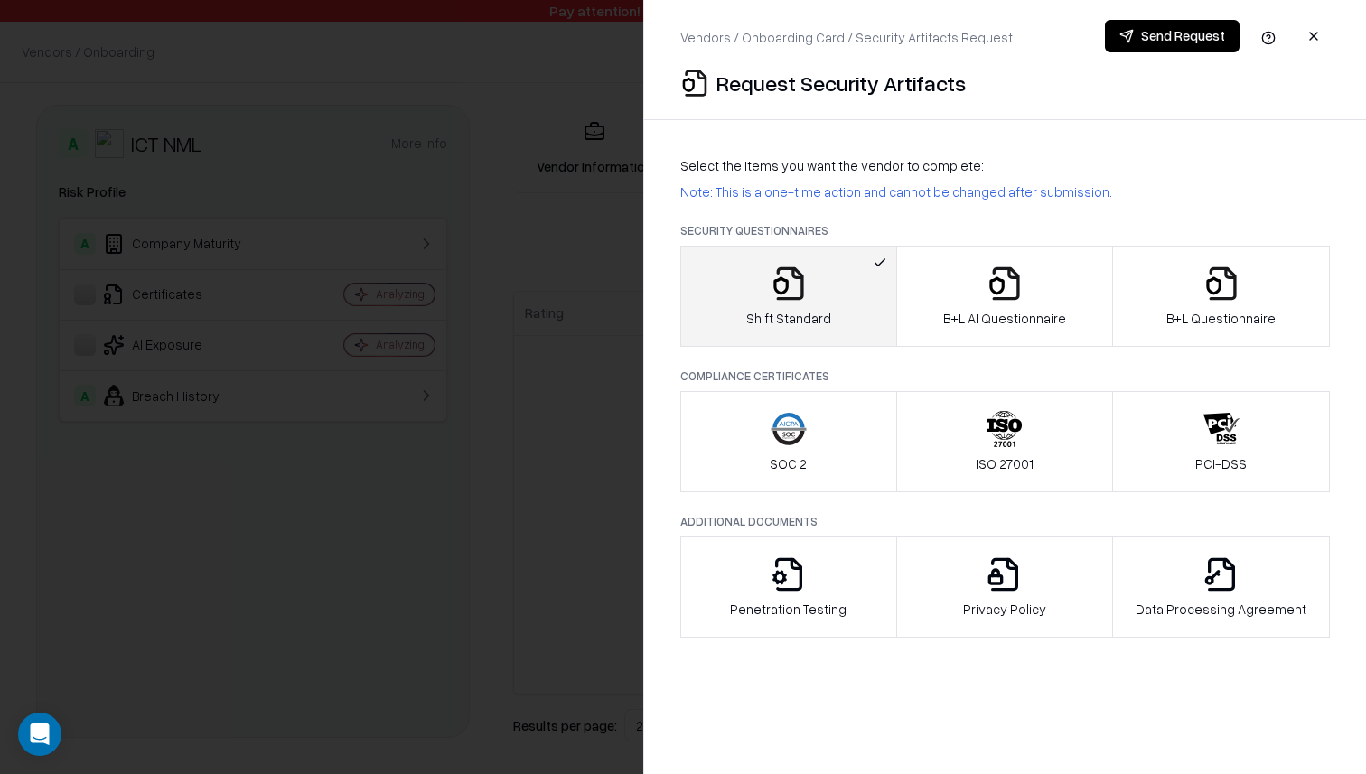
click at [920, 700] on div "Vendors / Onboarding Card / Security Artifacts Request Send Request Request Sec…" at bounding box center [1004, 387] width 723 height 774
click at [828, 321] on button "Shift Standard" at bounding box center [788, 296] width 217 height 101
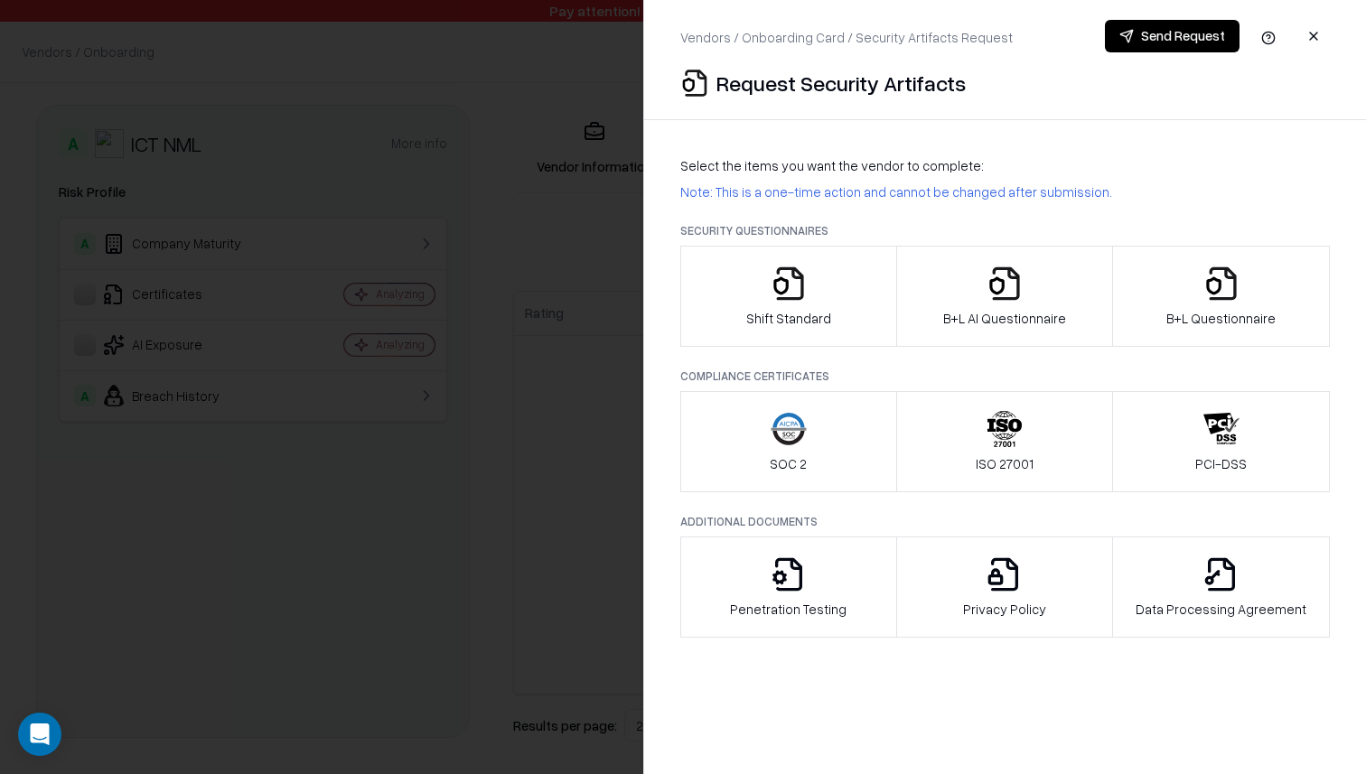
click at [992, 321] on p "B+L AI Questionnaire" at bounding box center [1004, 318] width 123 height 19
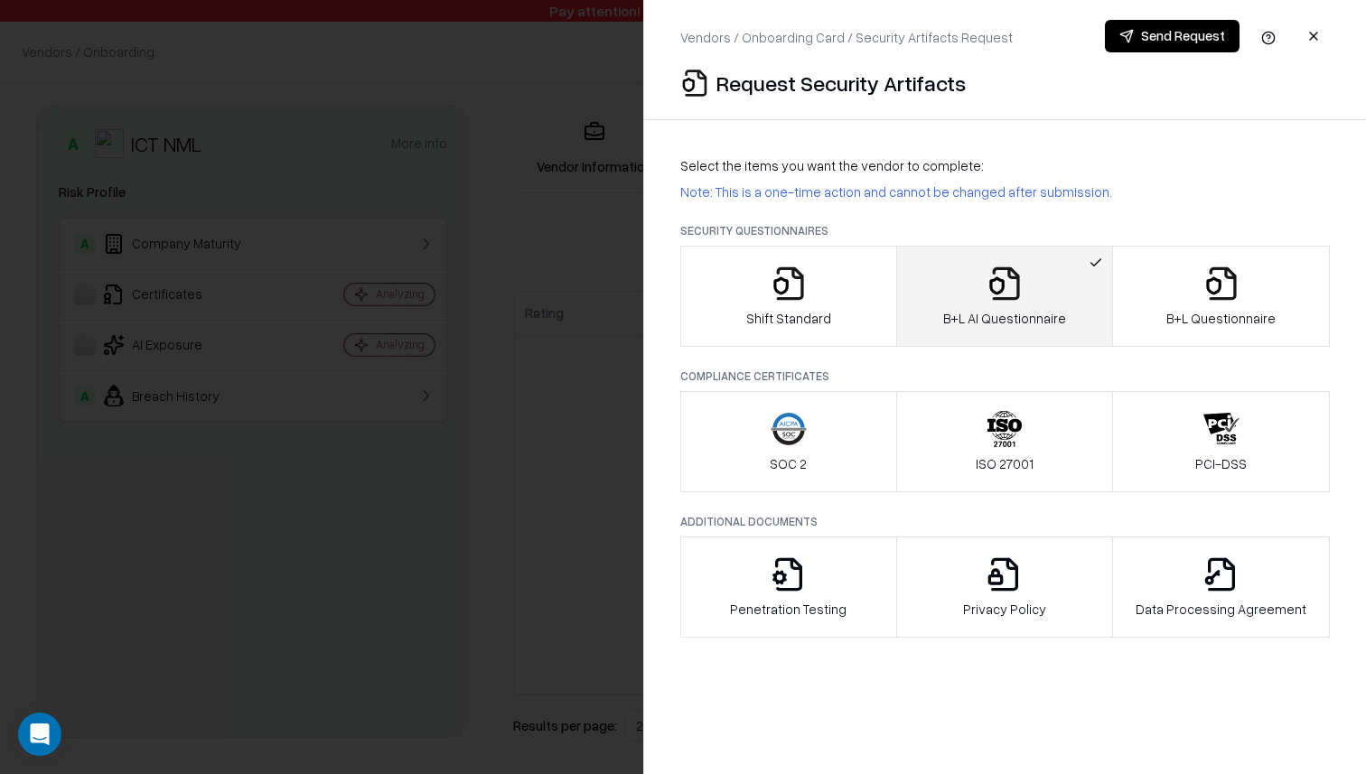
click at [999, 438] on icon "button" at bounding box center [1004, 429] width 36 height 36
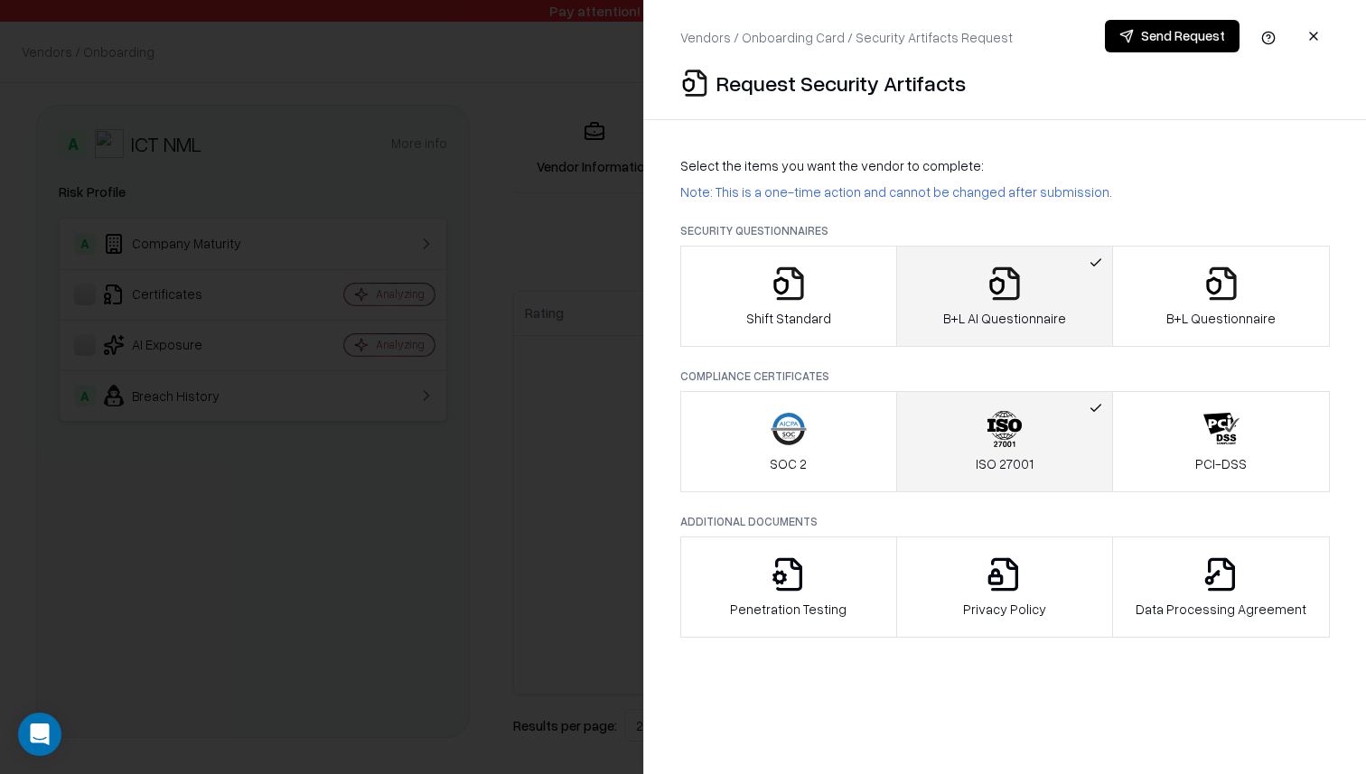
click at [999, 436] on icon "button" at bounding box center [1004, 436] width 24 height 6
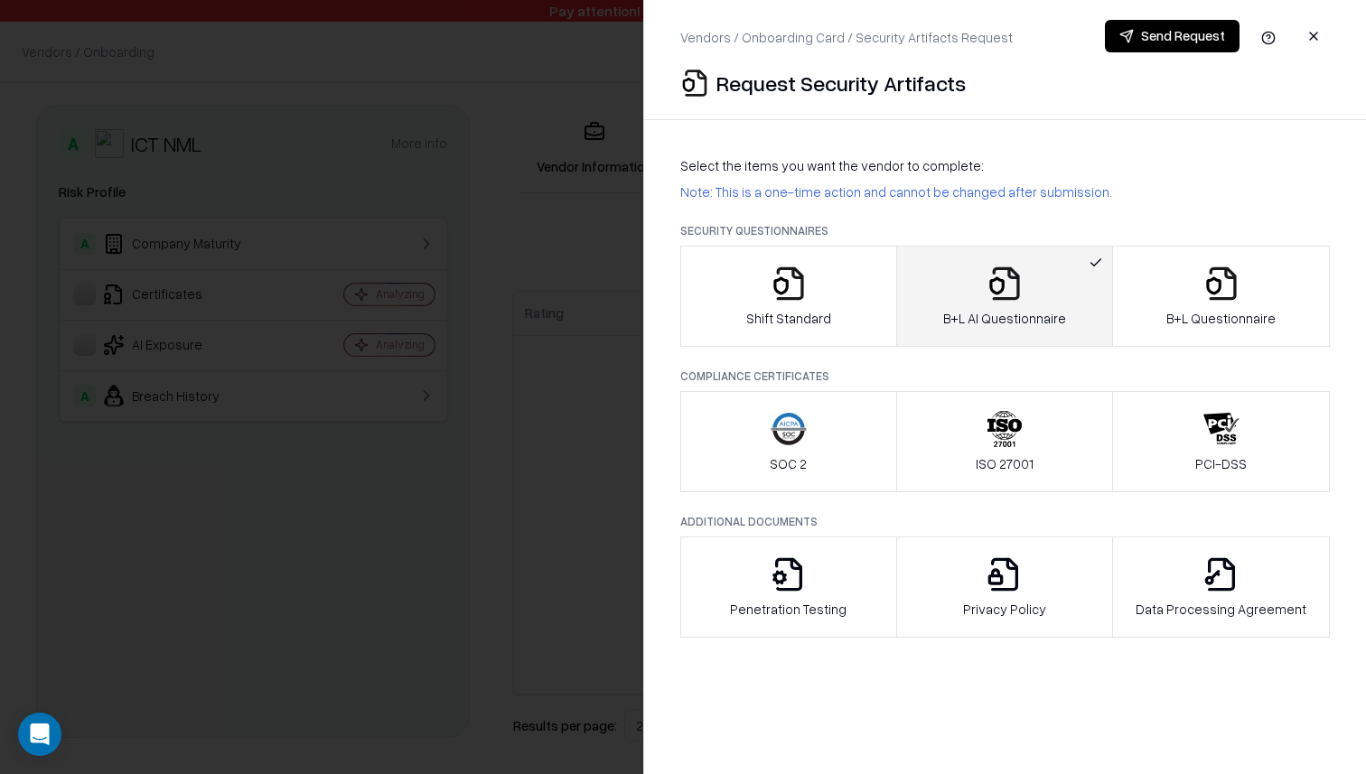
click at [999, 436] on icon "button" at bounding box center [1004, 436] width 24 height 6
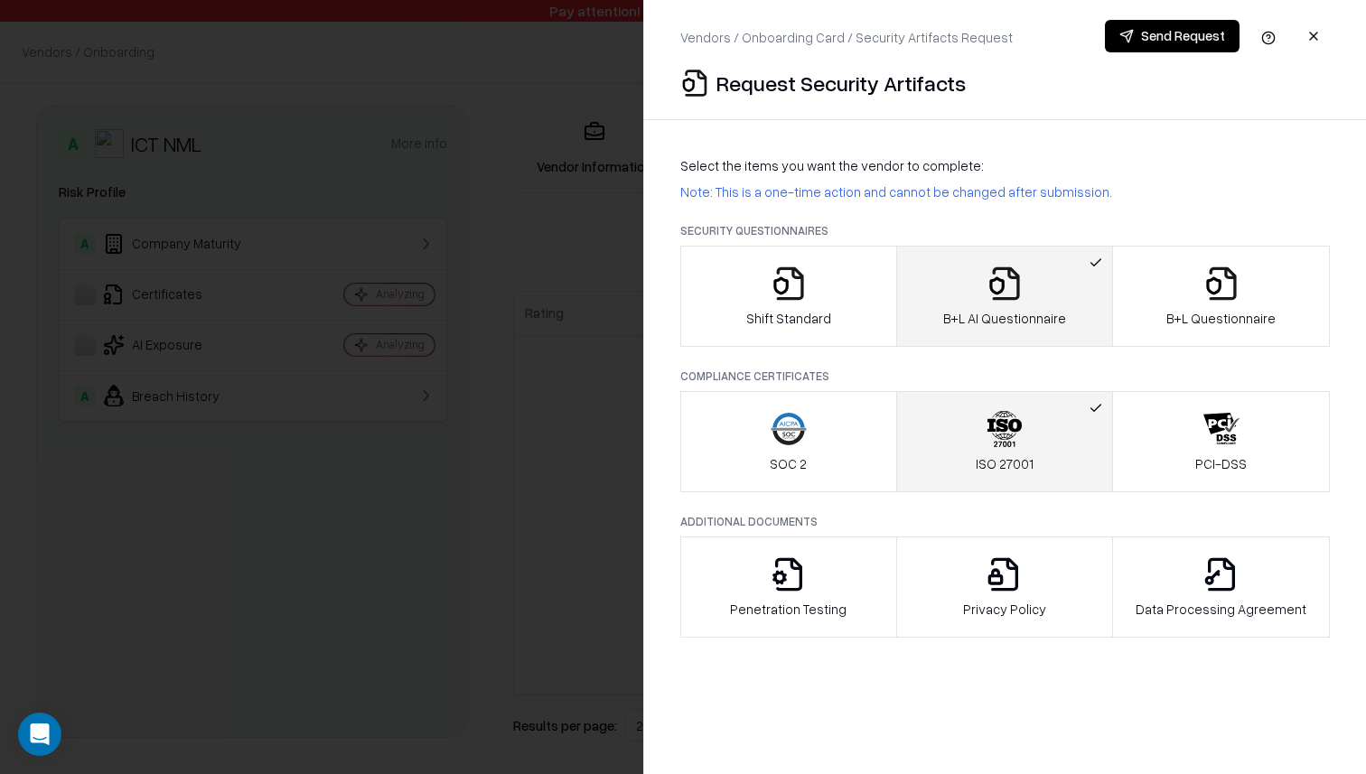
click at [1000, 457] on p "ISO 27001" at bounding box center [1005, 463] width 58 height 19
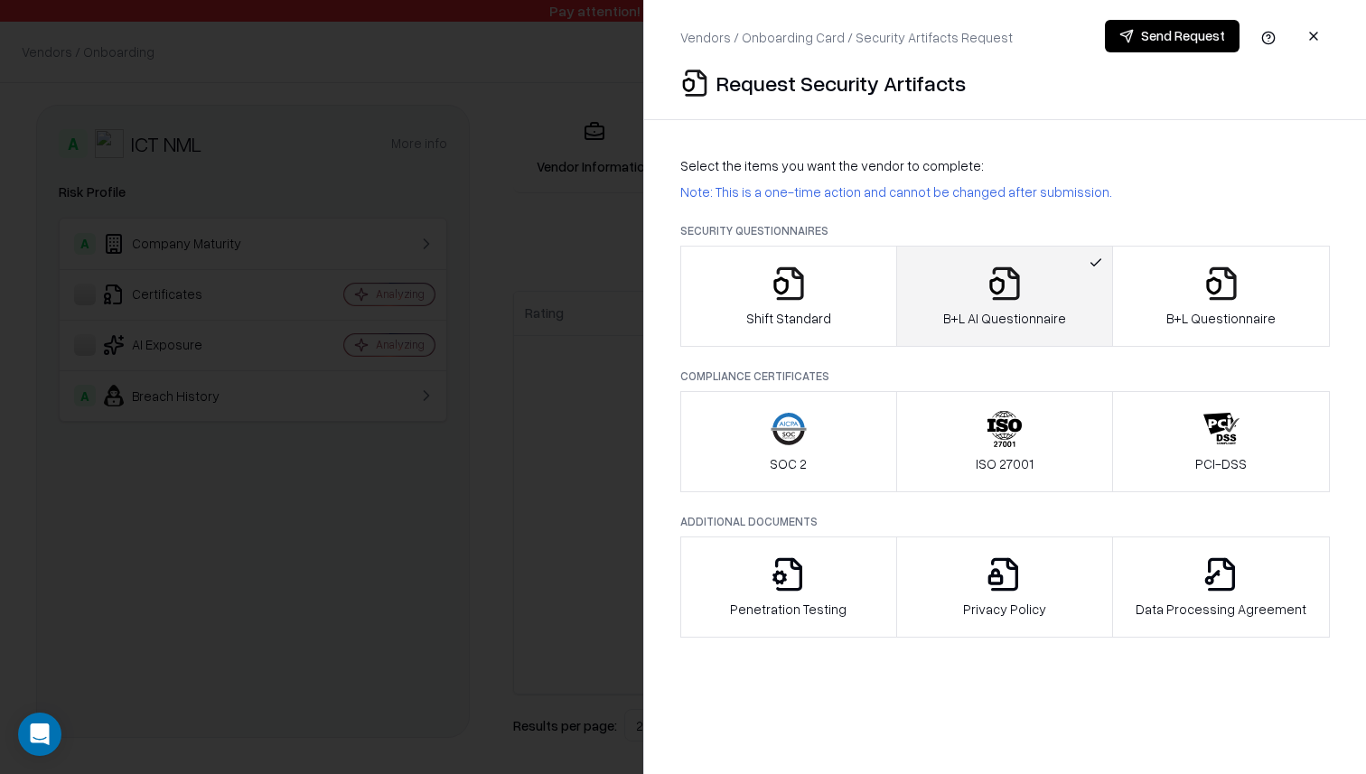
click at [999, 298] on icon "button" at bounding box center [1006, 282] width 27 height 33
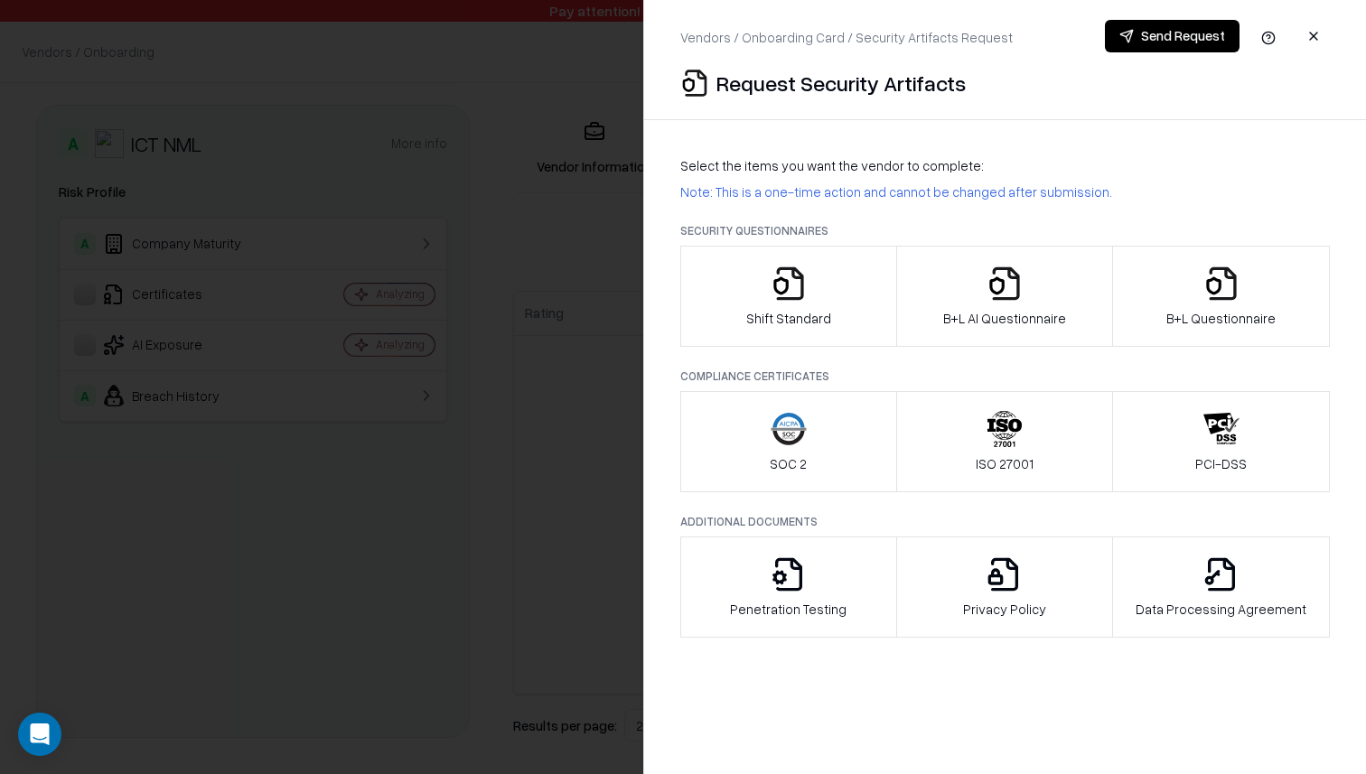
click at [999, 298] on icon "button" at bounding box center [1006, 282] width 27 height 33
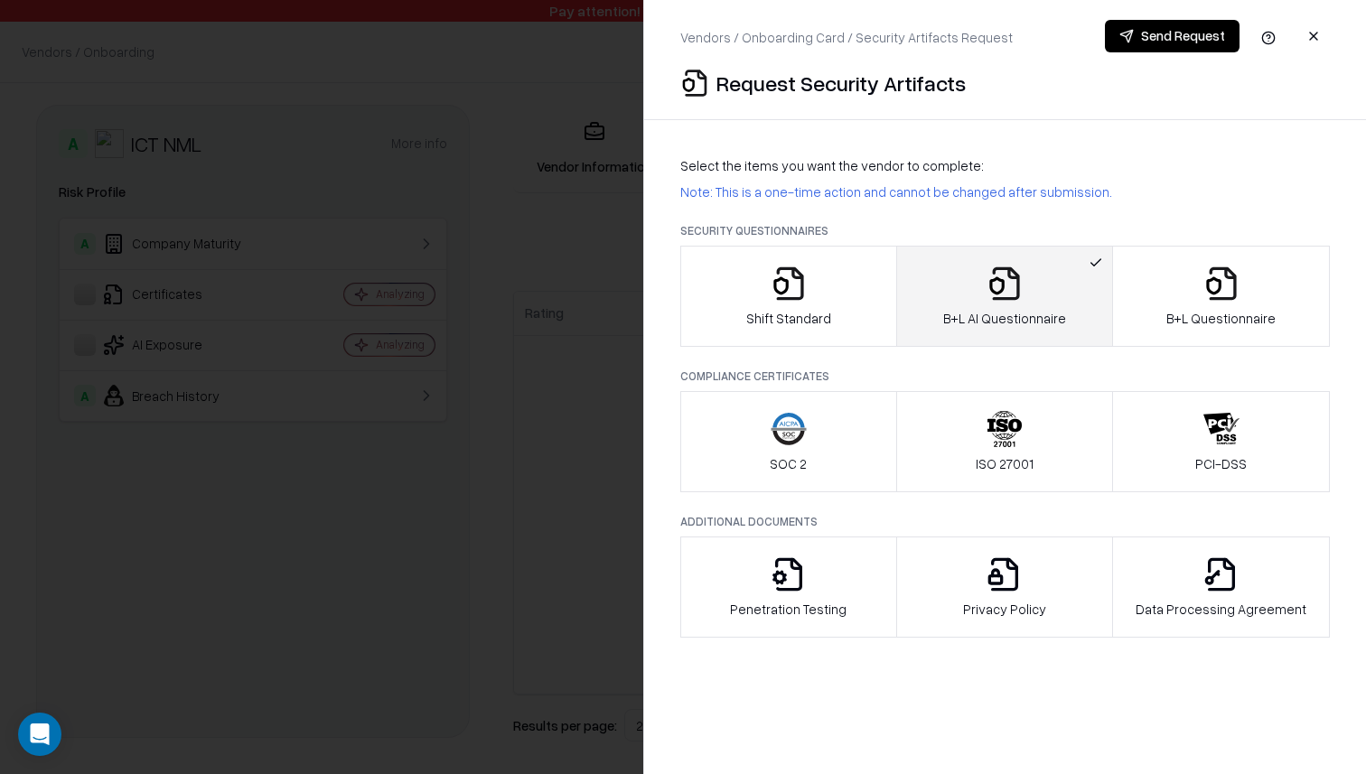
click at [999, 298] on icon "button" at bounding box center [1006, 282] width 27 height 33
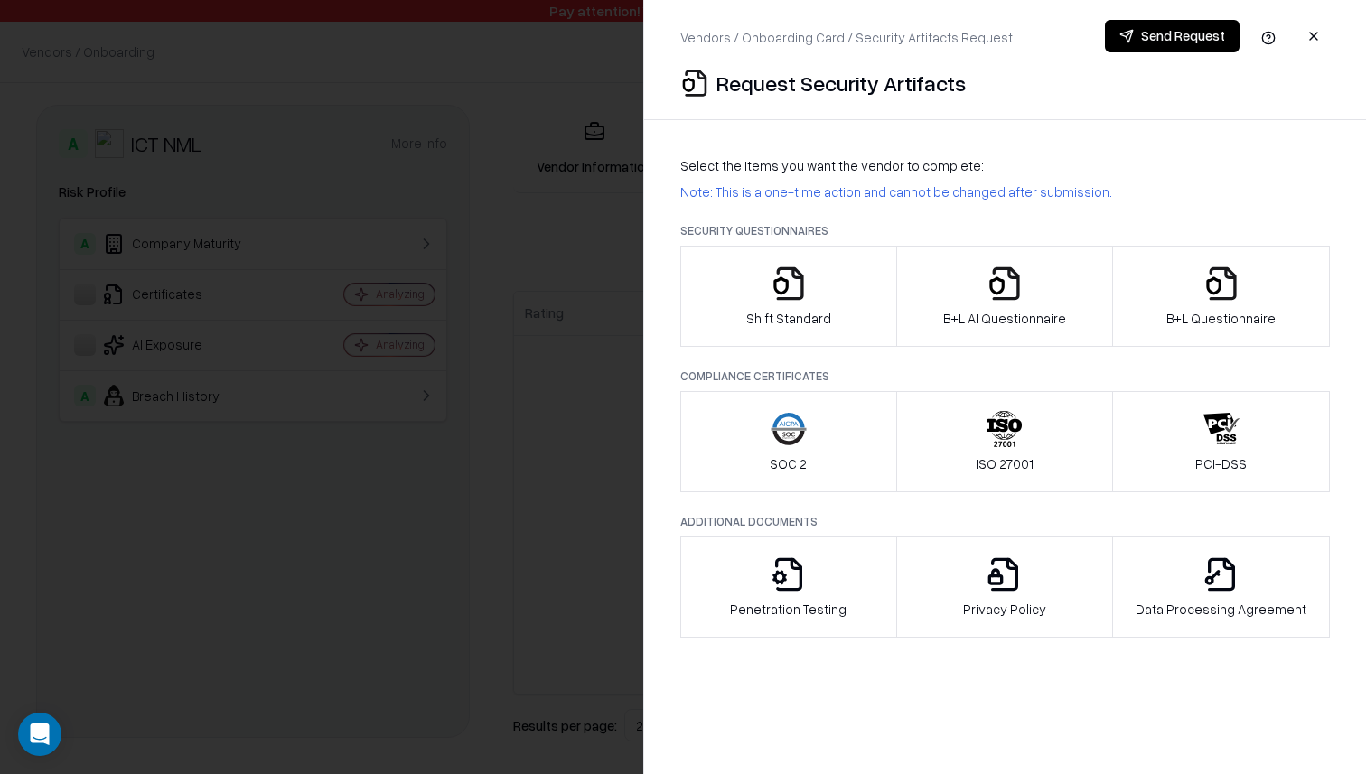
click at [779, 455] on p "SOC 2" at bounding box center [788, 463] width 37 height 19
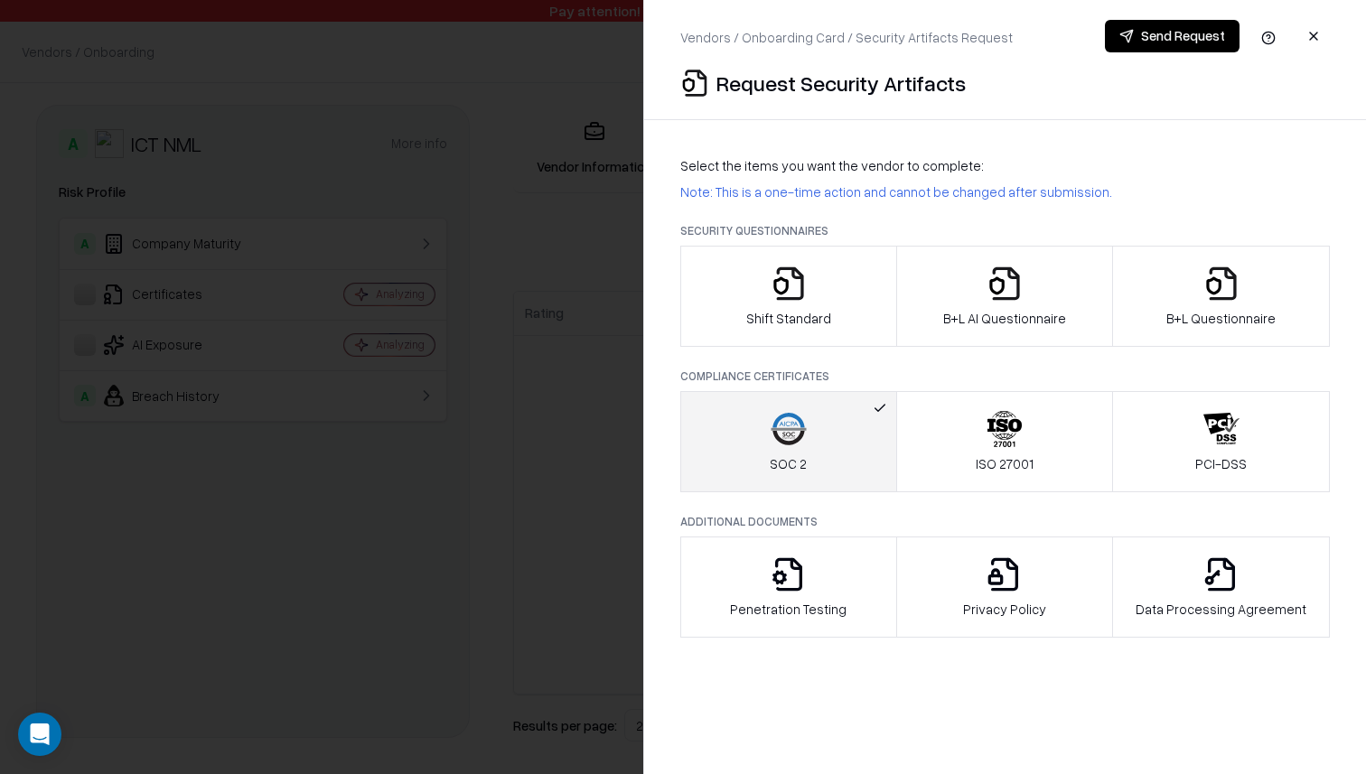
click at [782, 461] on p "SOC 2" at bounding box center [788, 463] width 37 height 19
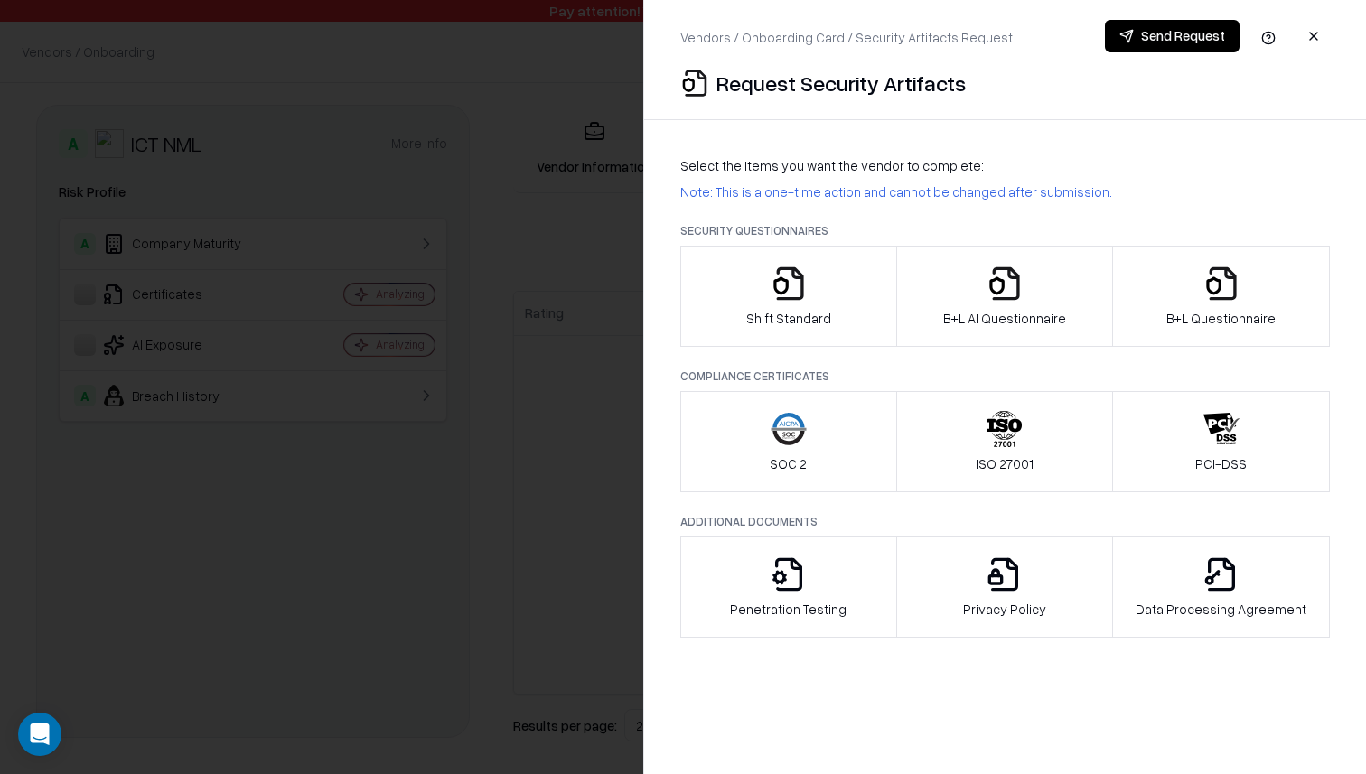
click at [985, 325] on p "B+L AI Questionnaire" at bounding box center [1004, 318] width 123 height 19
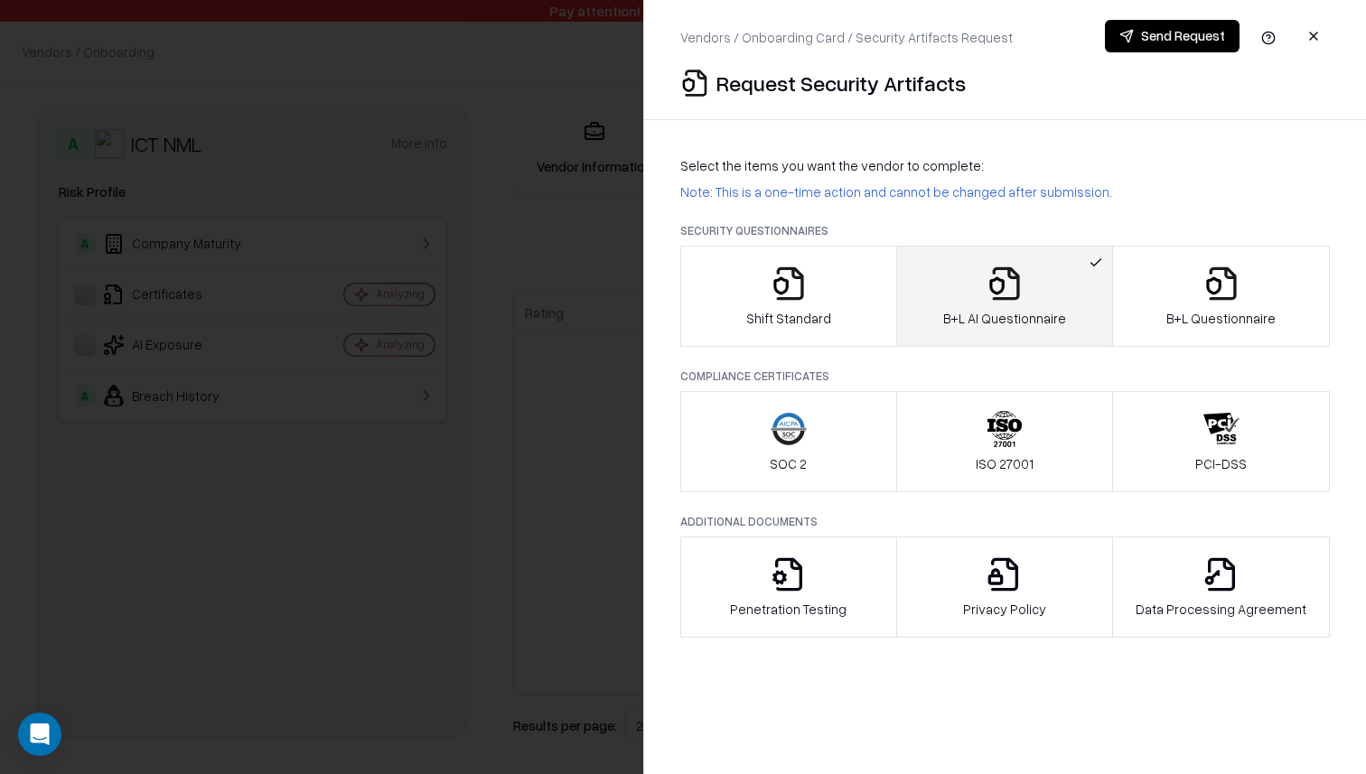
click at [1058, 270] on div "B+L AI Questionnaire" at bounding box center [1004, 297] width 123 height 62
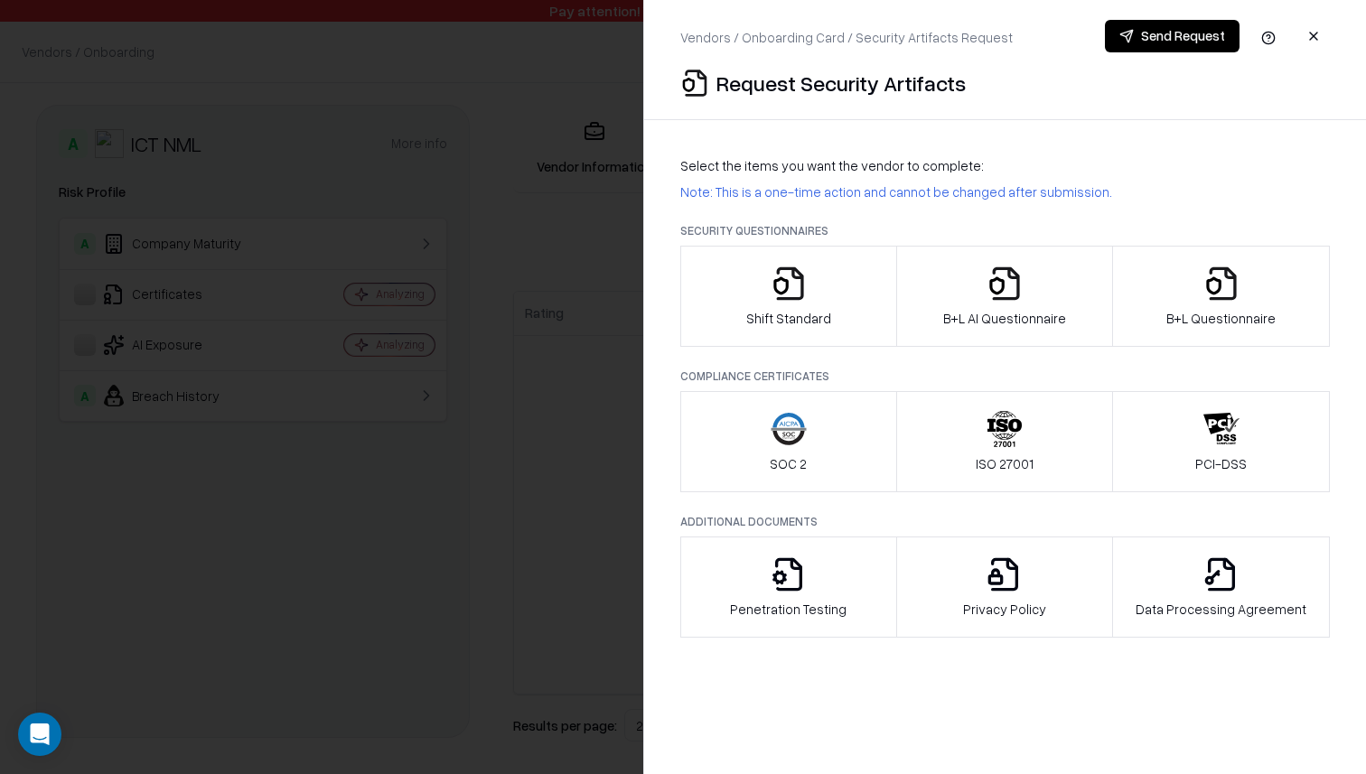
click at [1058, 270] on div "B+L AI Questionnaire" at bounding box center [1004, 297] width 123 height 62
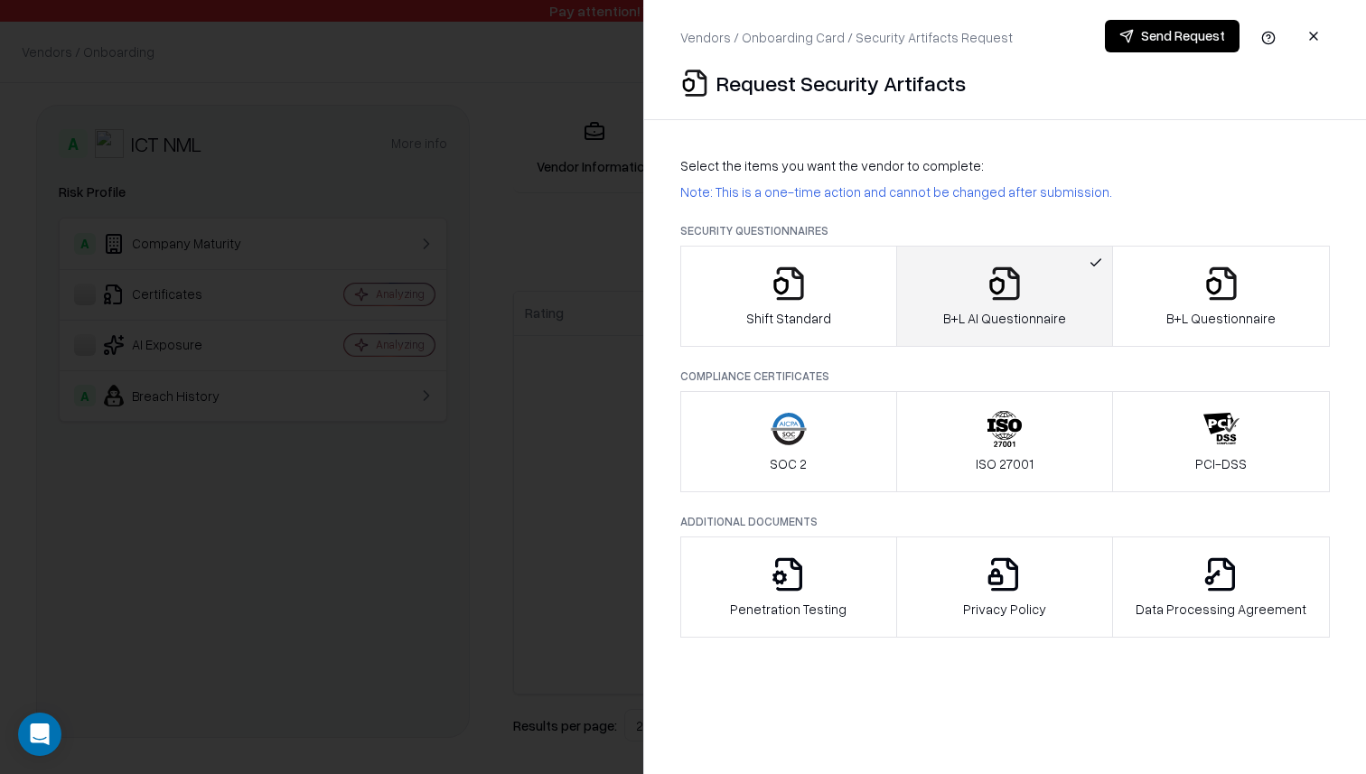
click at [970, 600] on p "Privacy Policy" at bounding box center [1004, 609] width 83 height 19
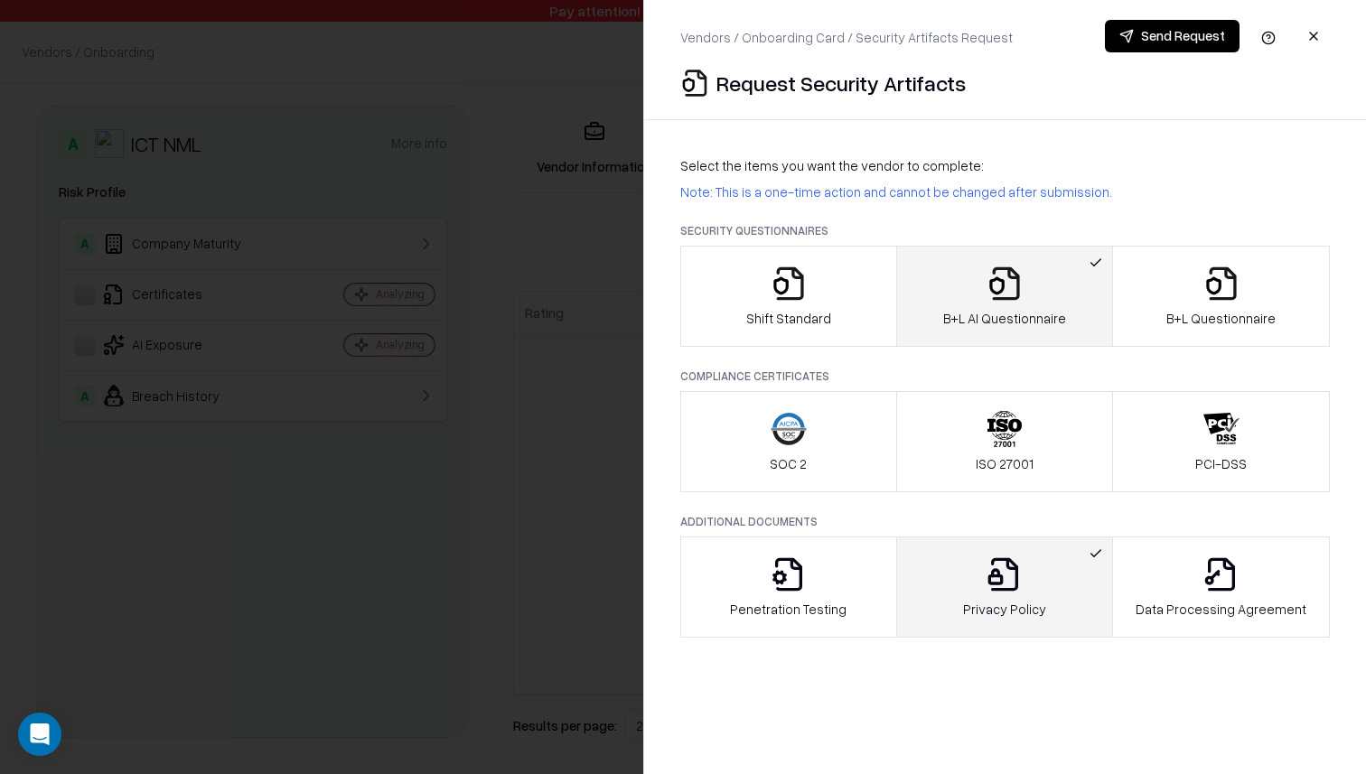
click at [545, 298] on div at bounding box center [683, 387] width 1366 height 774
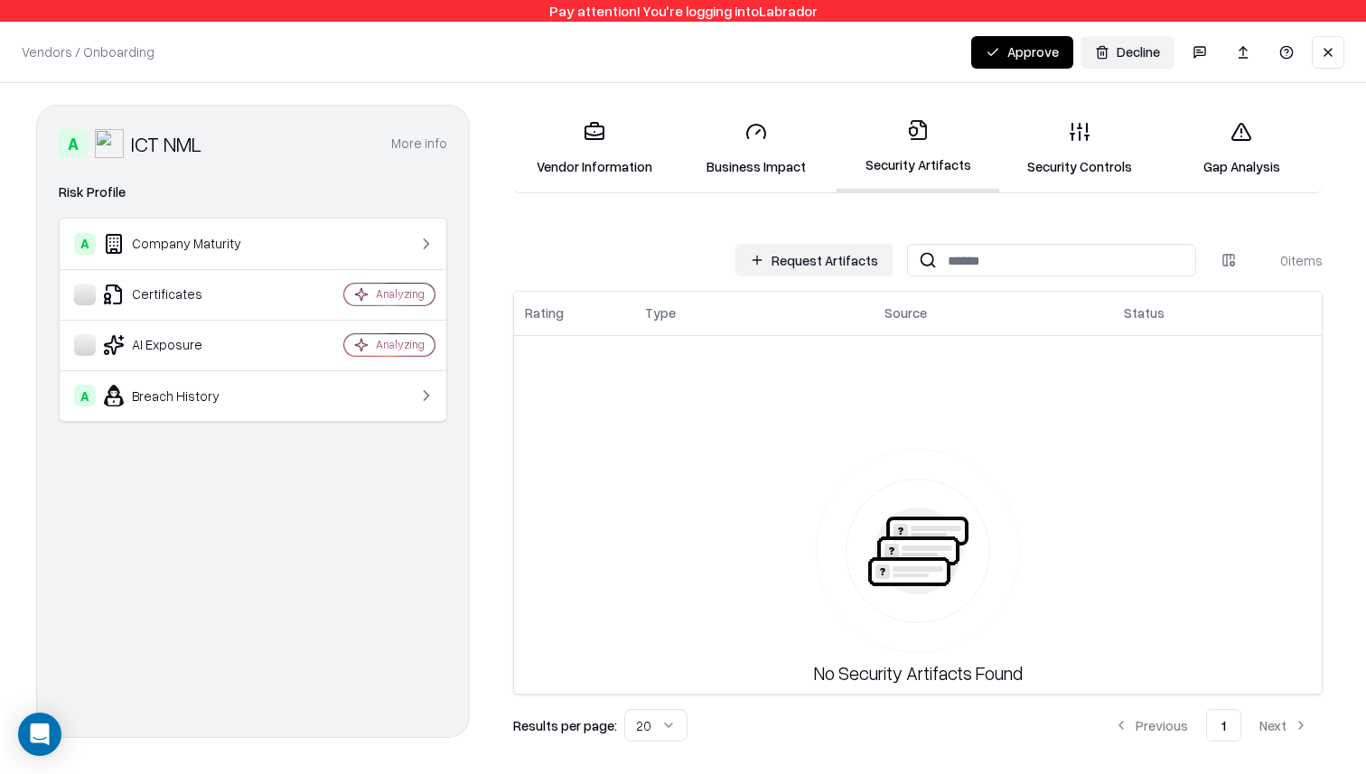
click at [830, 263] on button "Request Artifacts" at bounding box center [813, 260] width 157 height 33
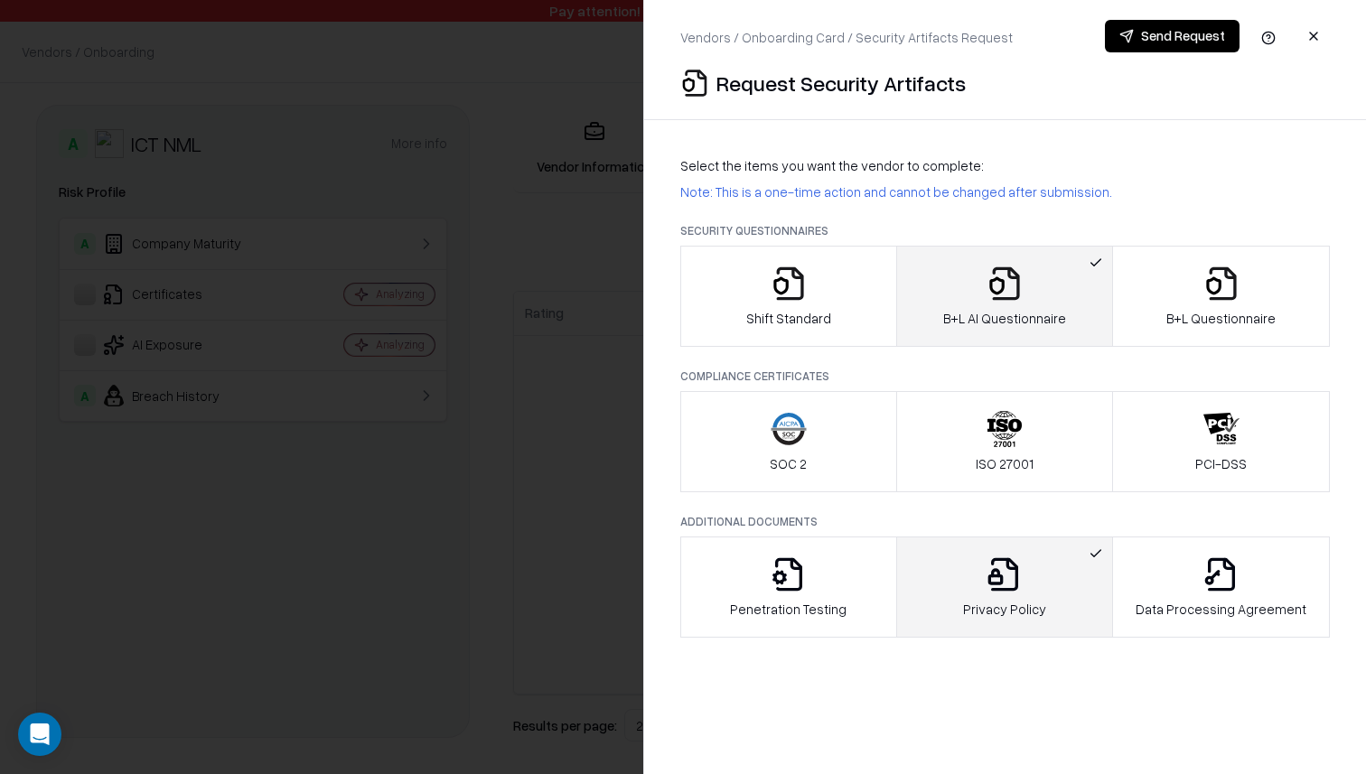
click at [792, 229] on p "Security Questionnaires" at bounding box center [1004, 230] width 649 height 15
copy p "Questionnaires"
click at [970, 210] on div "Select the items you want the vendor to complete: Note: This is a one-time acti…" at bounding box center [1005, 397] width 722 height 525
click at [1043, 600] on button "Privacy Policy" at bounding box center [1005, 587] width 218 height 101
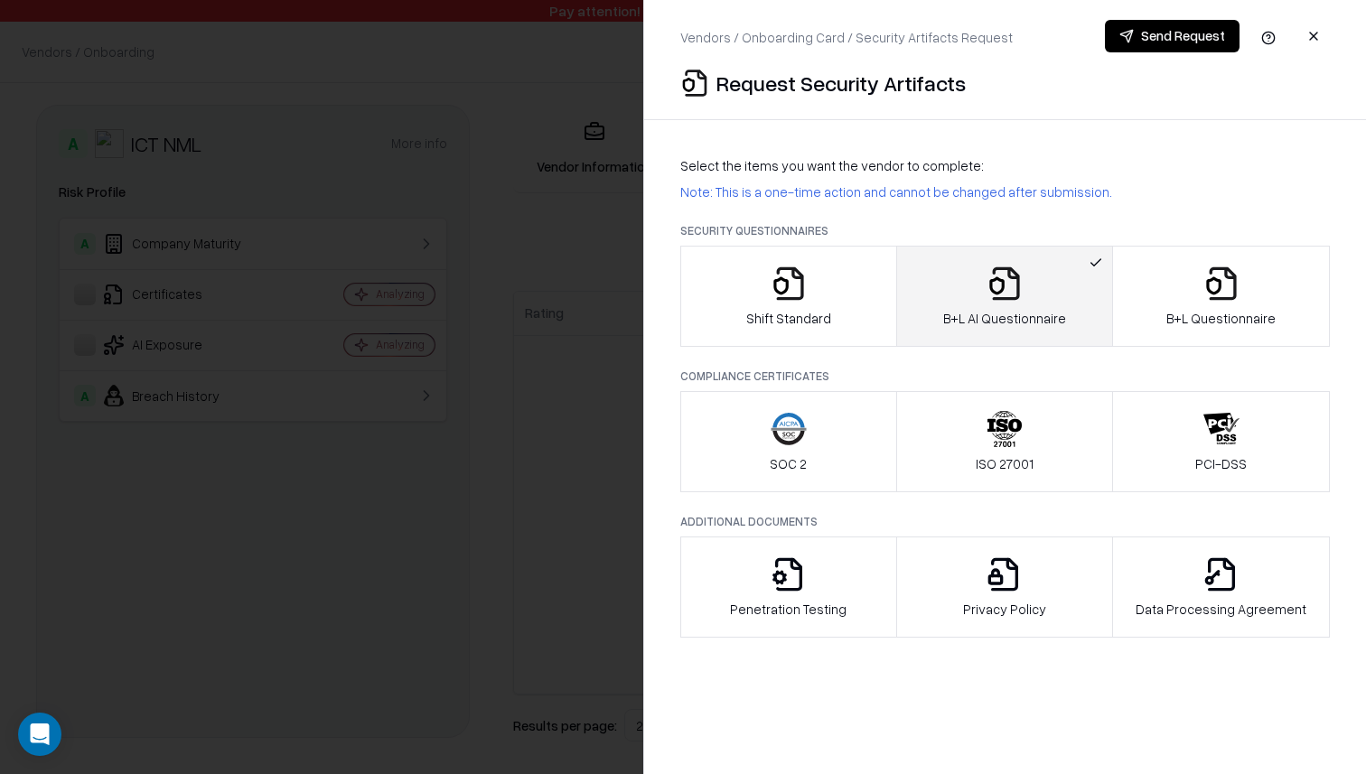
click at [486, 259] on div at bounding box center [683, 387] width 1366 height 774
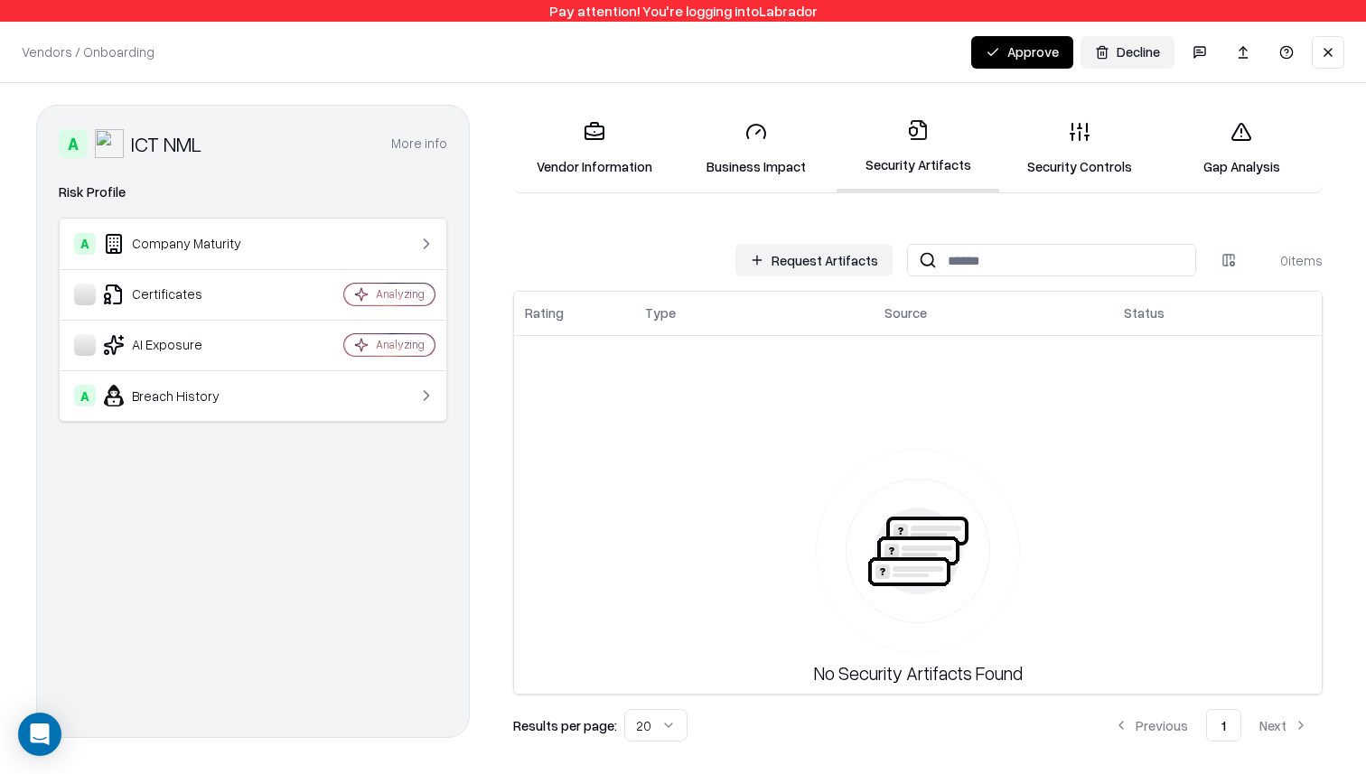
click at [1106, 169] on link "Security Controls" at bounding box center [1080, 149] width 162 height 84
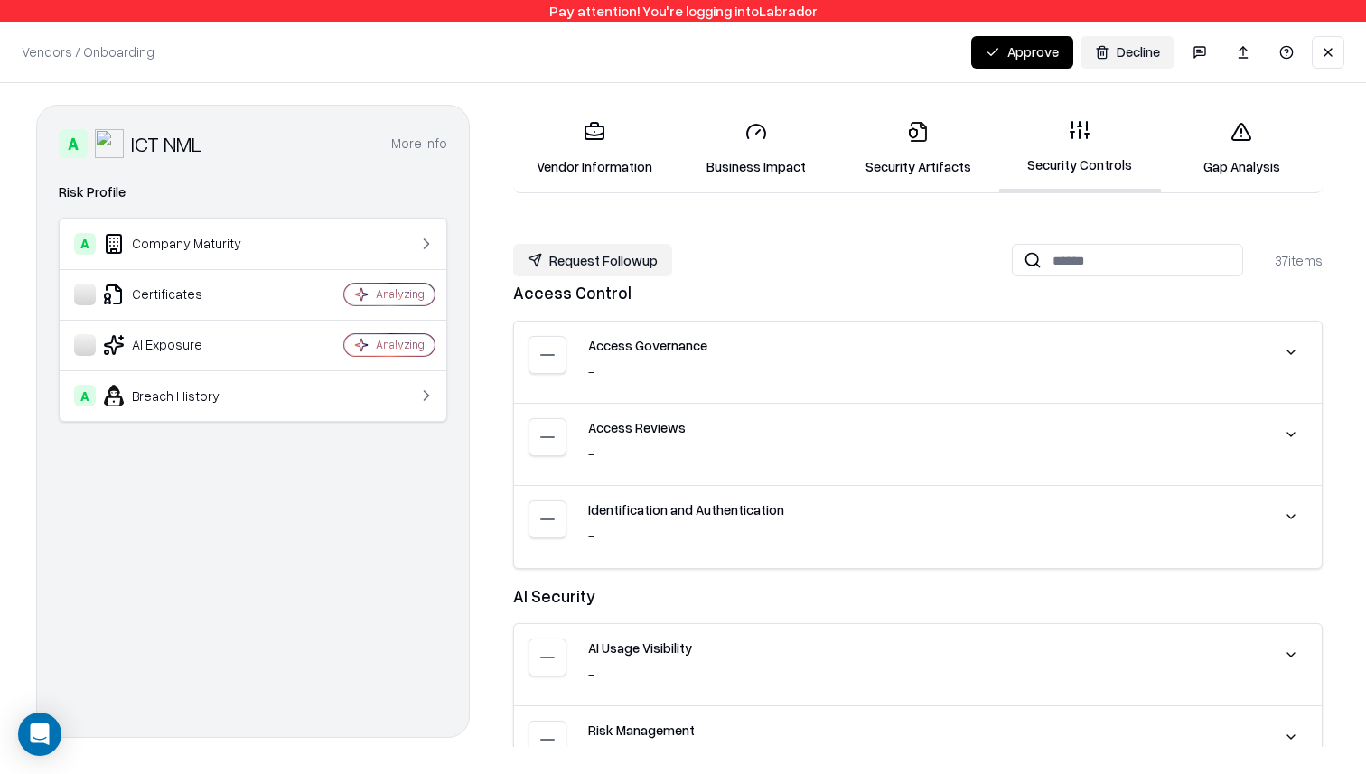
click at [609, 269] on button "Request Followup" at bounding box center [592, 260] width 159 height 33
